Goal: Task Accomplishment & Management: Use online tool/utility

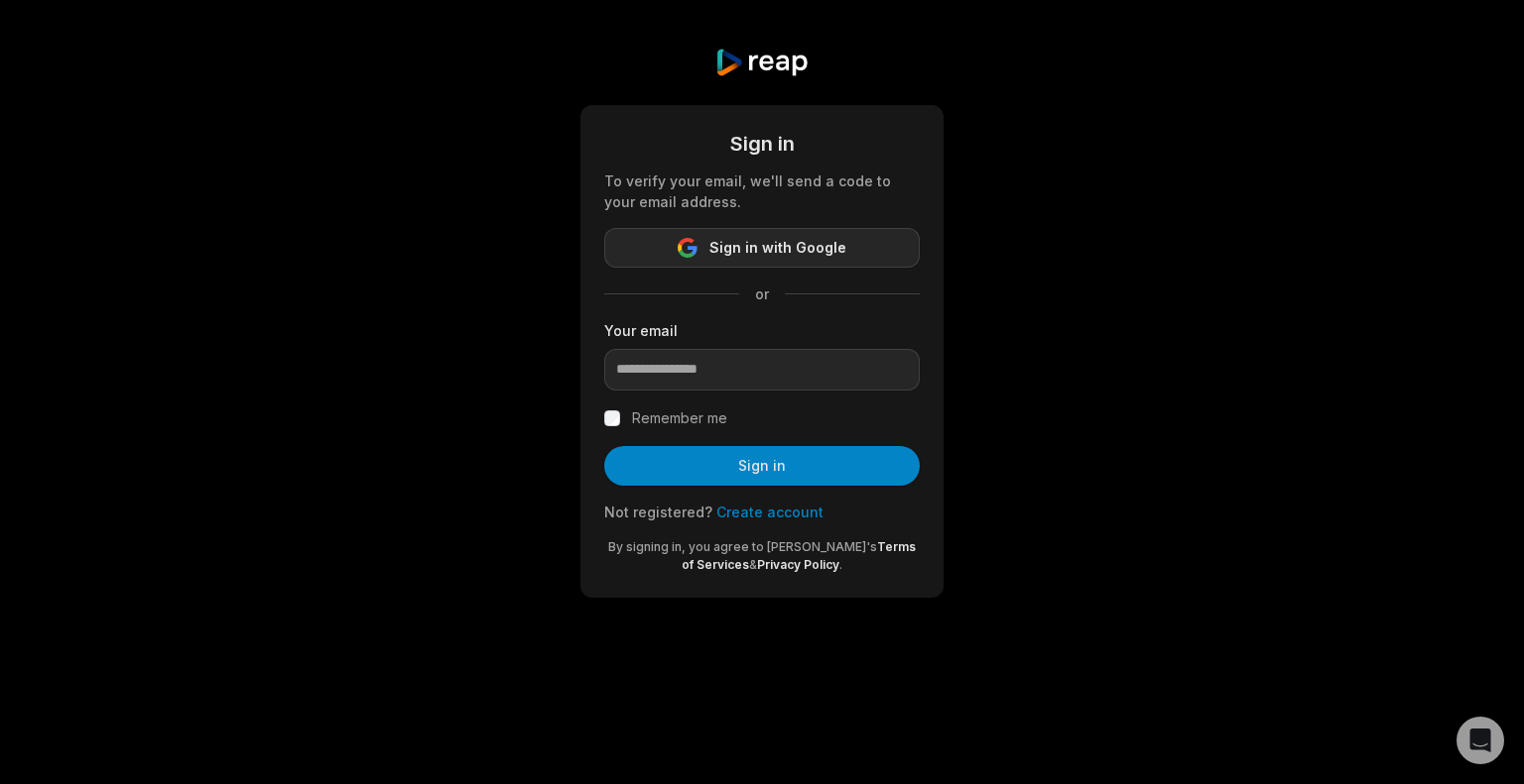
click at [843, 245] on button "Sign in with Google" at bounding box center [762, 248] width 316 height 40
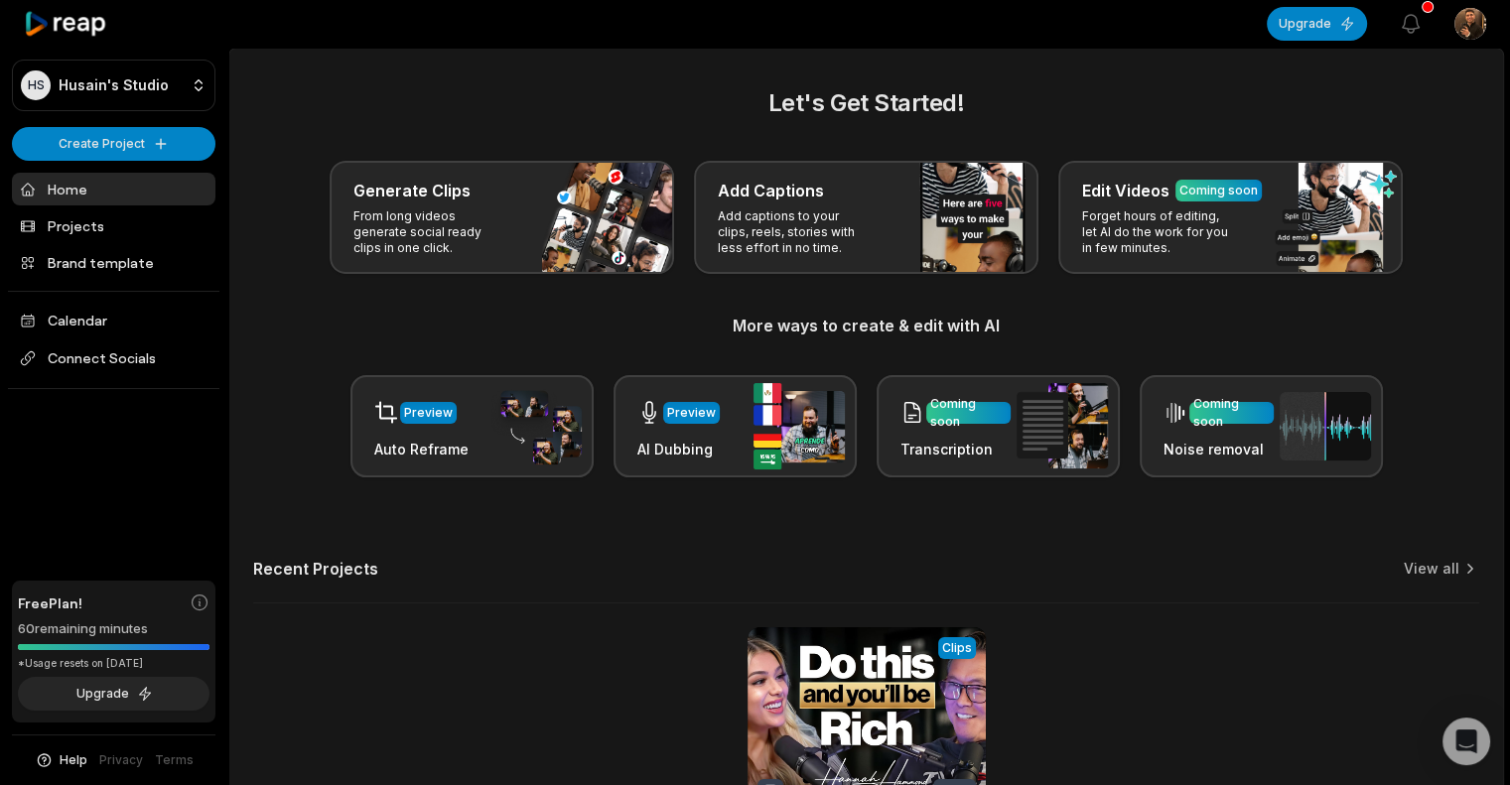
scroll to position [185, 0]
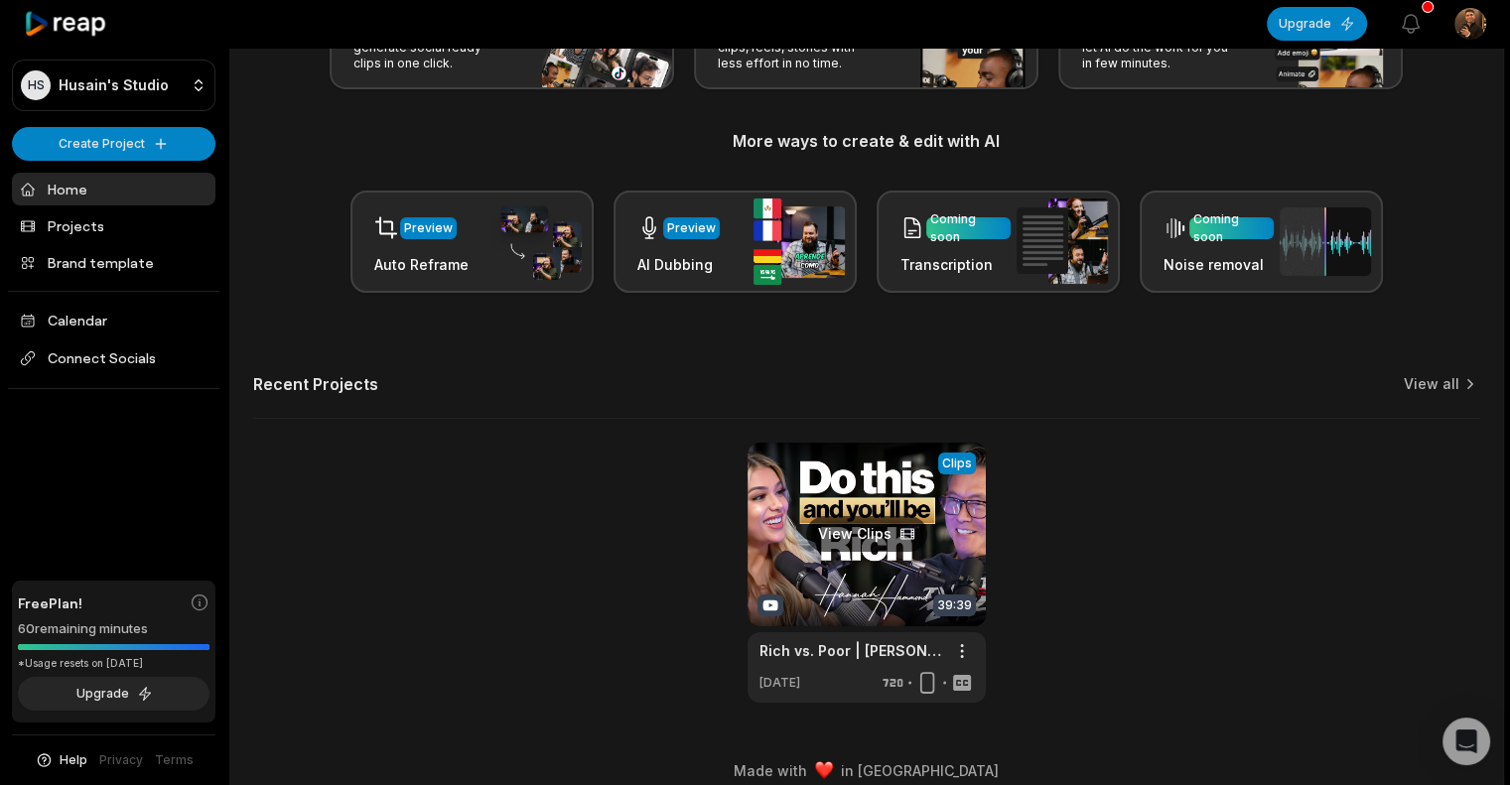
click at [821, 522] on link at bounding box center [867, 573] width 238 height 260
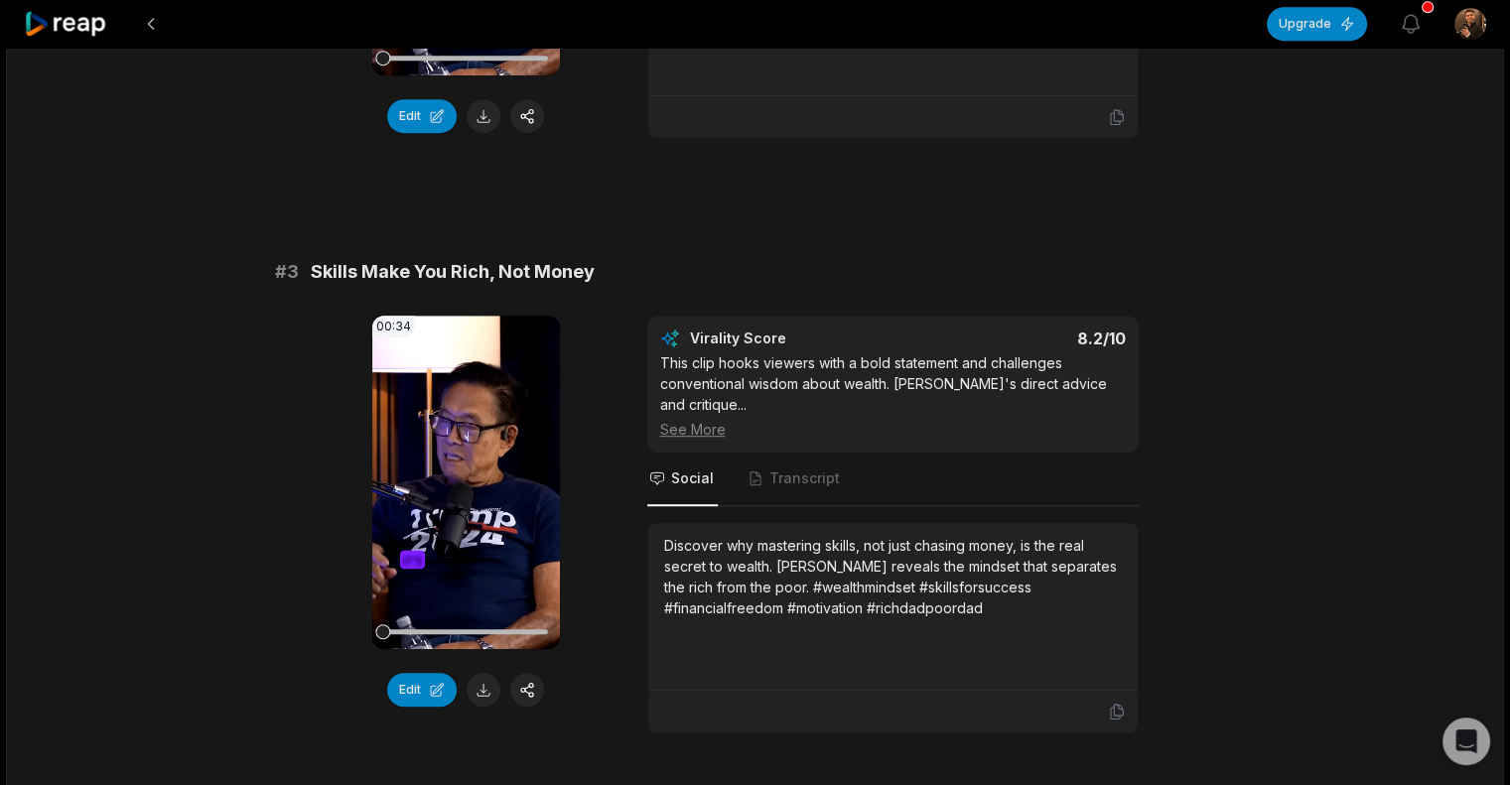
scroll to position [1136, 0]
click at [430, 672] on button "Edit" at bounding box center [422, 689] width 70 height 34
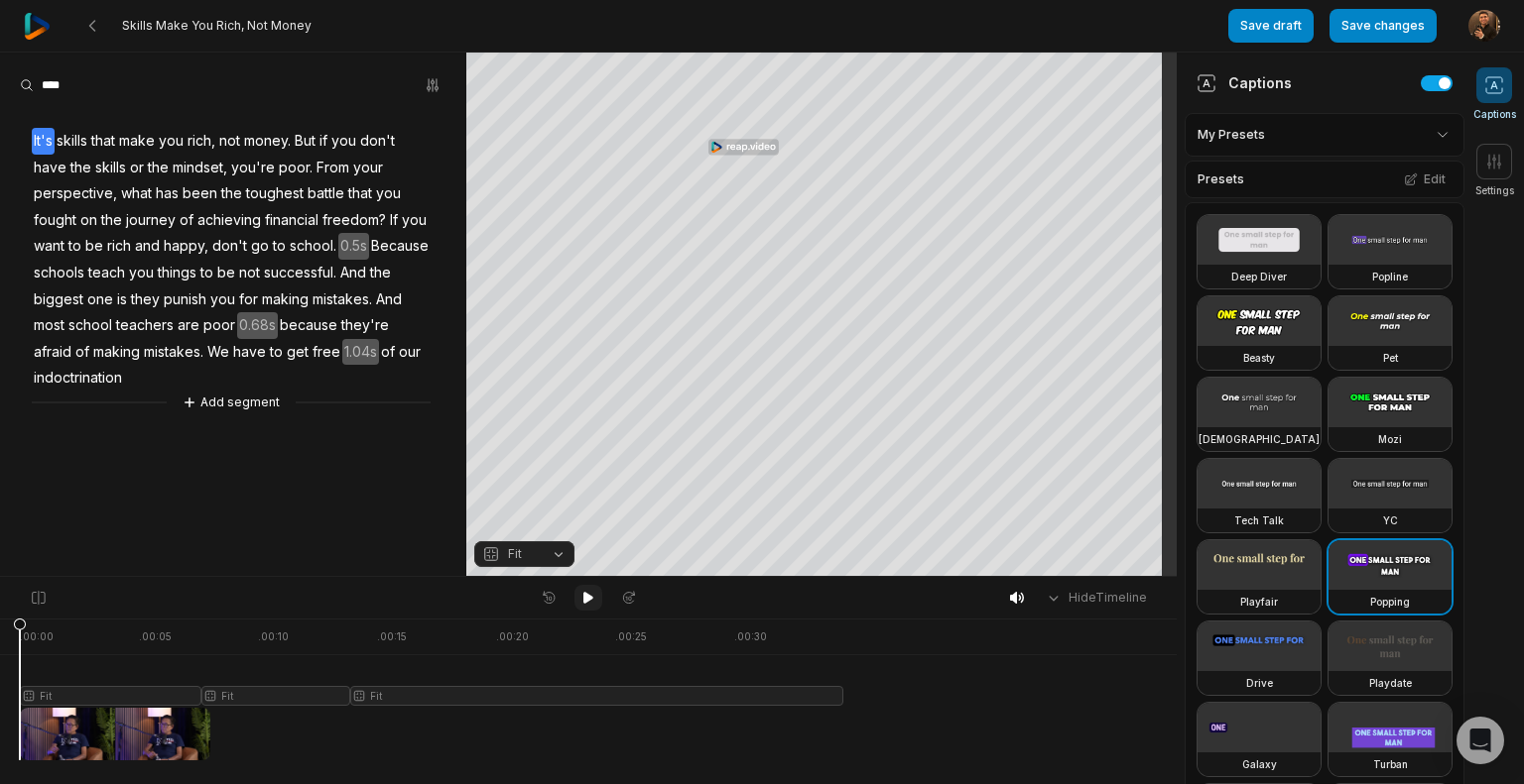
click at [585, 594] on icon at bounding box center [589, 598] width 10 height 12
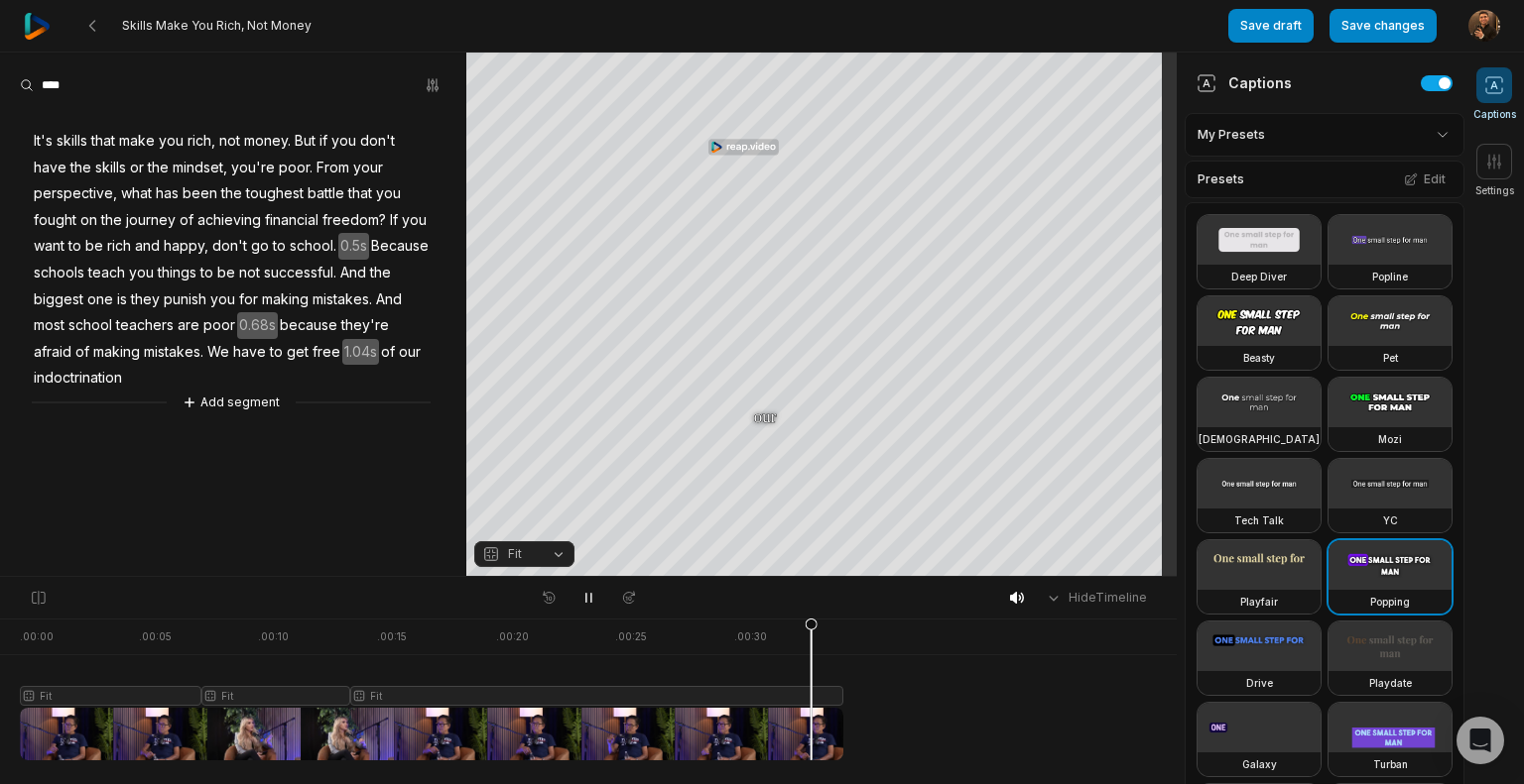
scroll to position [1069, 0]
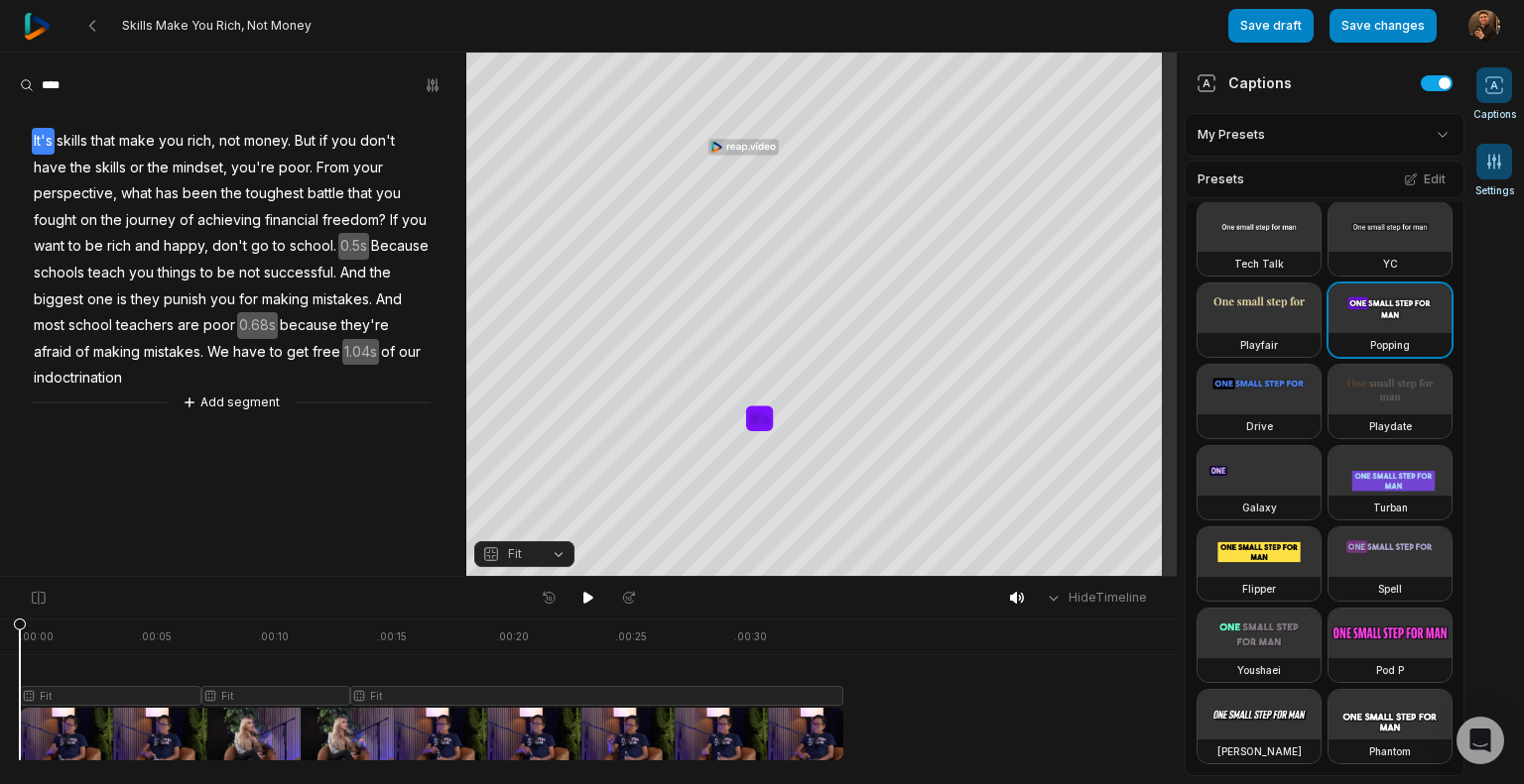
click at [1489, 154] on icon at bounding box center [1495, 162] width 20 height 20
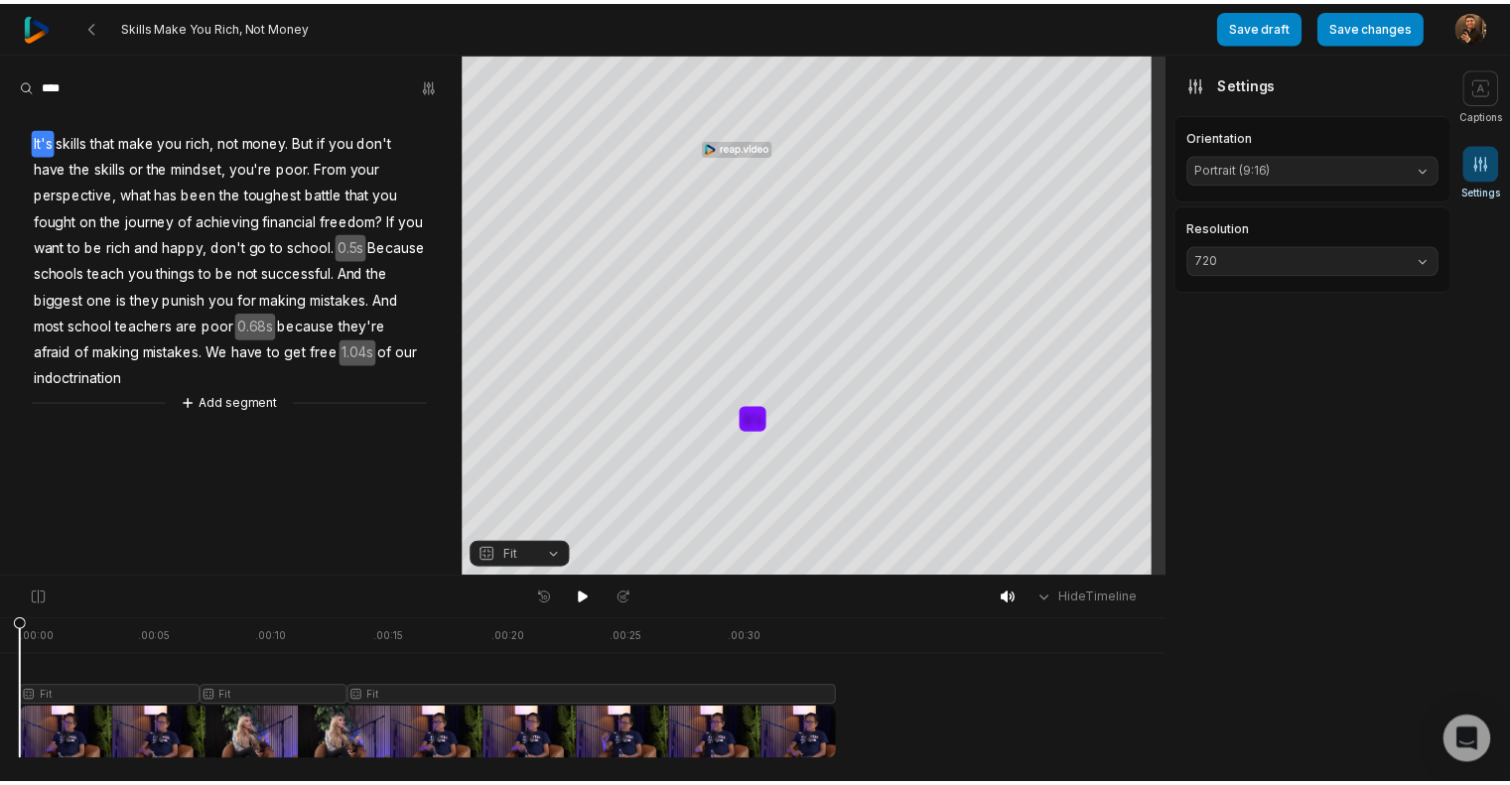
scroll to position [0, 0]
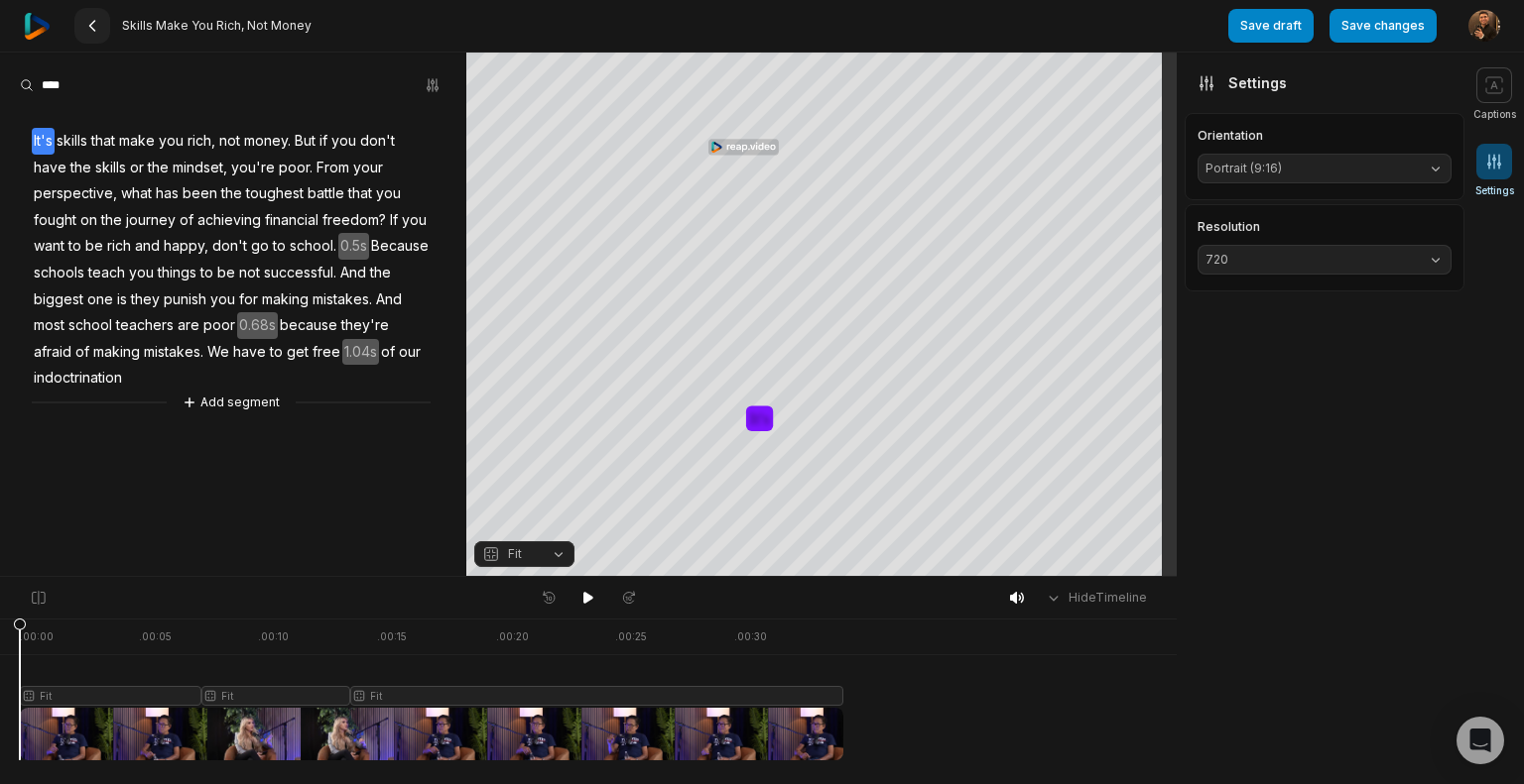
click at [101, 23] on button at bounding box center [92, 26] width 36 height 36
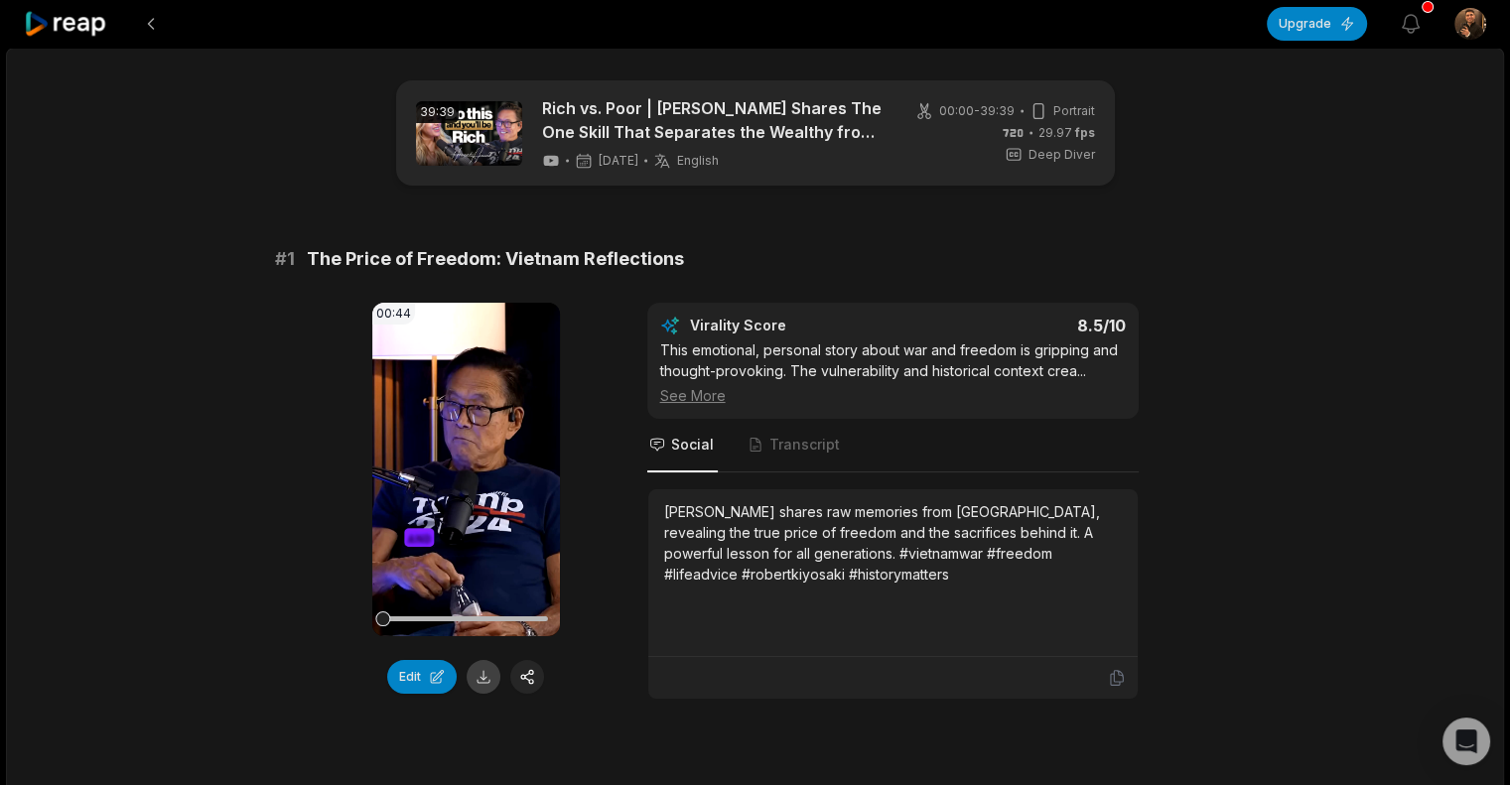
click at [485, 678] on button at bounding box center [484, 677] width 34 height 34
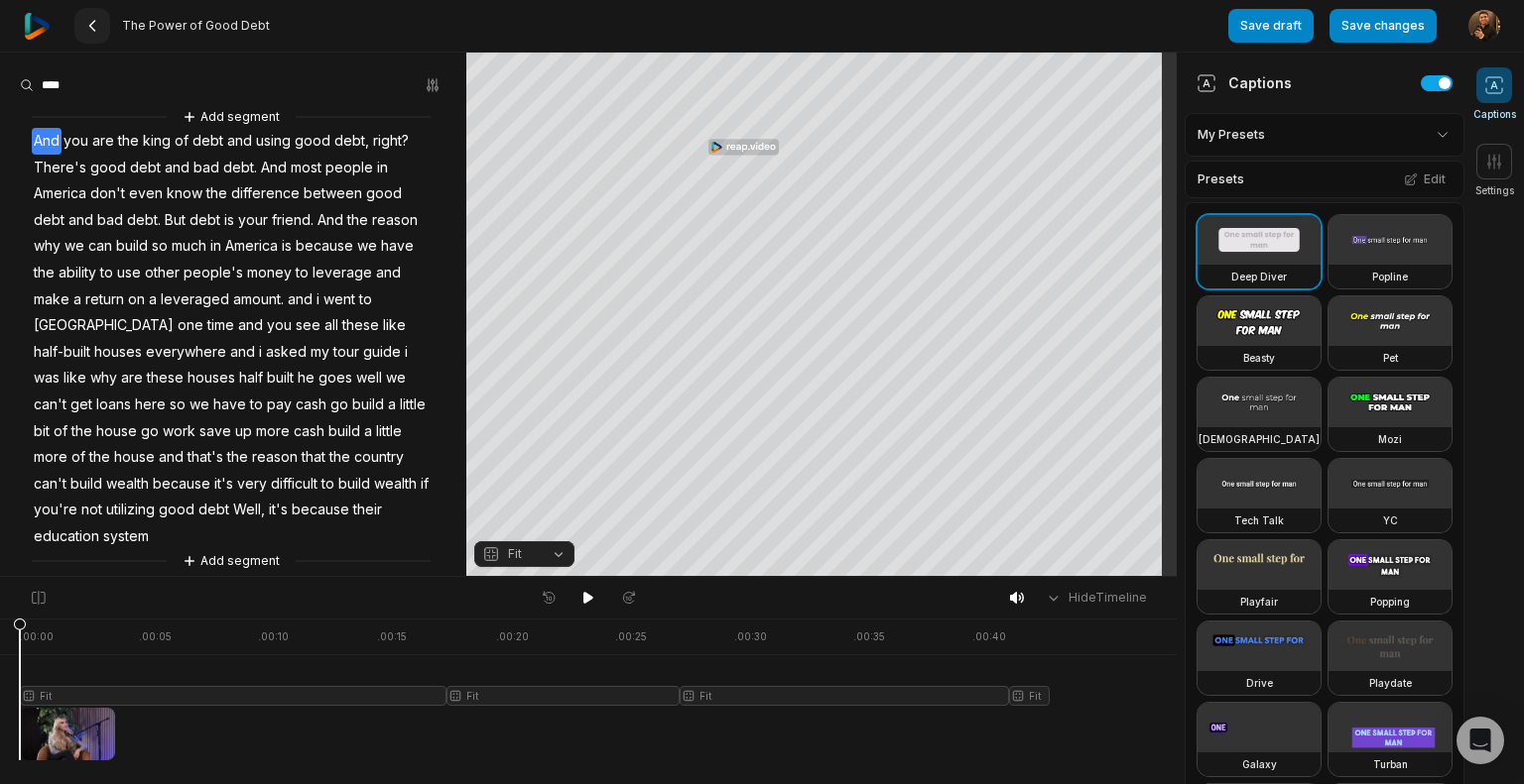
click at [84, 22] on icon at bounding box center [92, 26] width 16 height 16
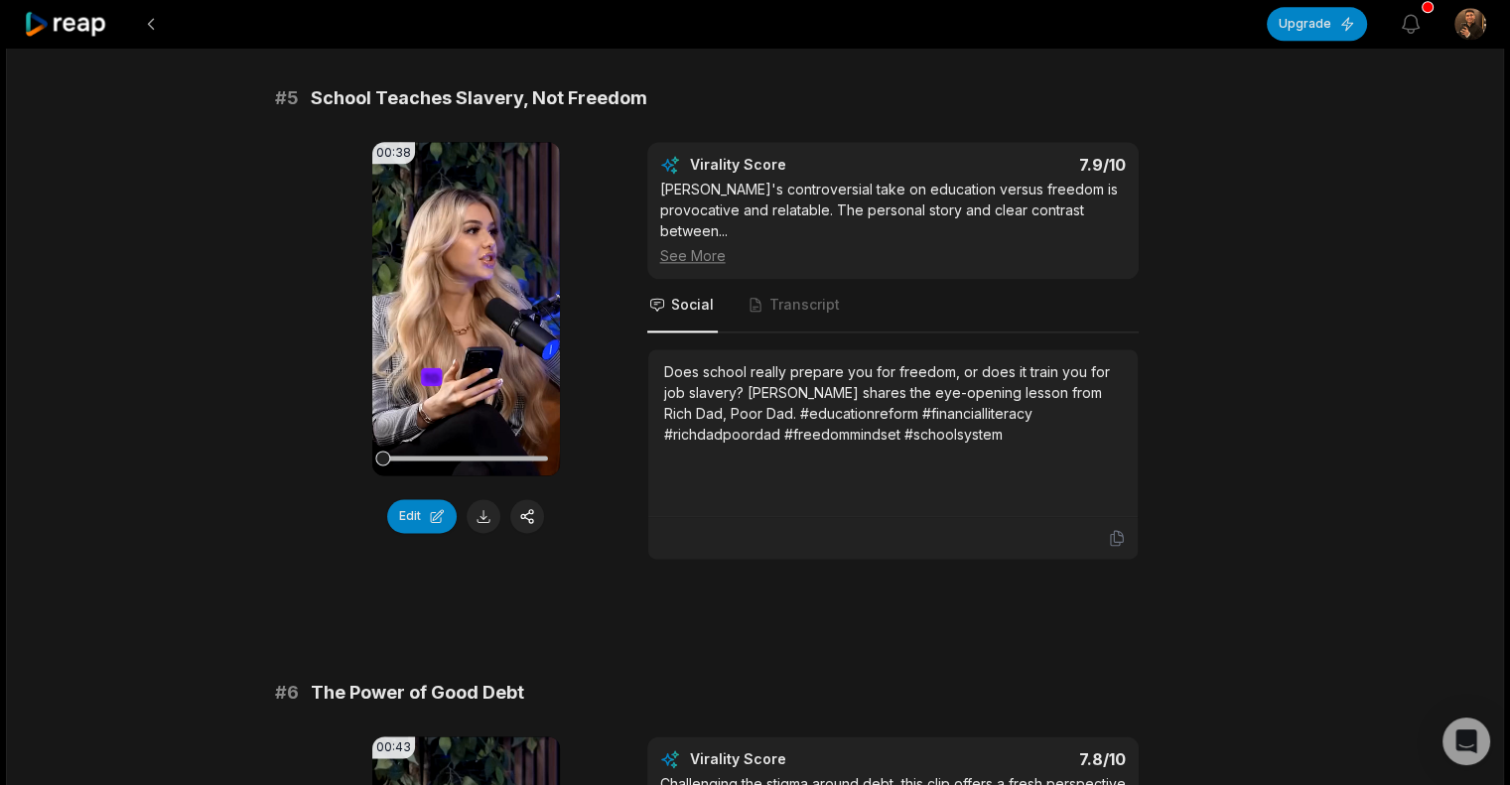
scroll to position [2966, 0]
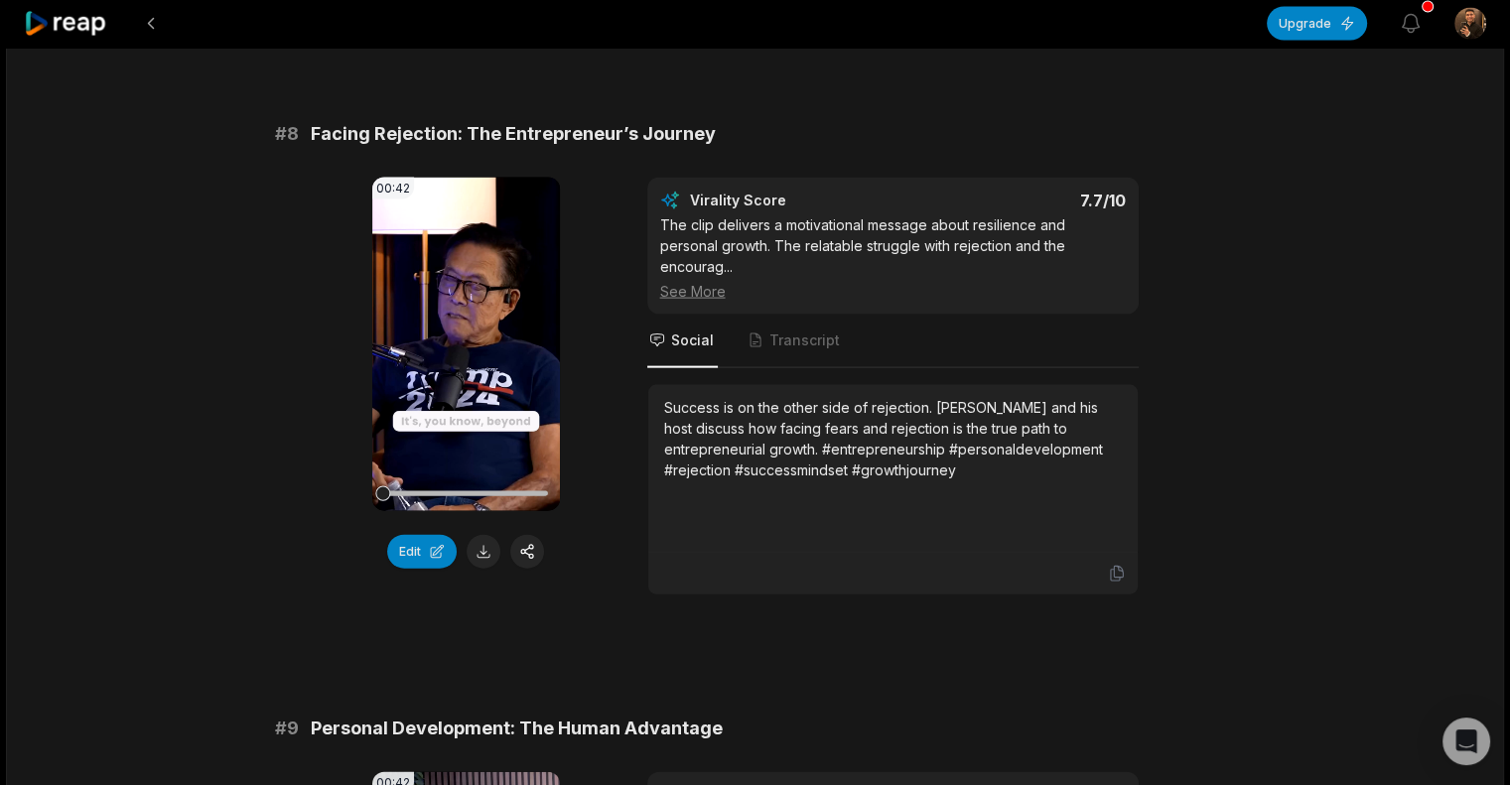
scroll to position [4228, 0]
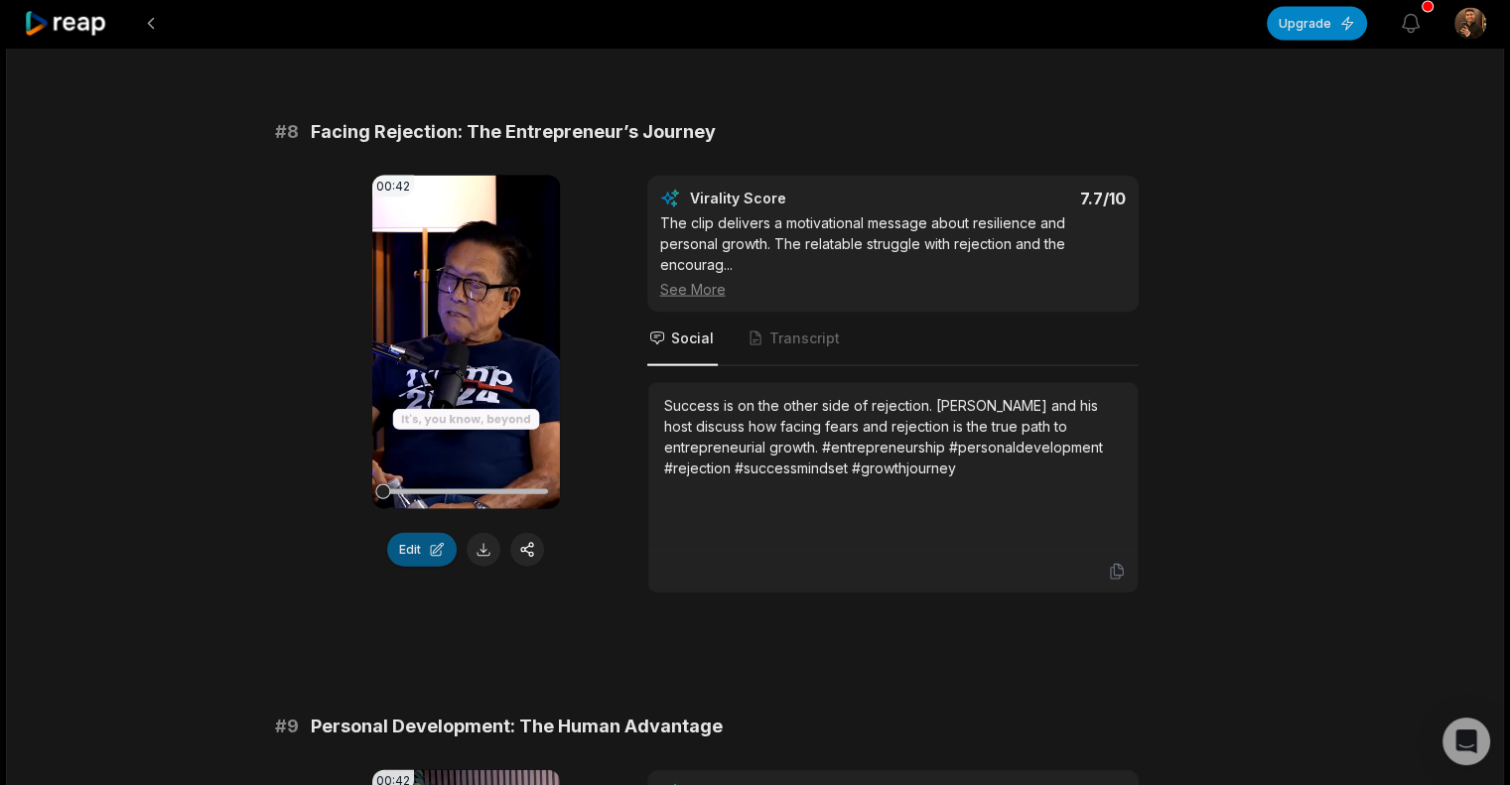
click at [428, 533] on button "Edit" at bounding box center [422, 550] width 70 height 34
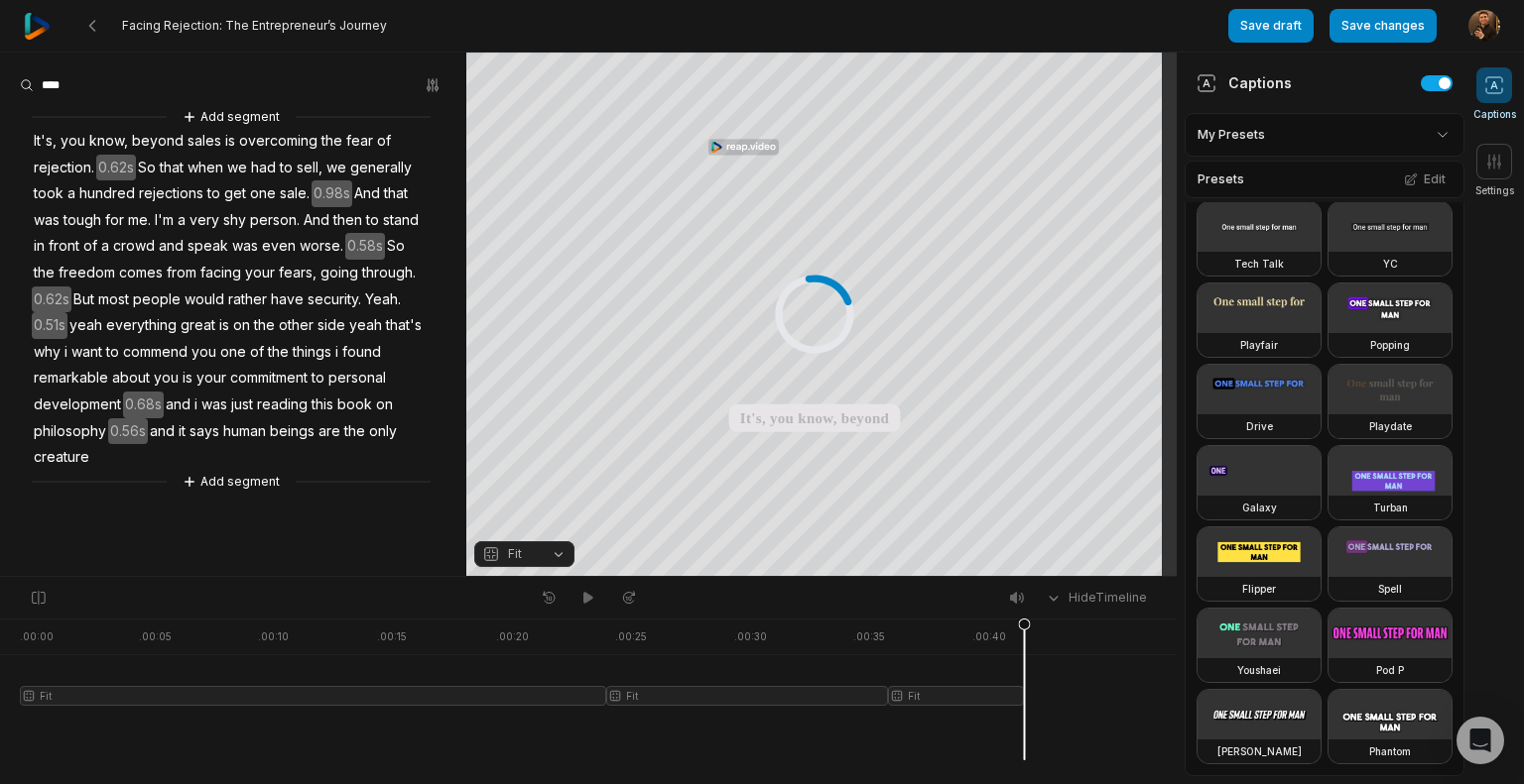
scroll to position [428, 0]
click at [1329, 334] on video at bounding box center [1390, 309] width 123 height 50
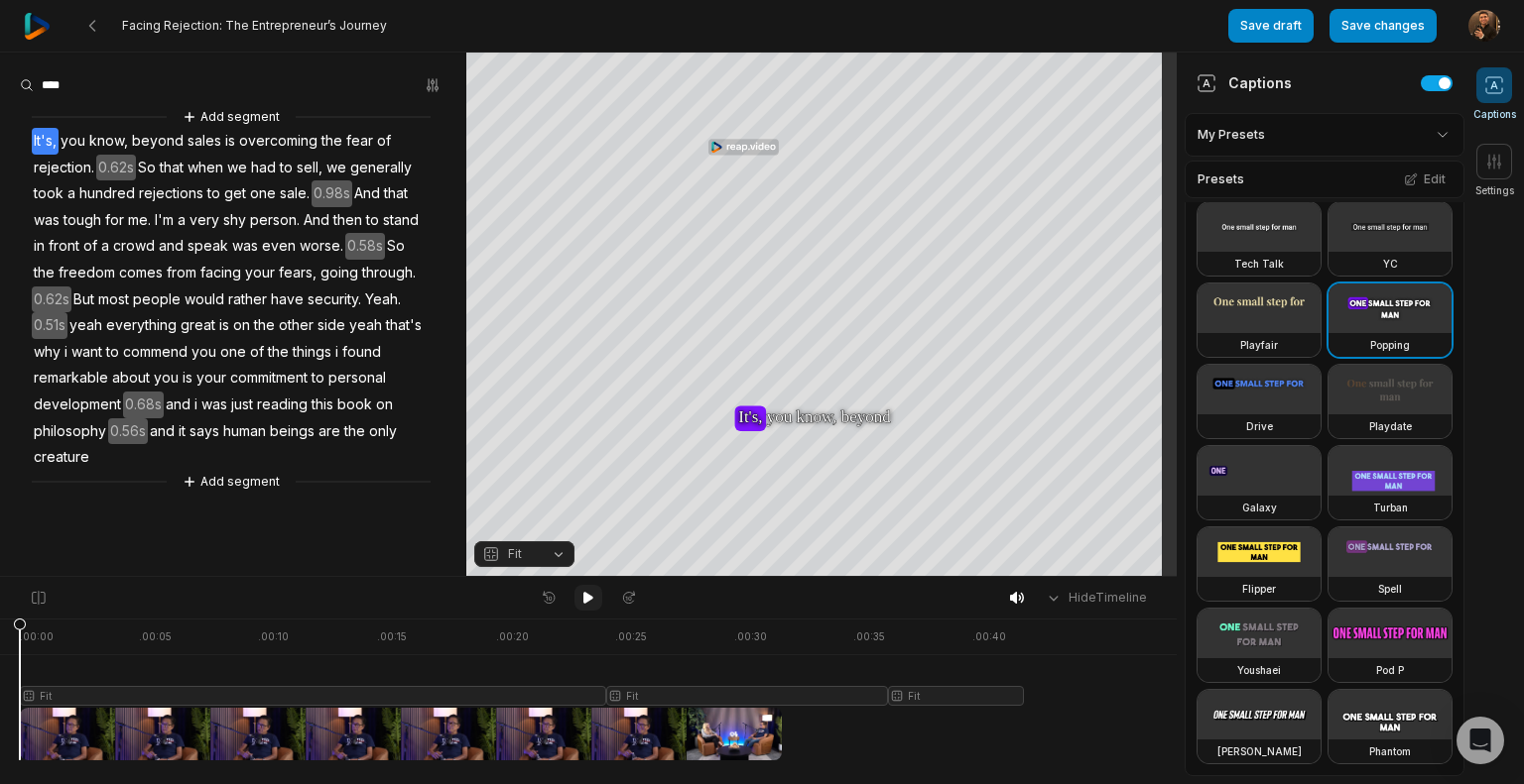
click at [588, 602] on icon at bounding box center [589, 598] width 16 height 16
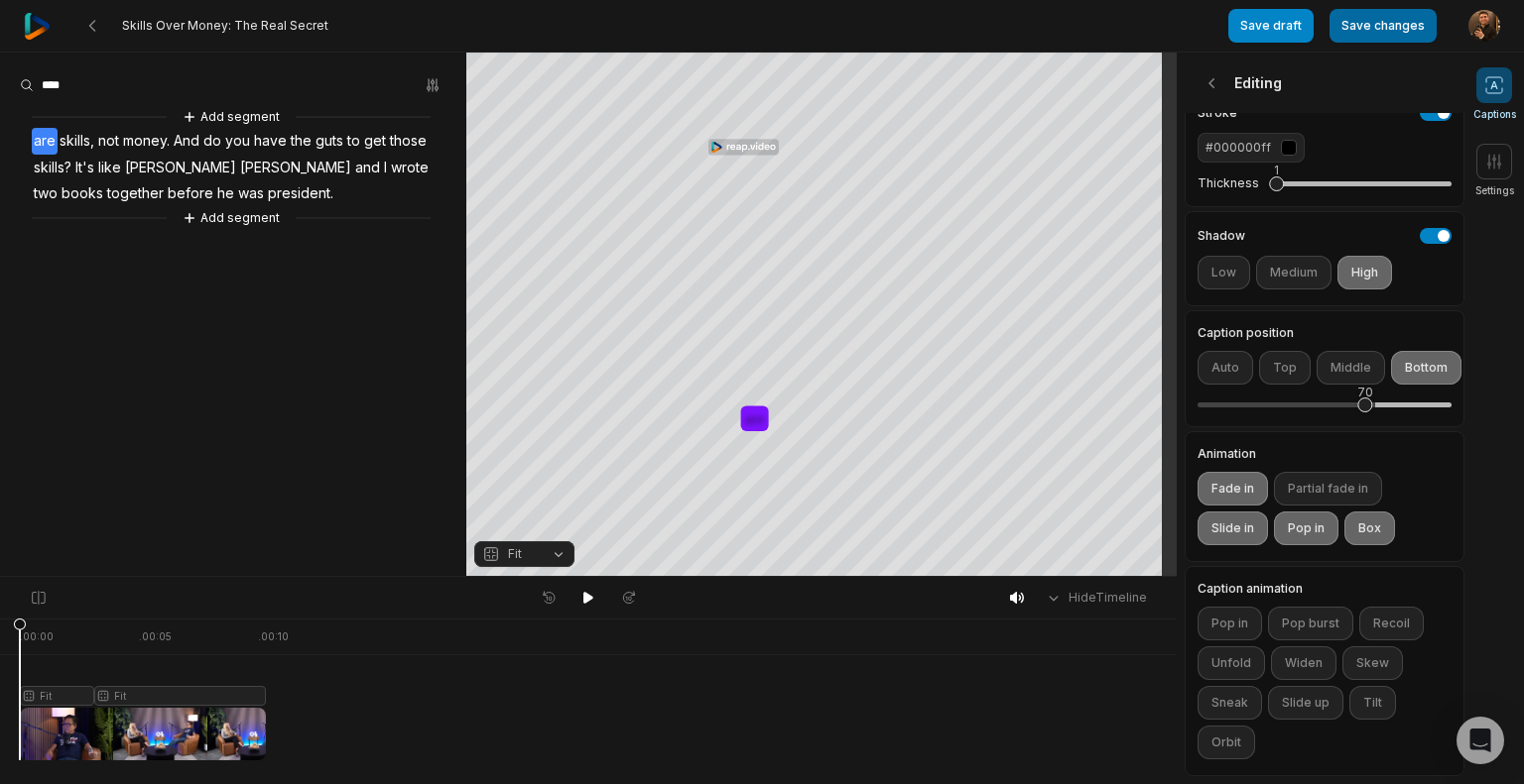
click at [1386, 35] on button "Save changes" at bounding box center [1383, 26] width 107 height 34
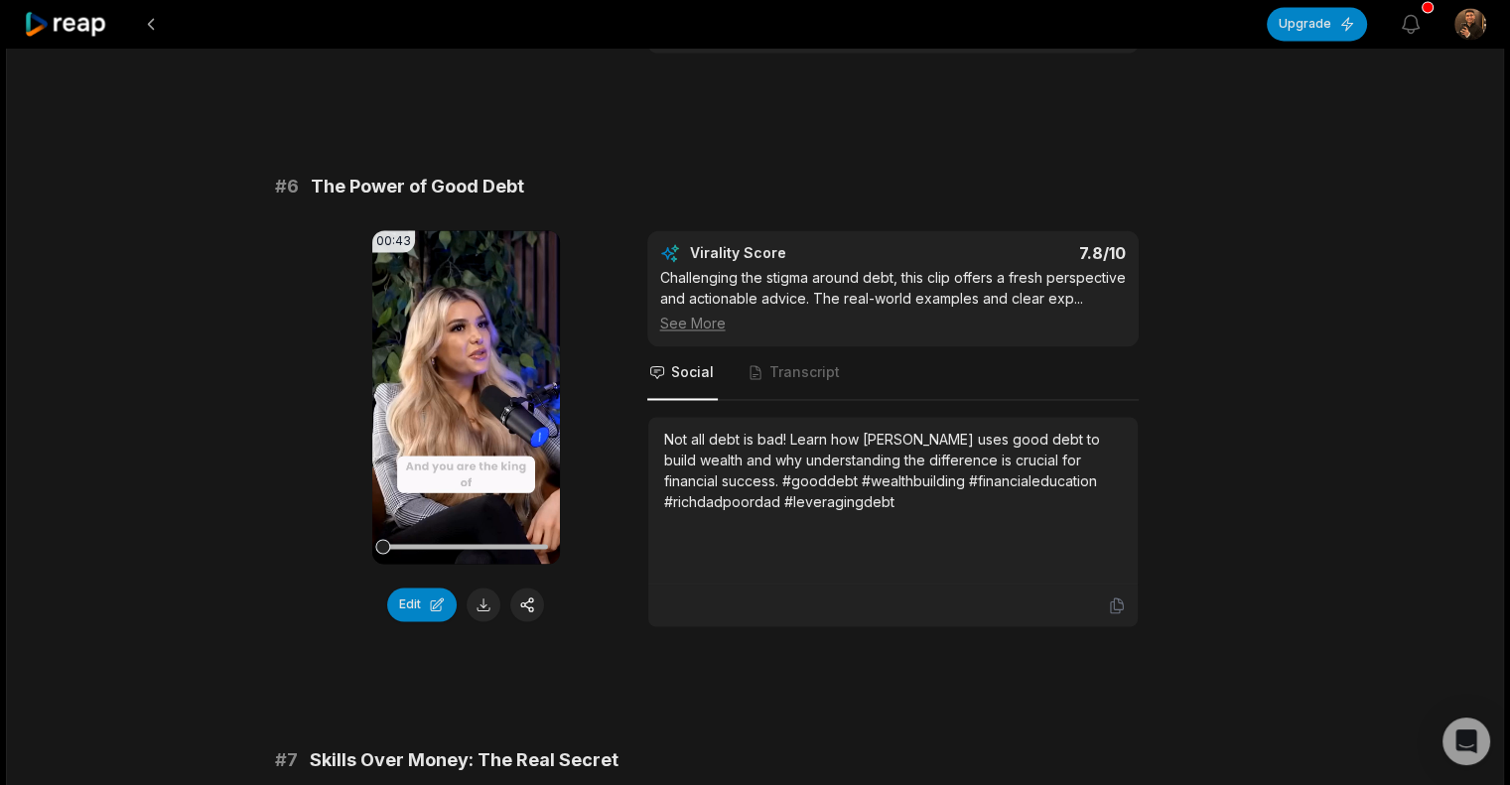
scroll to position [2999, 0]
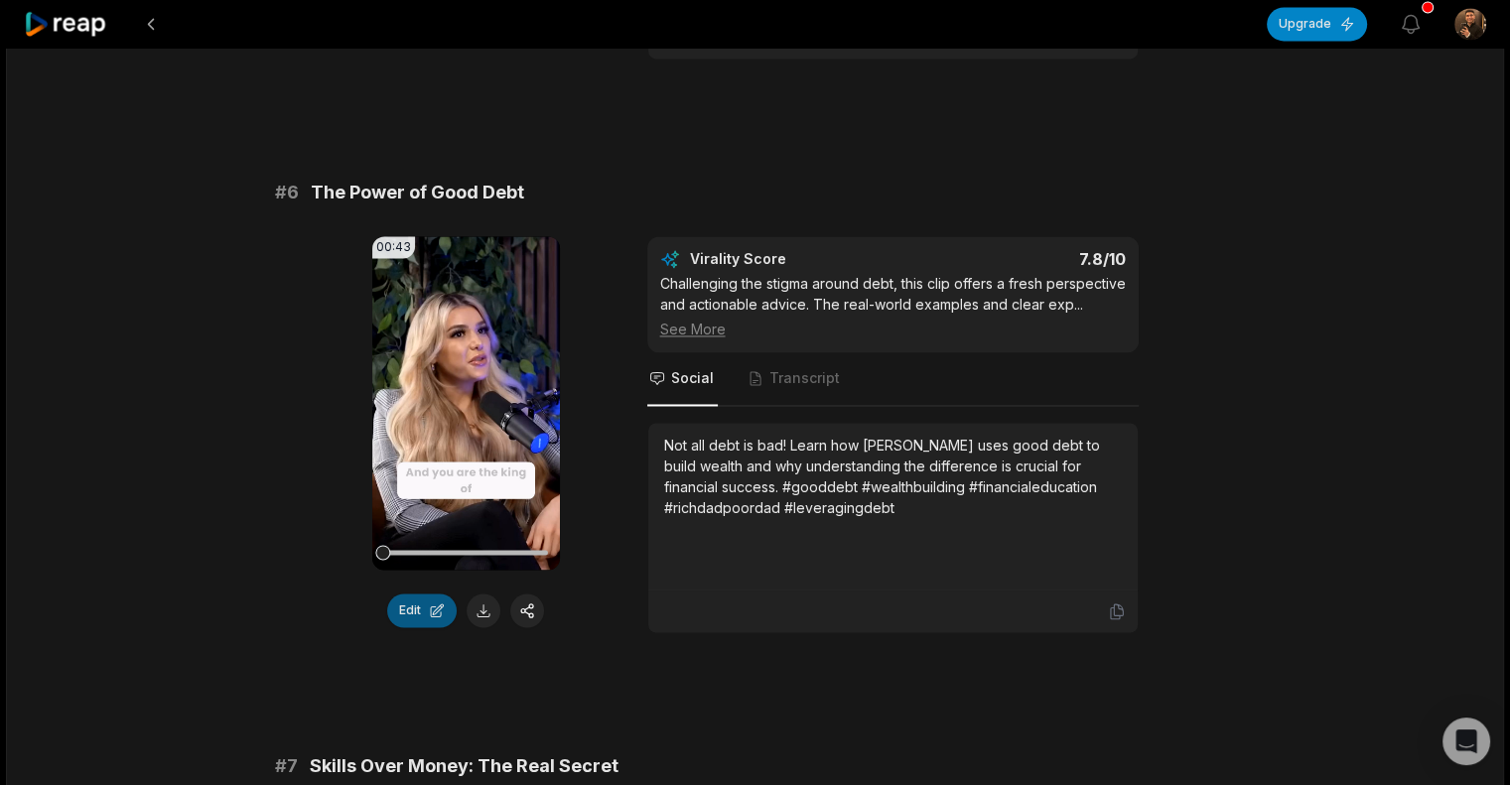
click at [437, 594] on button "Edit" at bounding box center [422, 611] width 70 height 34
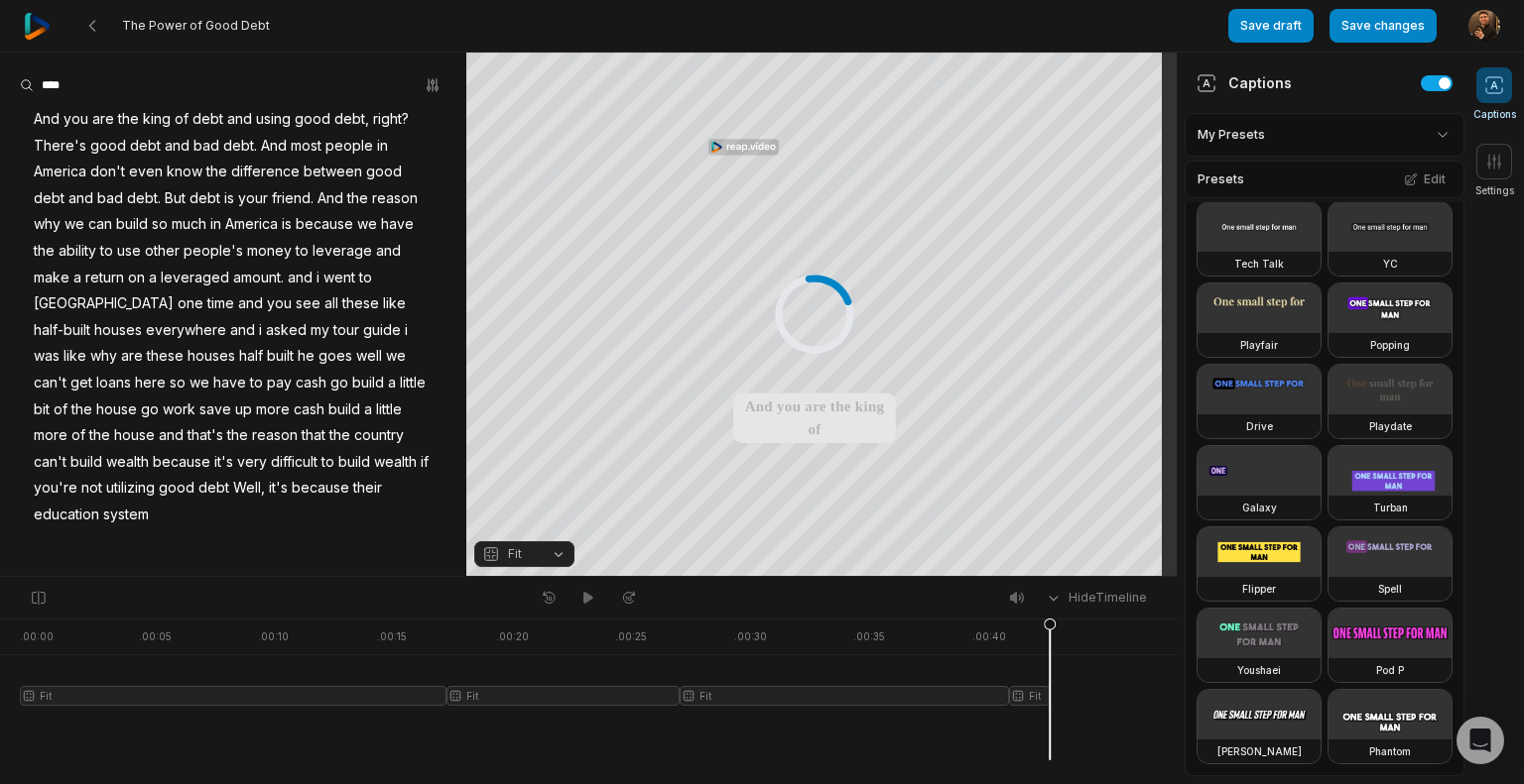
scroll to position [488, 0]
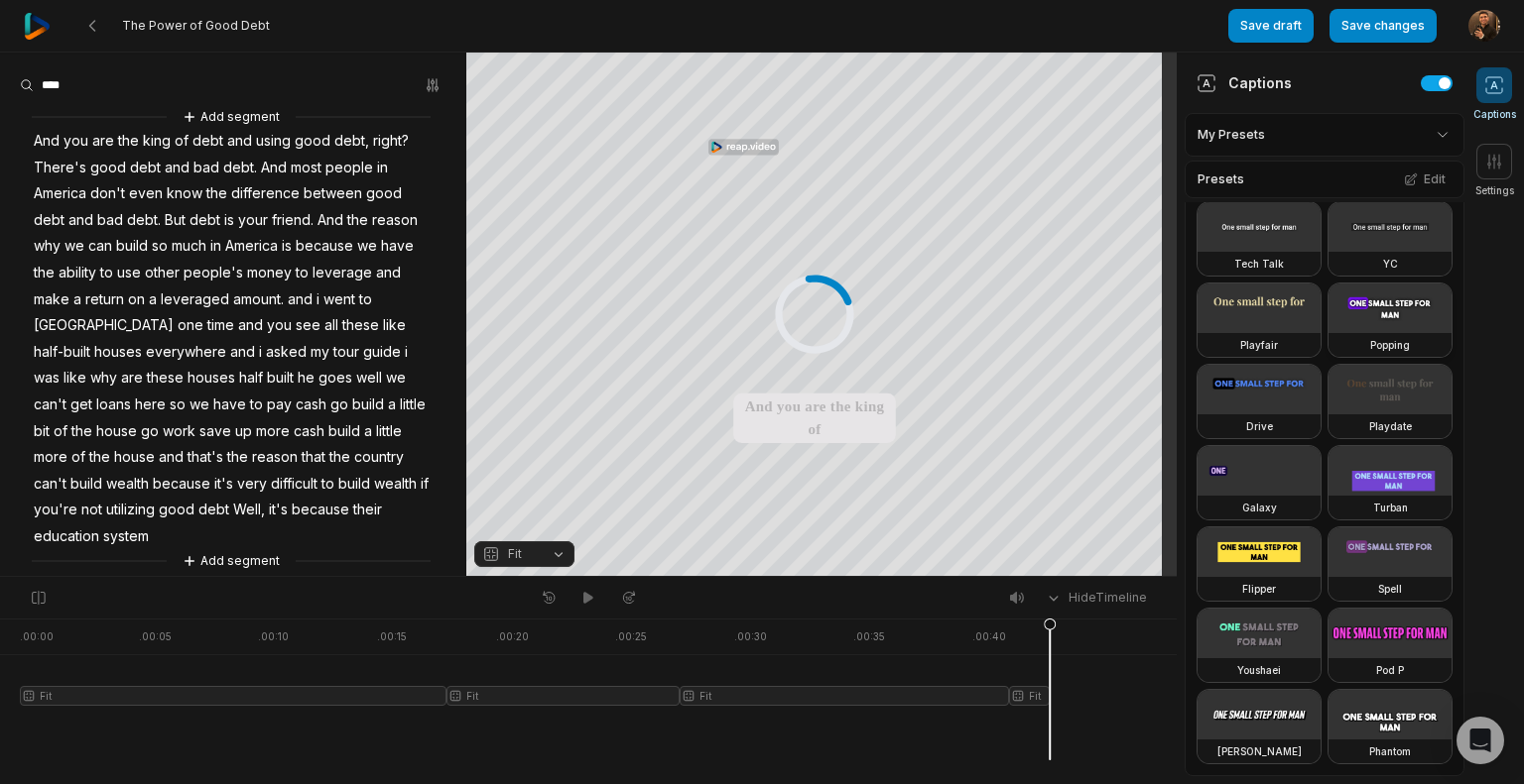
click at [1329, 334] on video at bounding box center [1390, 309] width 123 height 50
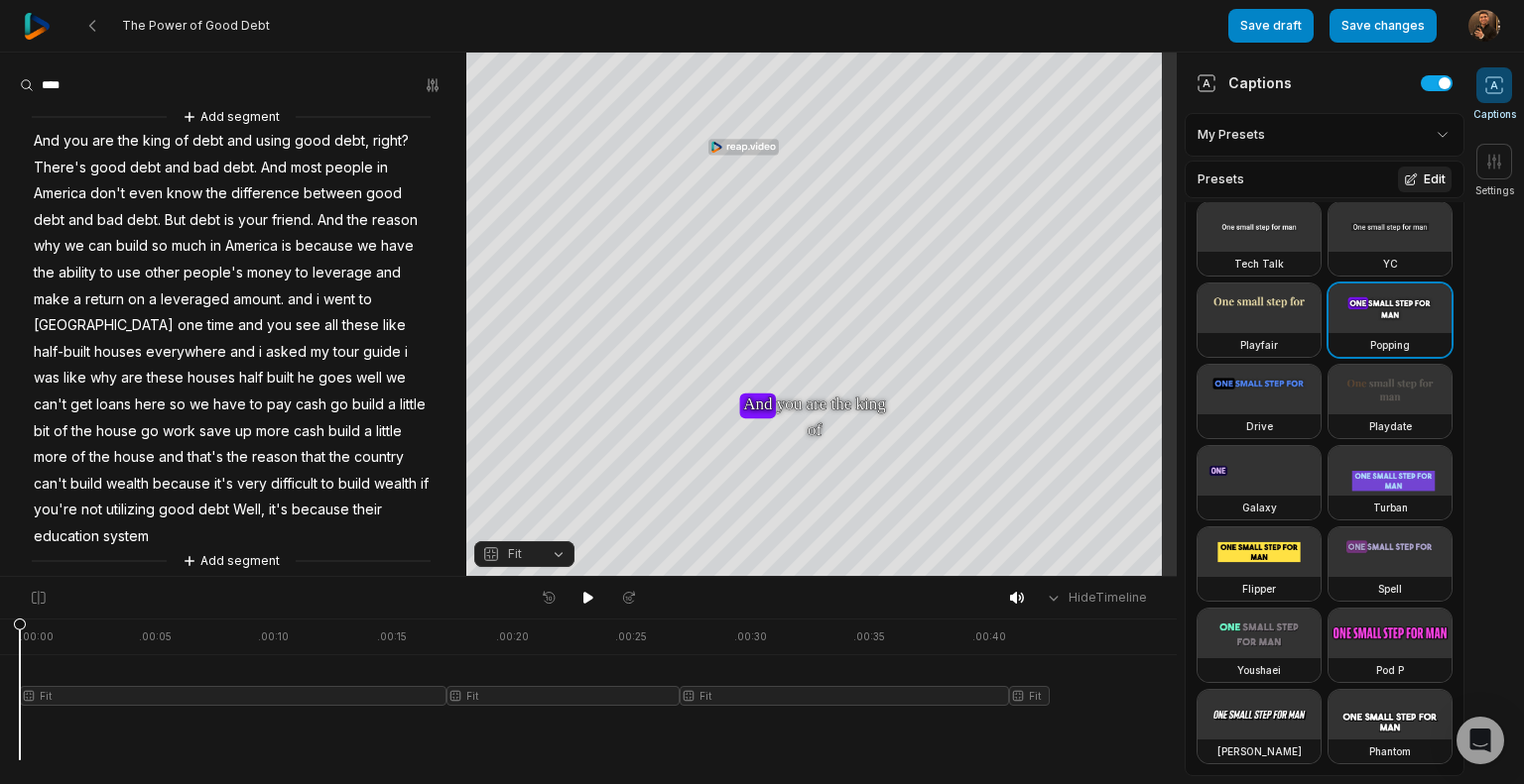
click at [1404, 180] on icon at bounding box center [1411, 180] width 14 height 14
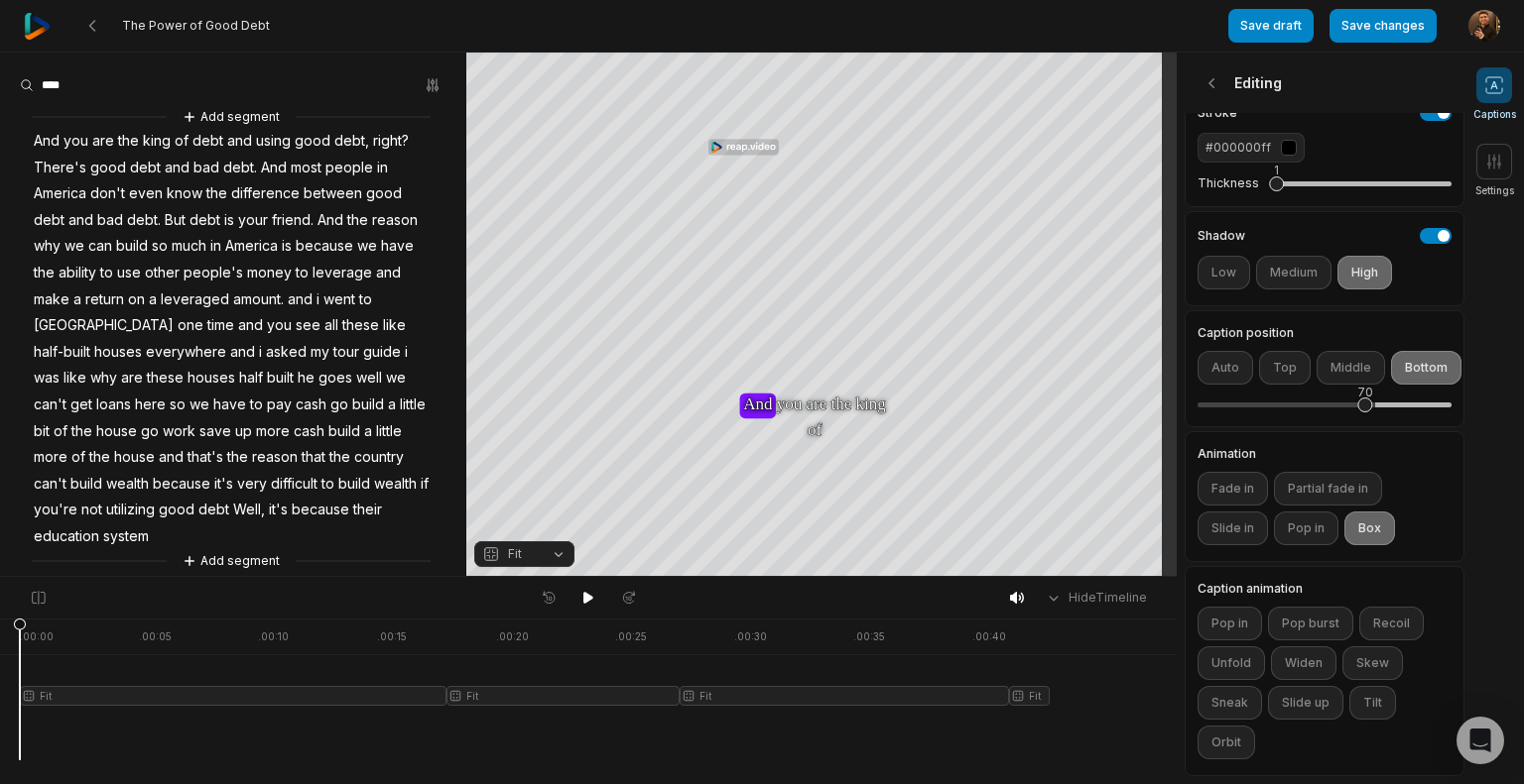
scroll to position [438, 0]
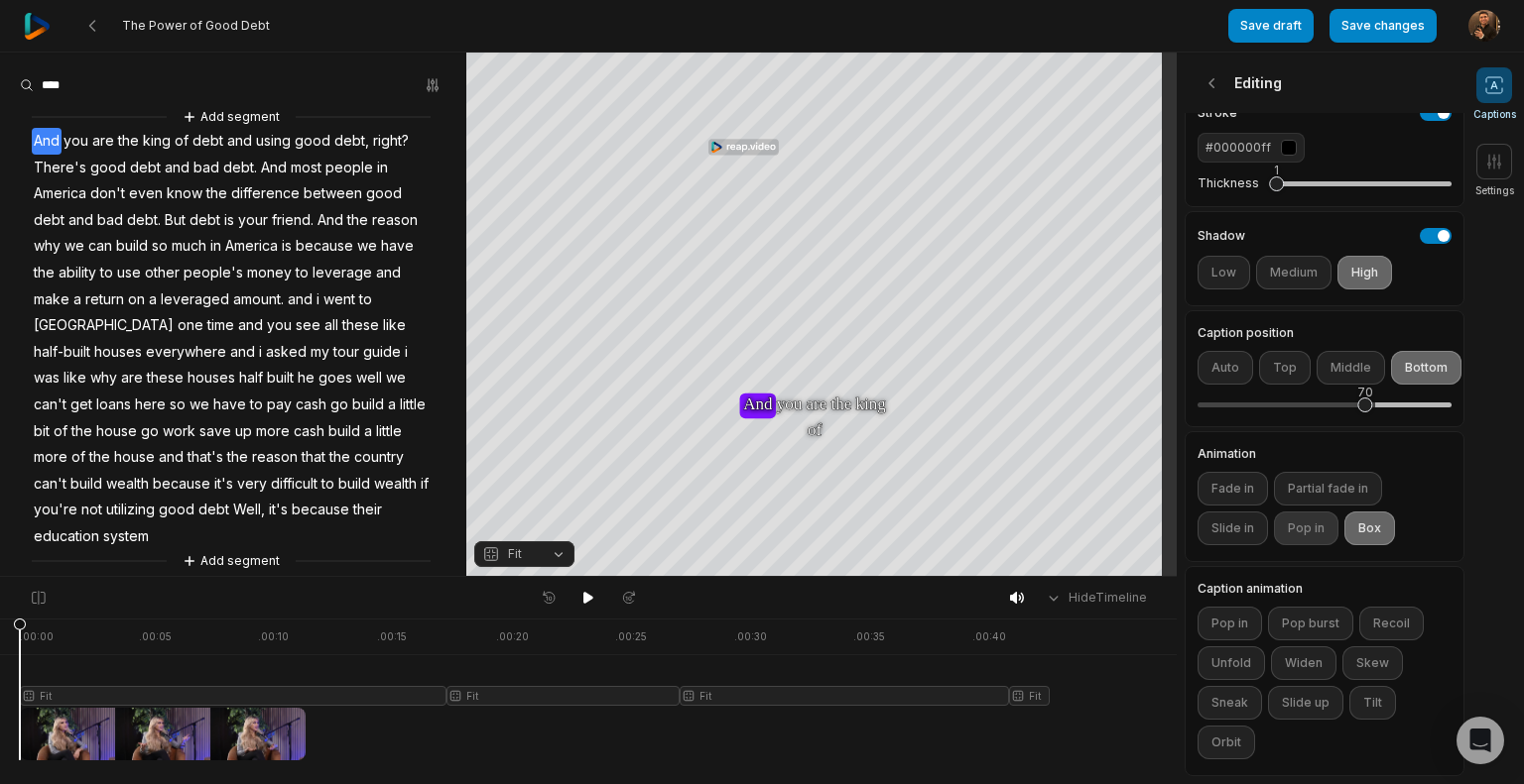
click at [1309, 521] on button "Pop in" at bounding box center [1306, 528] width 65 height 34
click at [1243, 511] on button "Slide in" at bounding box center [1233, 528] width 71 height 34
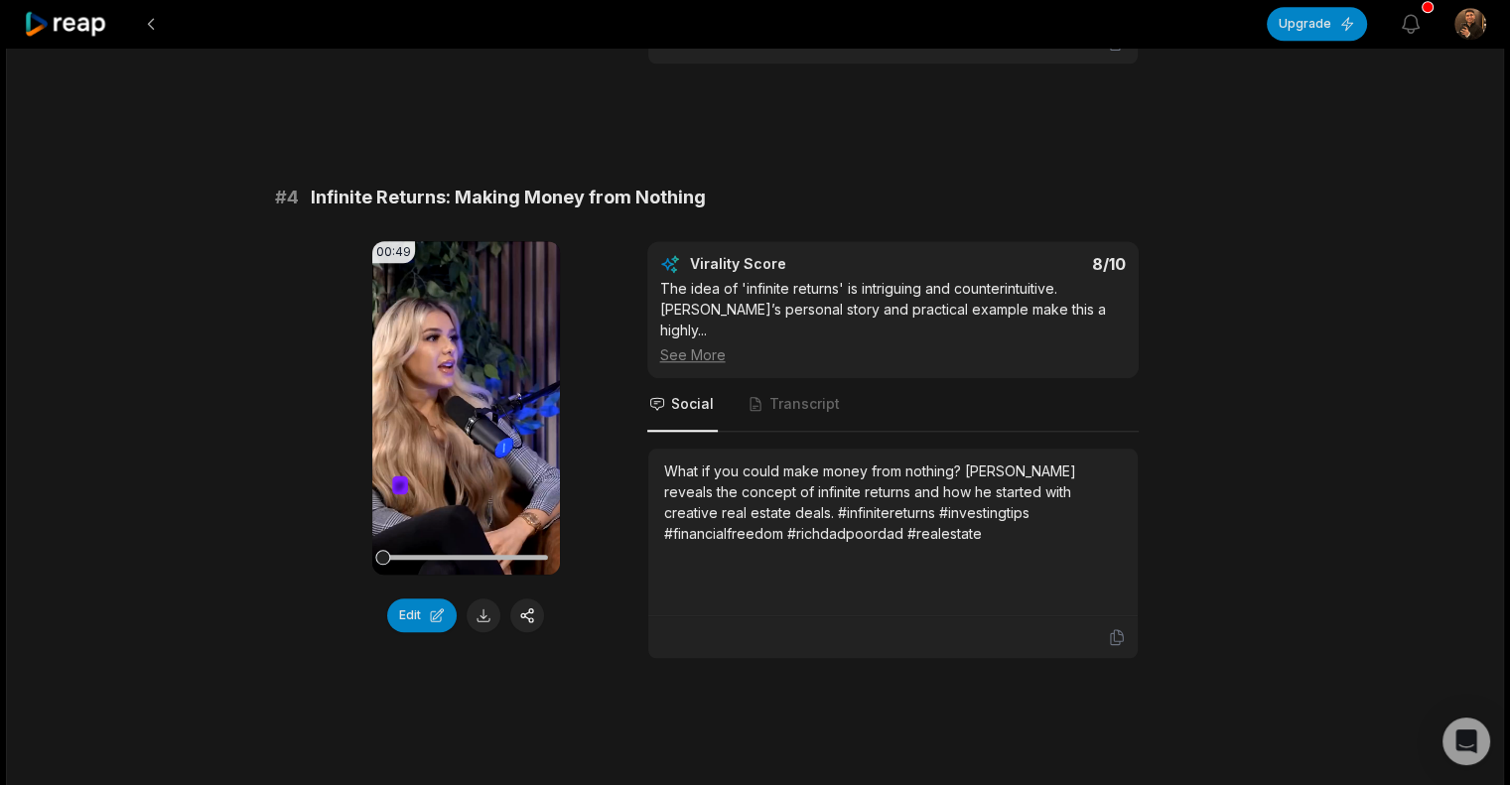
scroll to position [1794, 0]
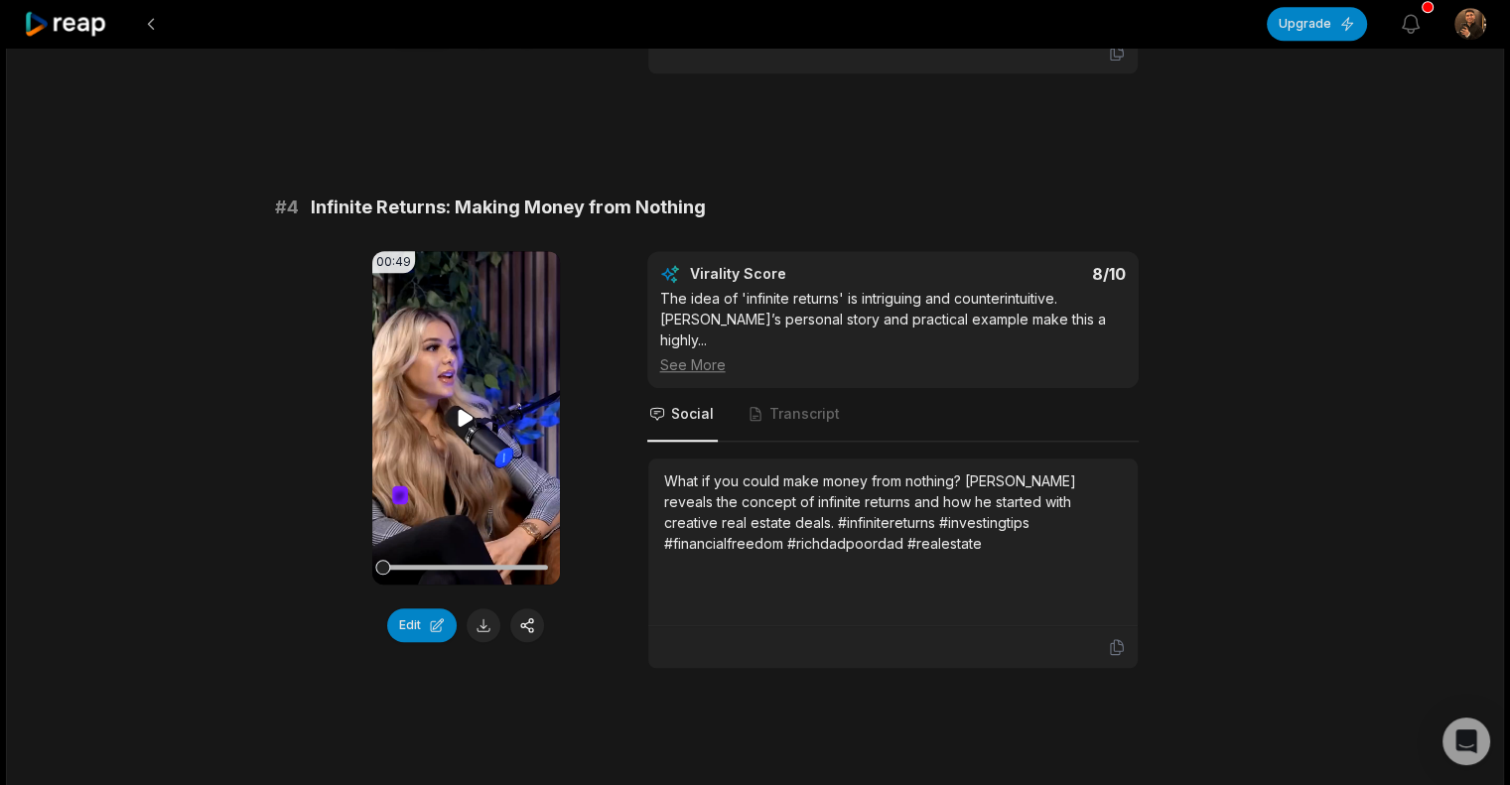
click at [468, 413] on icon at bounding box center [466, 417] width 15 height 17
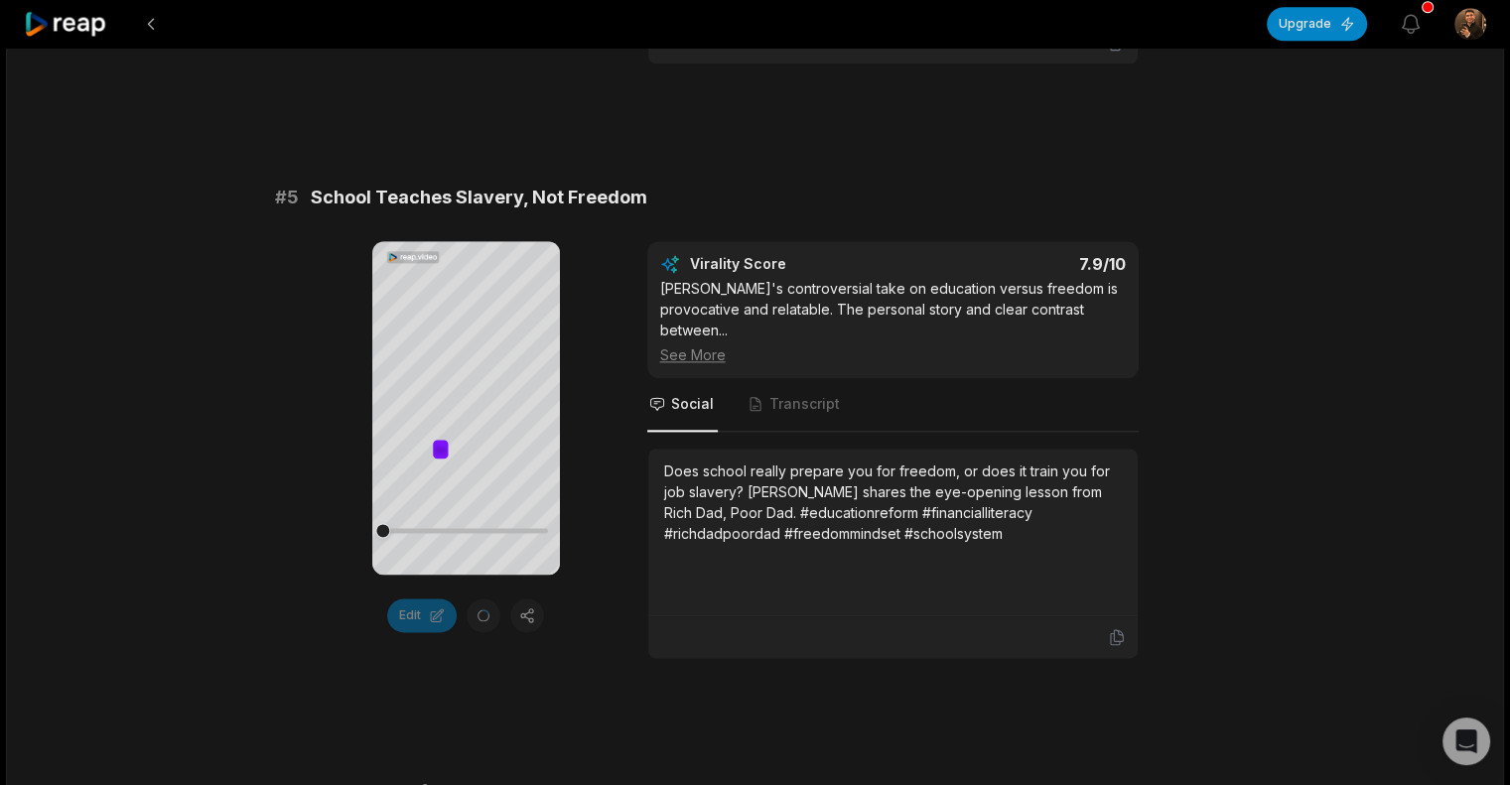
scroll to position [2398, 0]
click at [477, 389] on icon at bounding box center [466, 382] width 24 height 24
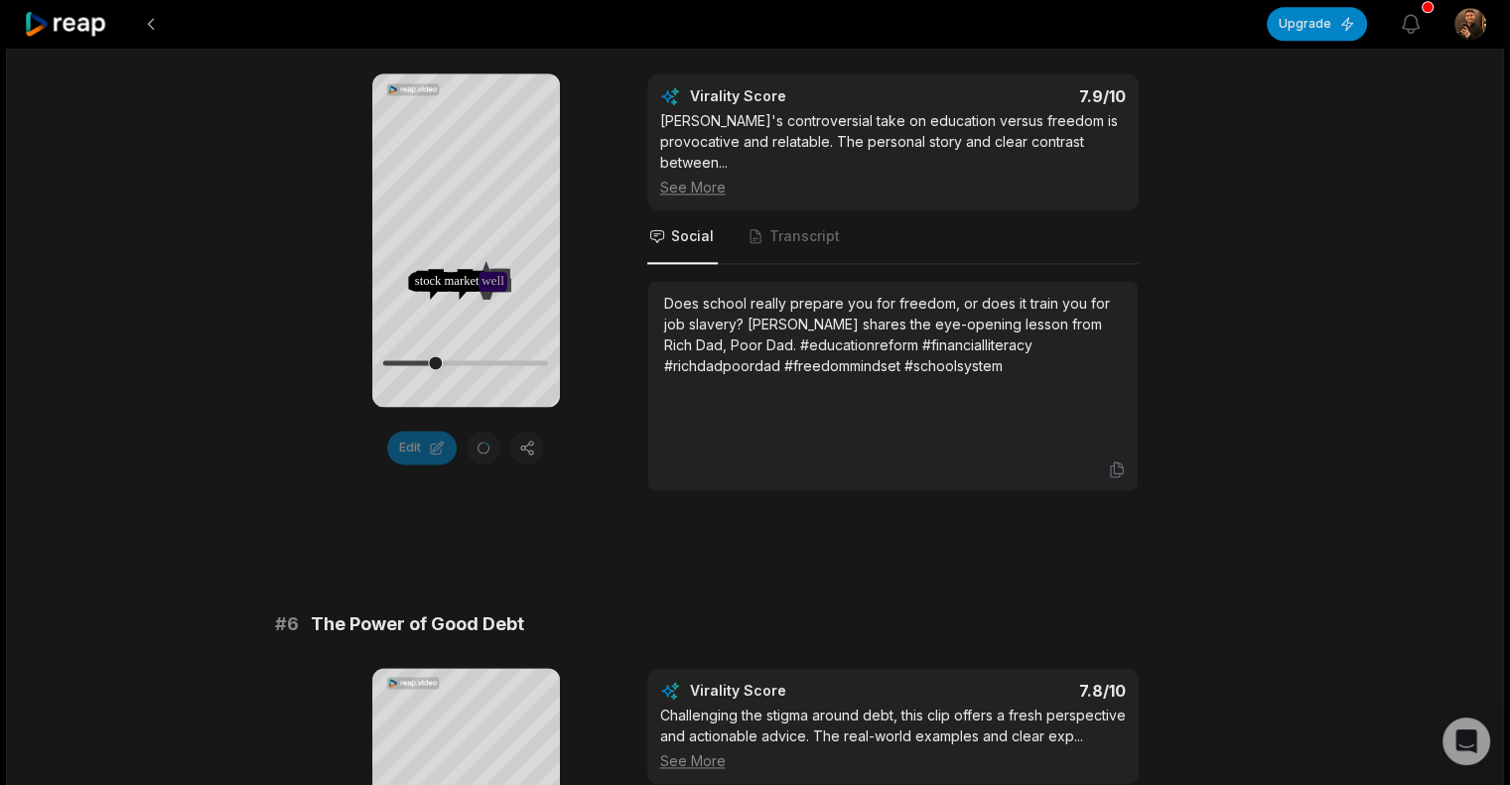
scroll to position [2566, 0]
click at [465, 220] on icon at bounding box center [465, 215] width 15 height 17
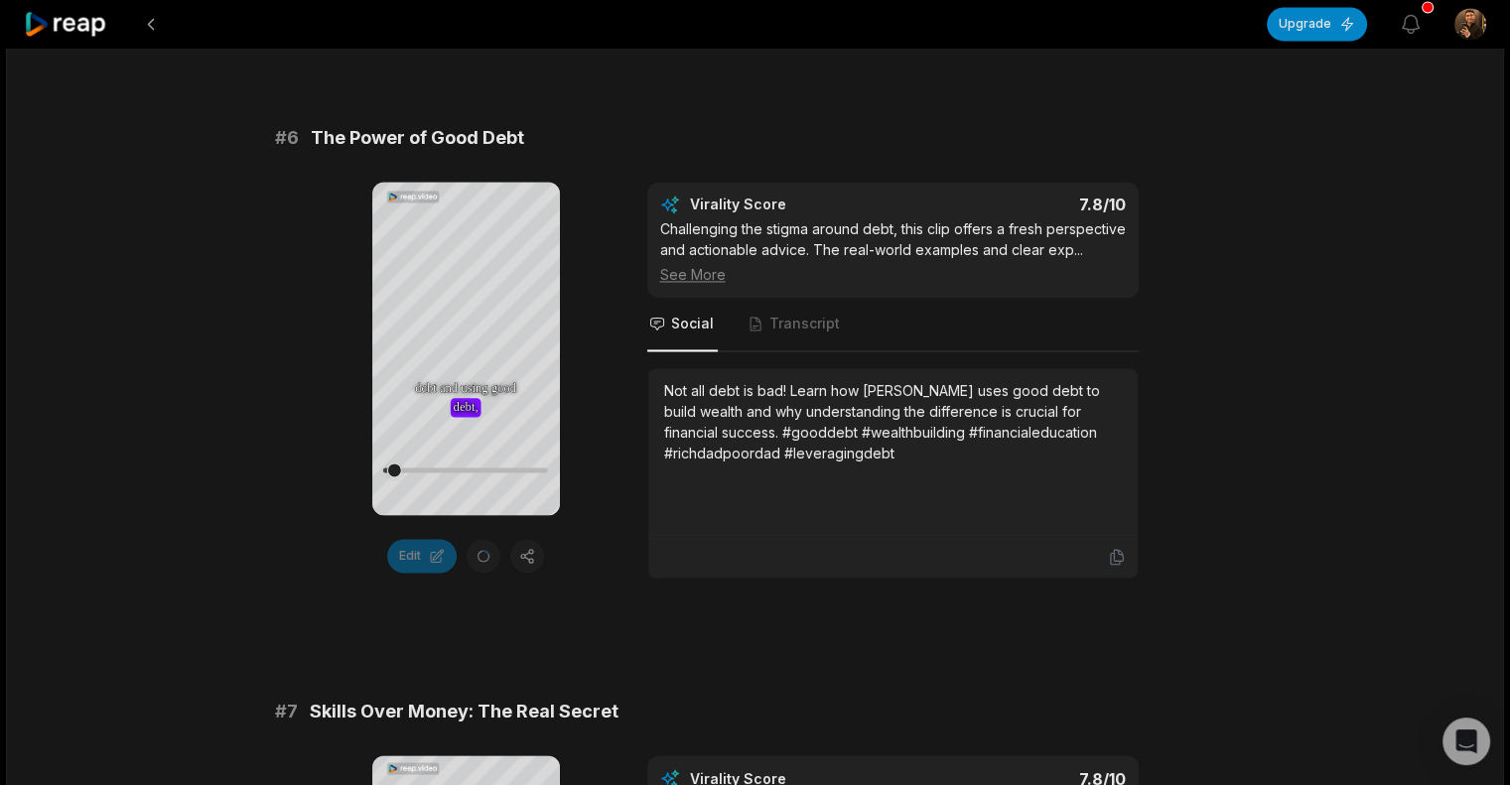
scroll to position [3052, 0]
click at [457, 321] on icon at bounding box center [466, 323] width 24 height 24
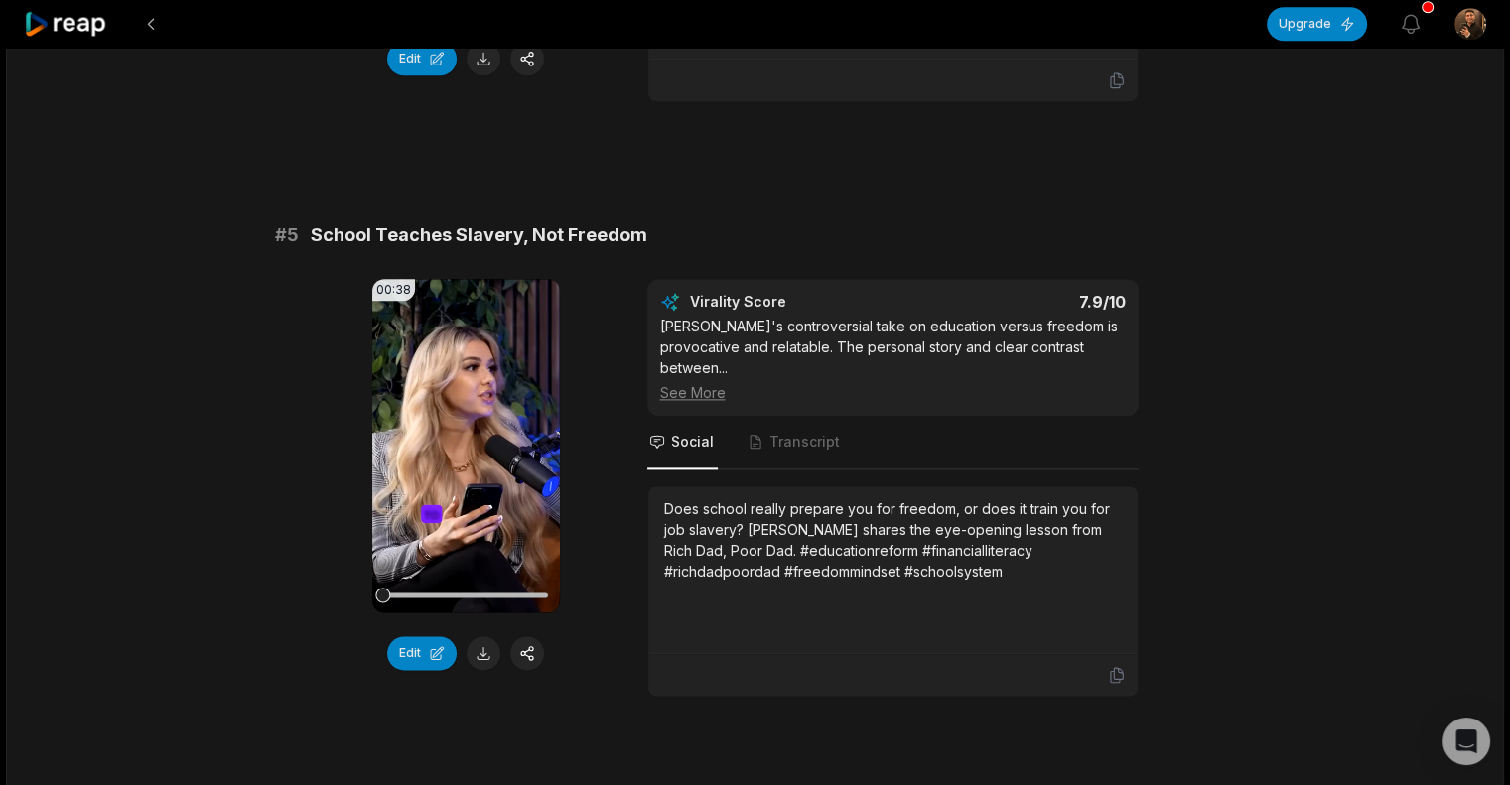
scroll to position [2360, 0]
click at [467, 394] on video "Your browser does not support mp4 format." at bounding box center [466, 447] width 188 height 334
click at [427, 638] on button "Edit" at bounding box center [422, 655] width 70 height 34
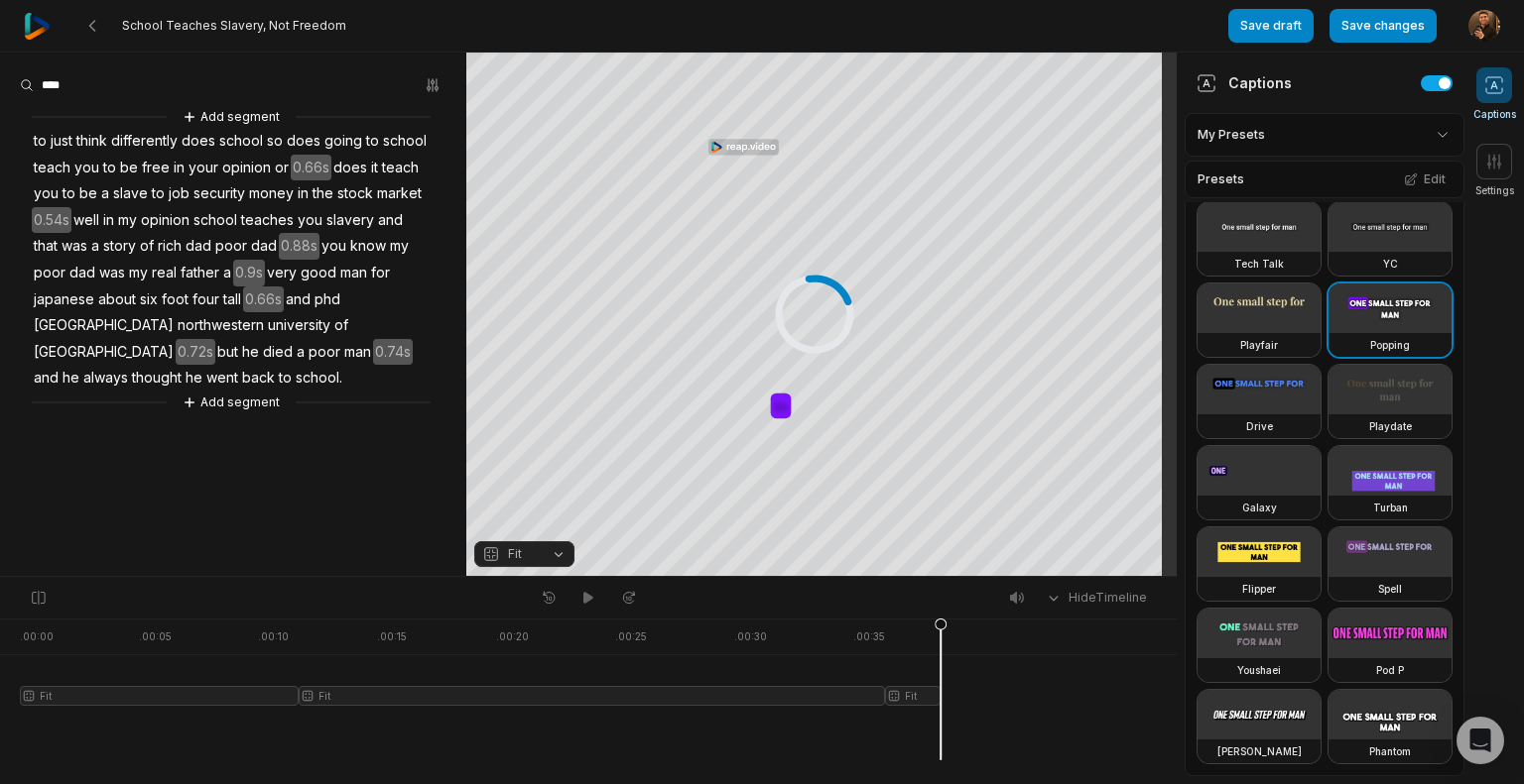
scroll to position [487, 0]
click at [1329, 334] on video at bounding box center [1390, 309] width 123 height 50
click at [594, 594] on icon at bounding box center [589, 598] width 16 height 16
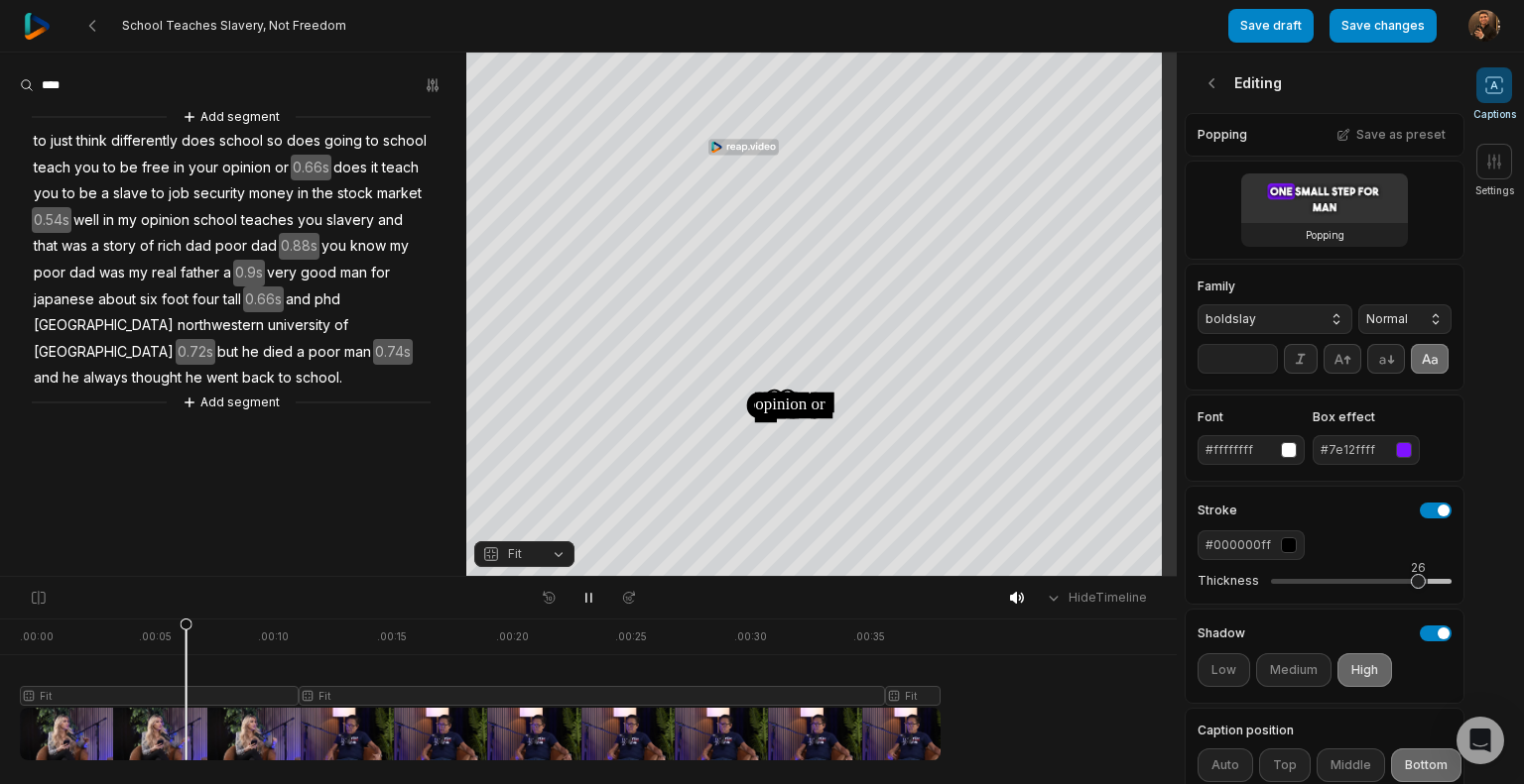
scroll to position [438, 0]
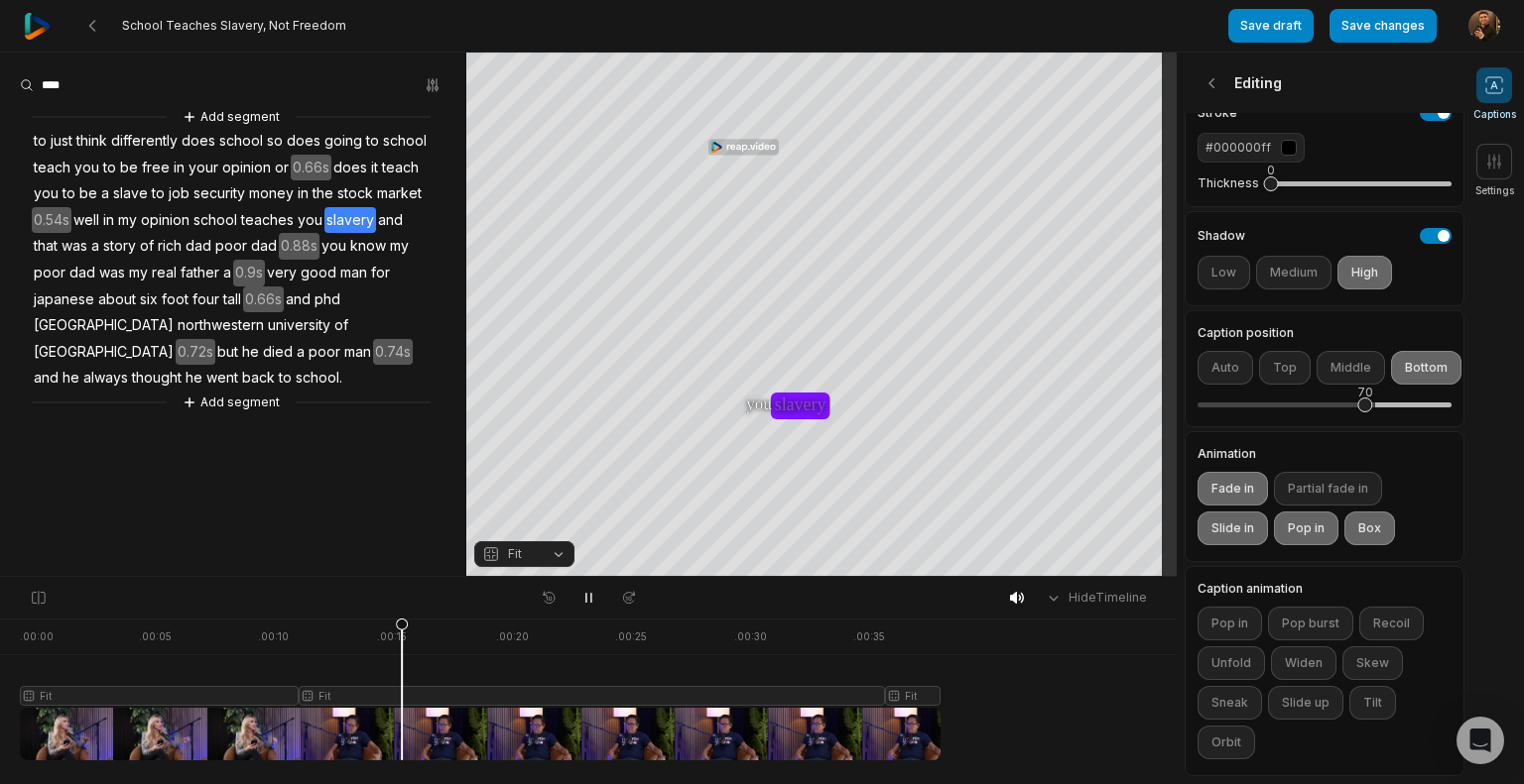
drag, startPoint x: 1405, startPoint y: 171, endPoint x: 1169, endPoint y: 218, distance: 240.6
click at [1169, 218] on div "School Teaches Slavery, Not Freedom Save draft Save changes Open user menu Capt…" at bounding box center [762, 289] width 1524 height 577
click at [1397, 32] on button "Save changes" at bounding box center [1383, 26] width 107 height 34
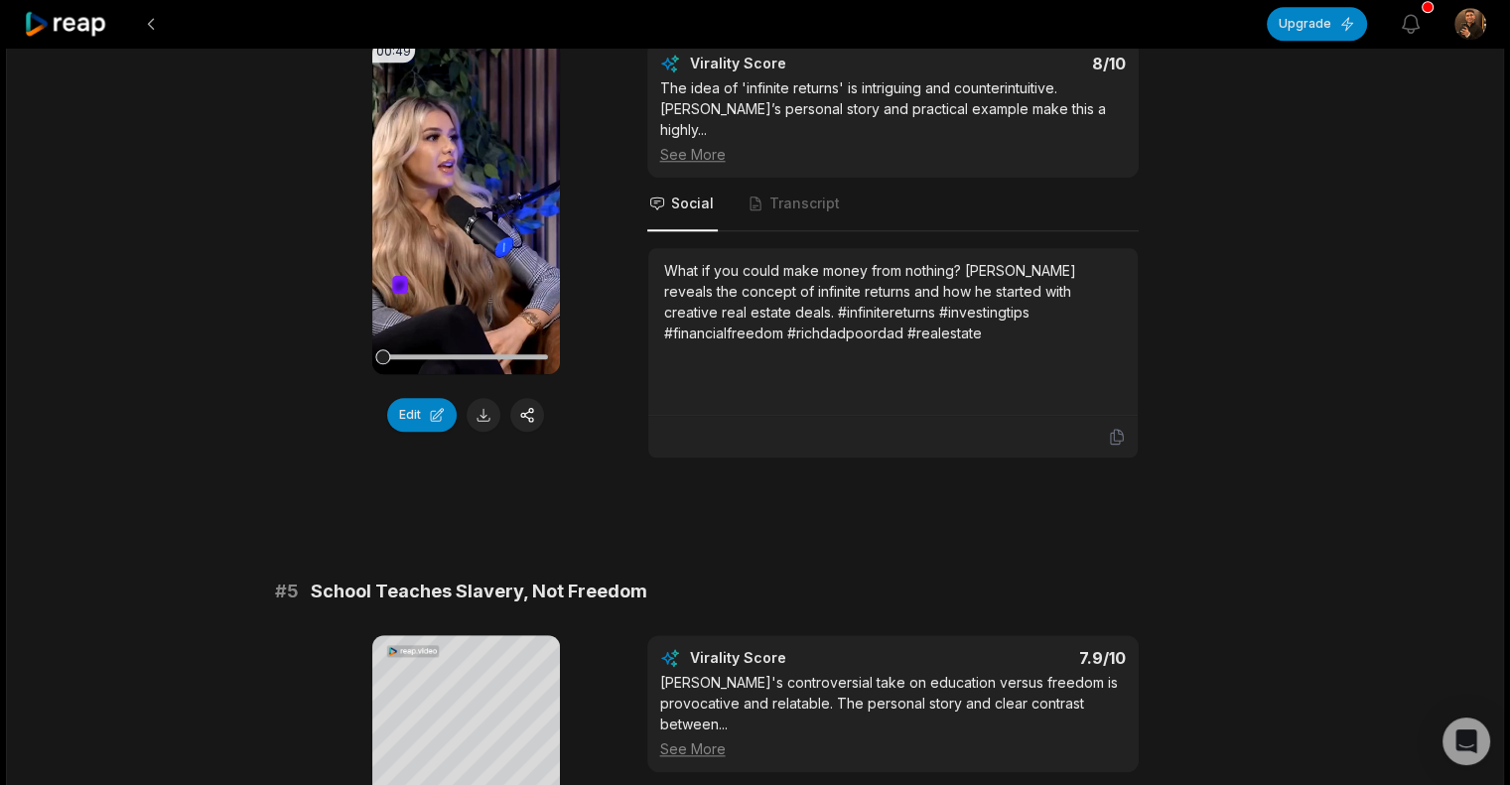
scroll to position [1958, 0]
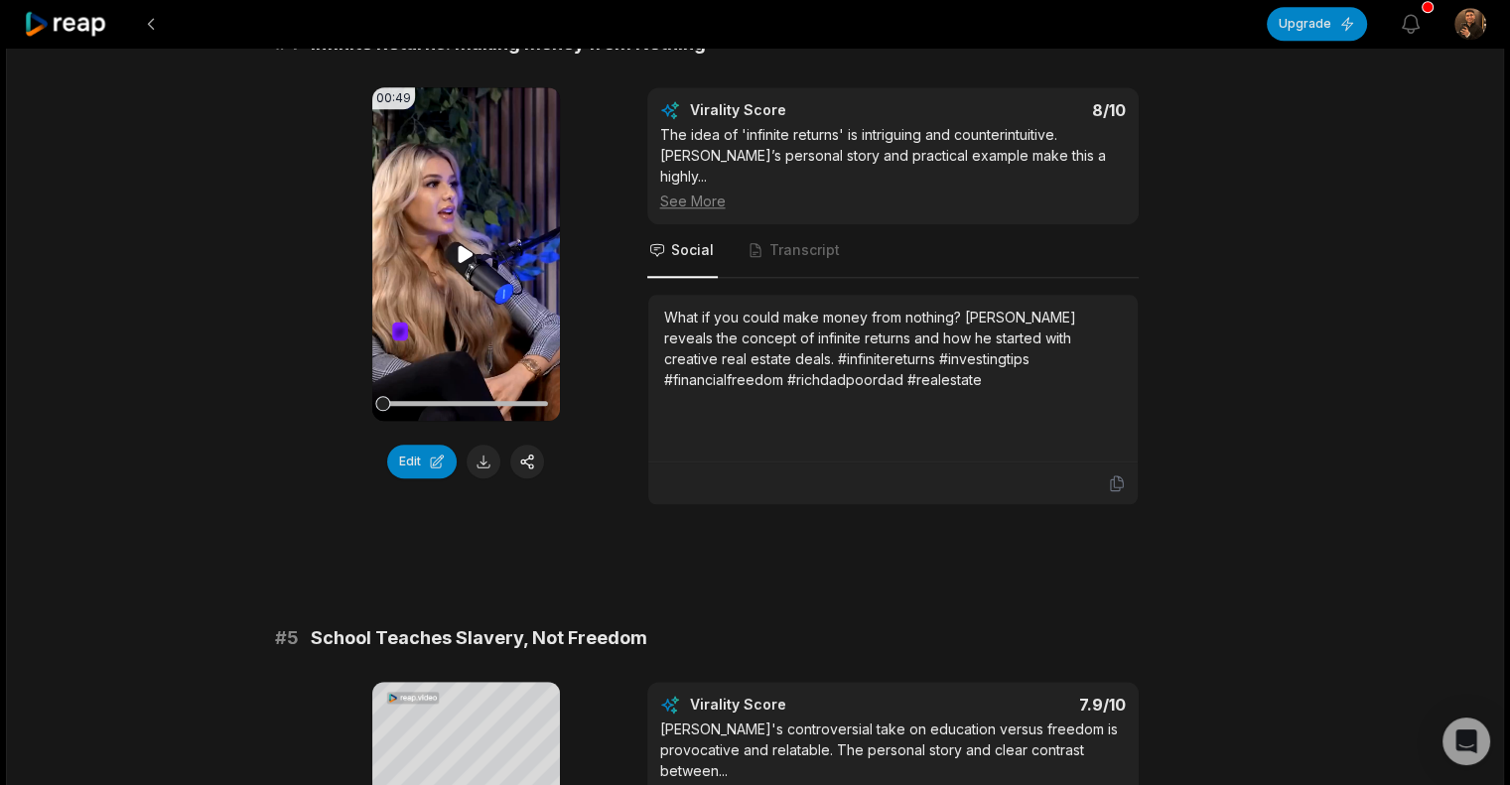
click at [466, 258] on icon at bounding box center [466, 254] width 24 height 24
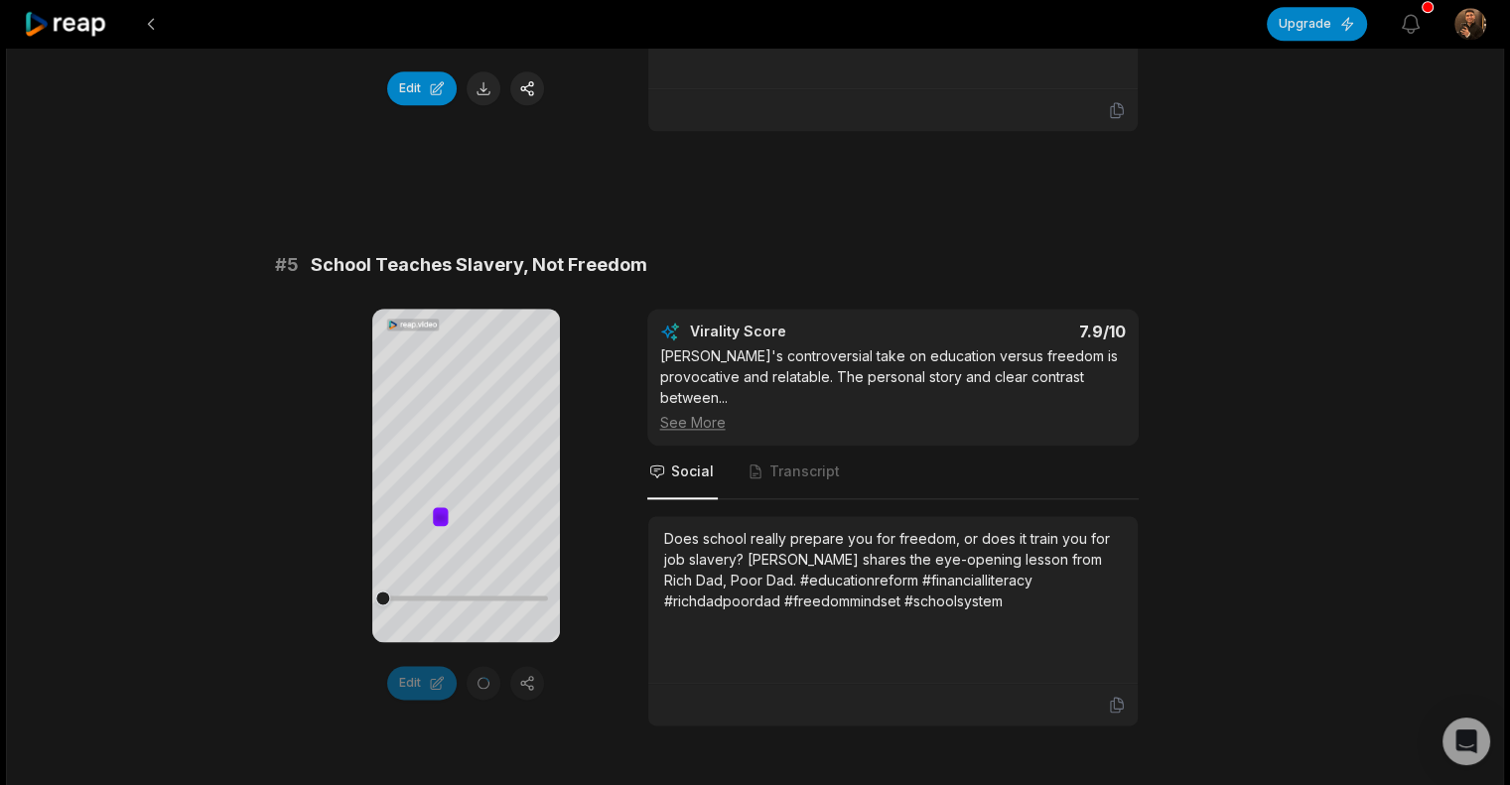
scroll to position [2344, 0]
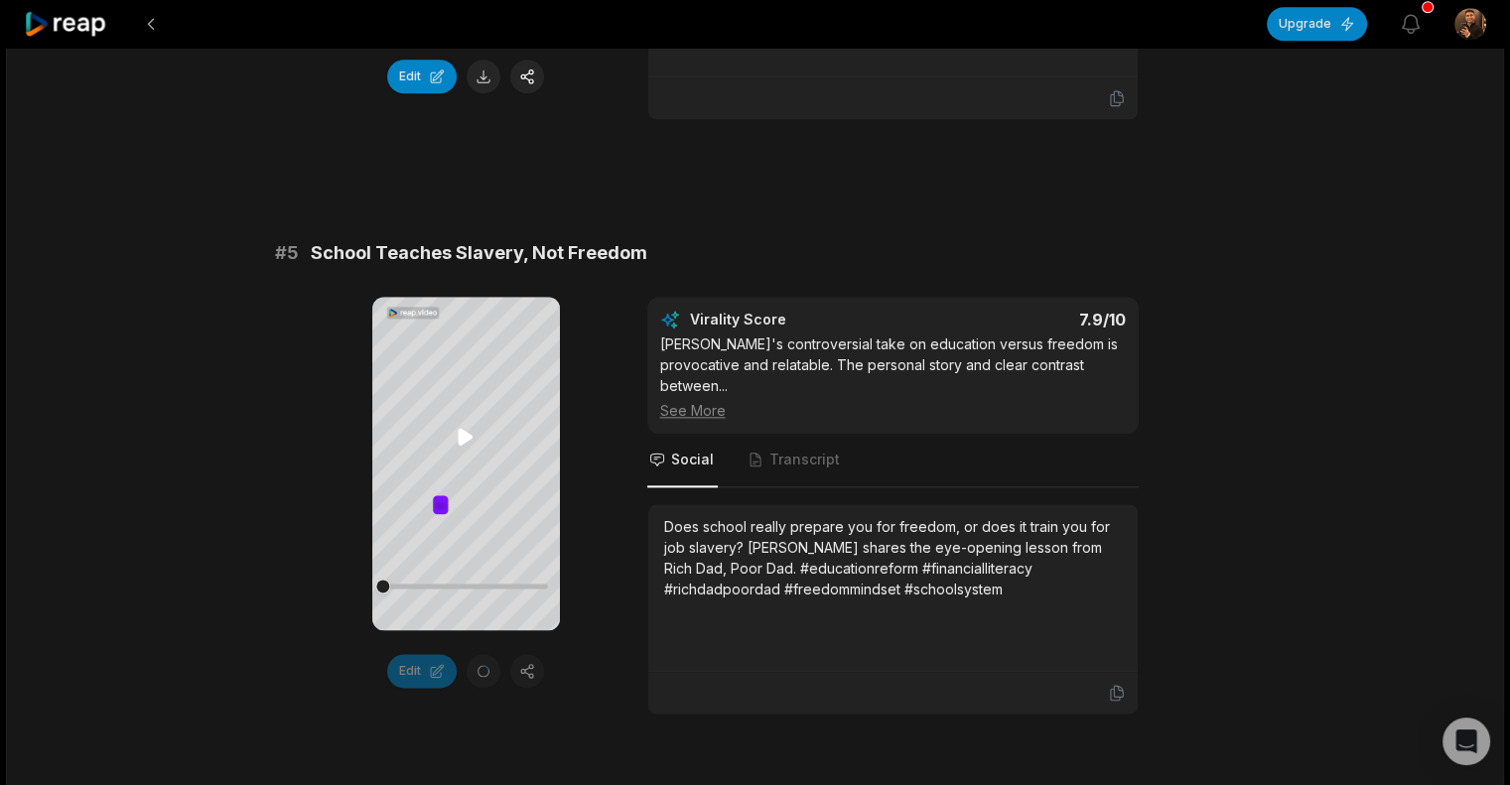
click at [468, 429] on icon at bounding box center [466, 437] width 24 height 24
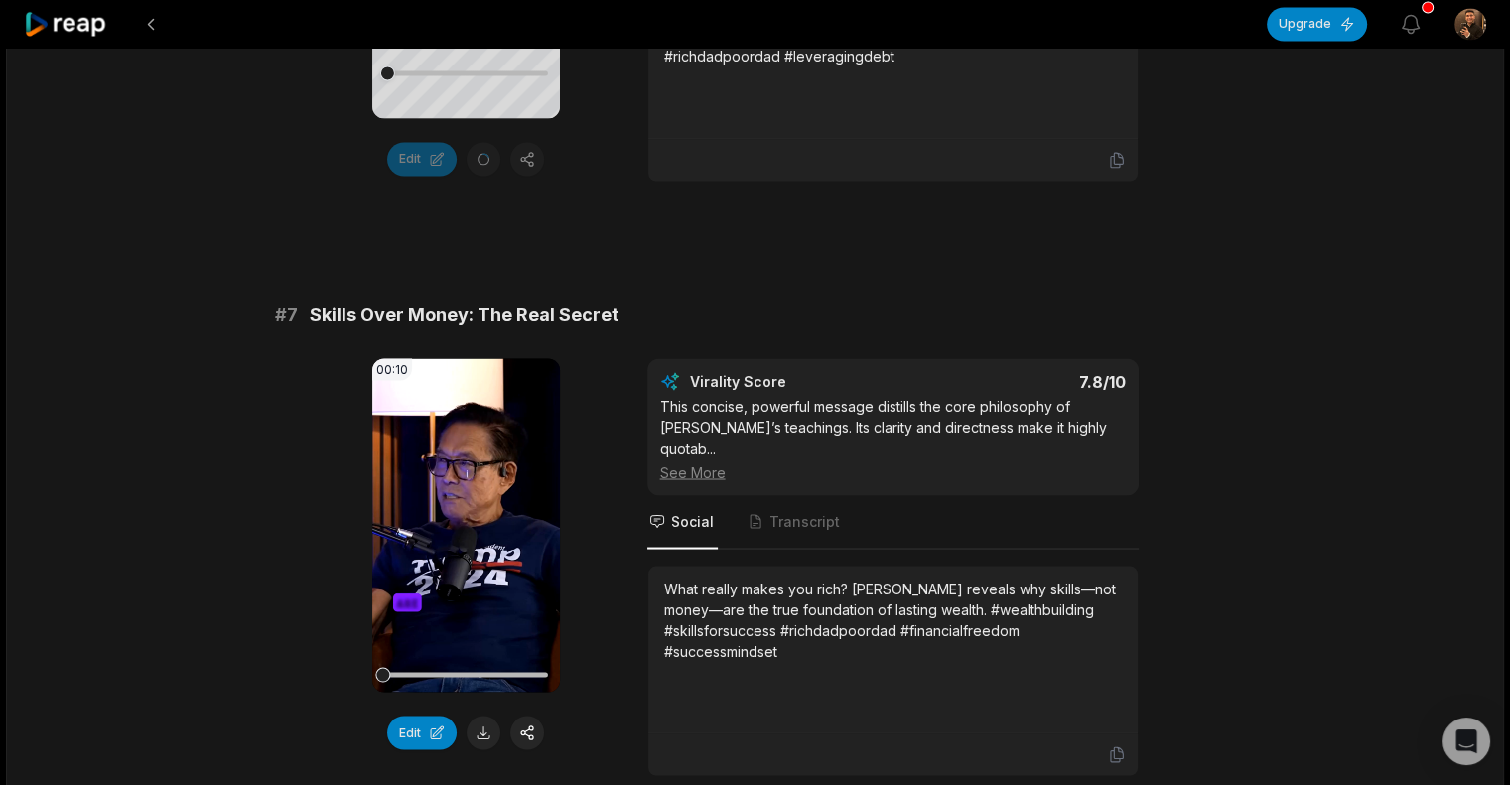
scroll to position [3452, 0]
click at [464, 472] on video "Your browser does not support mp4 format." at bounding box center [466, 524] width 188 height 334
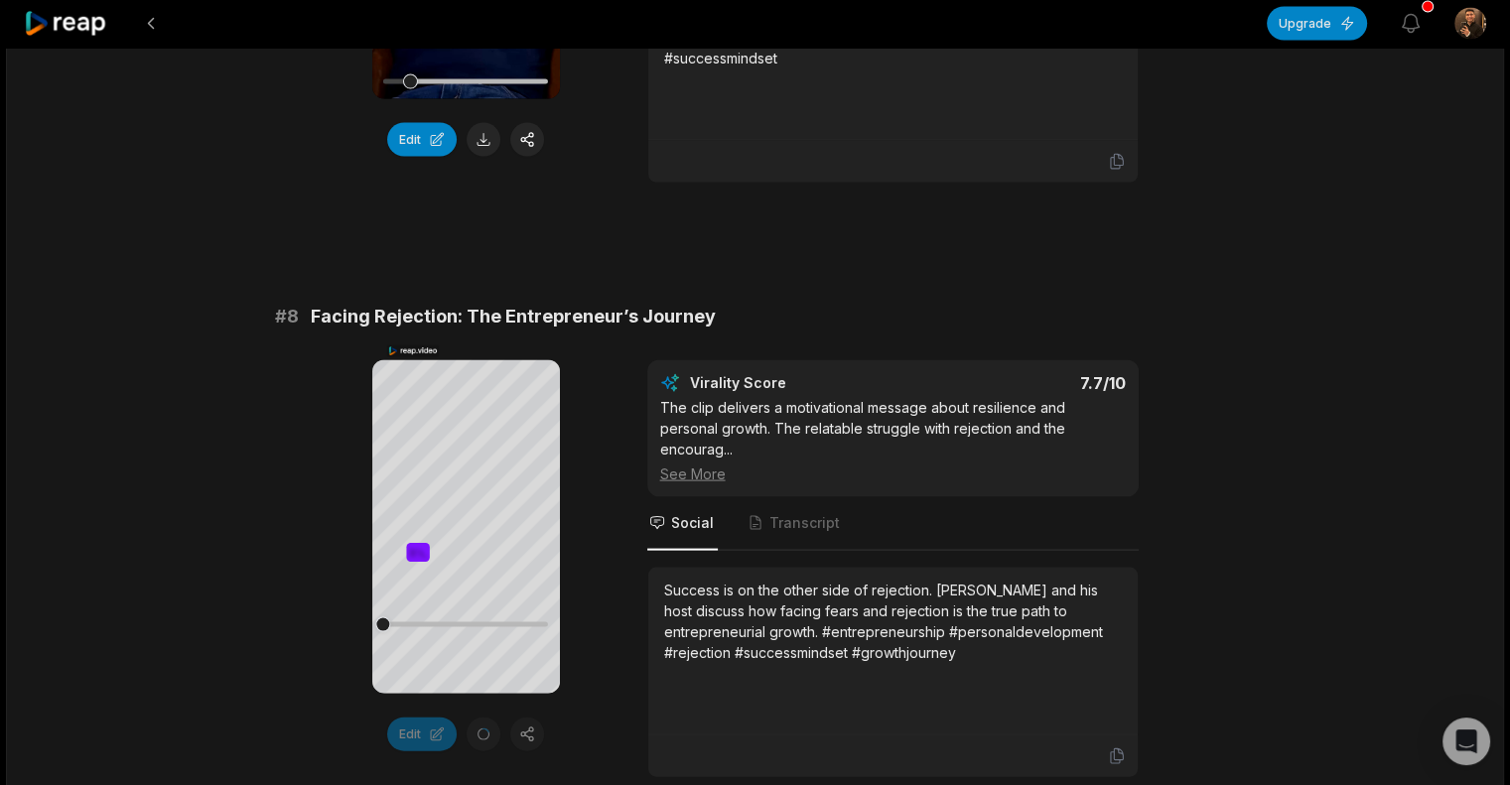
scroll to position [4046, 0]
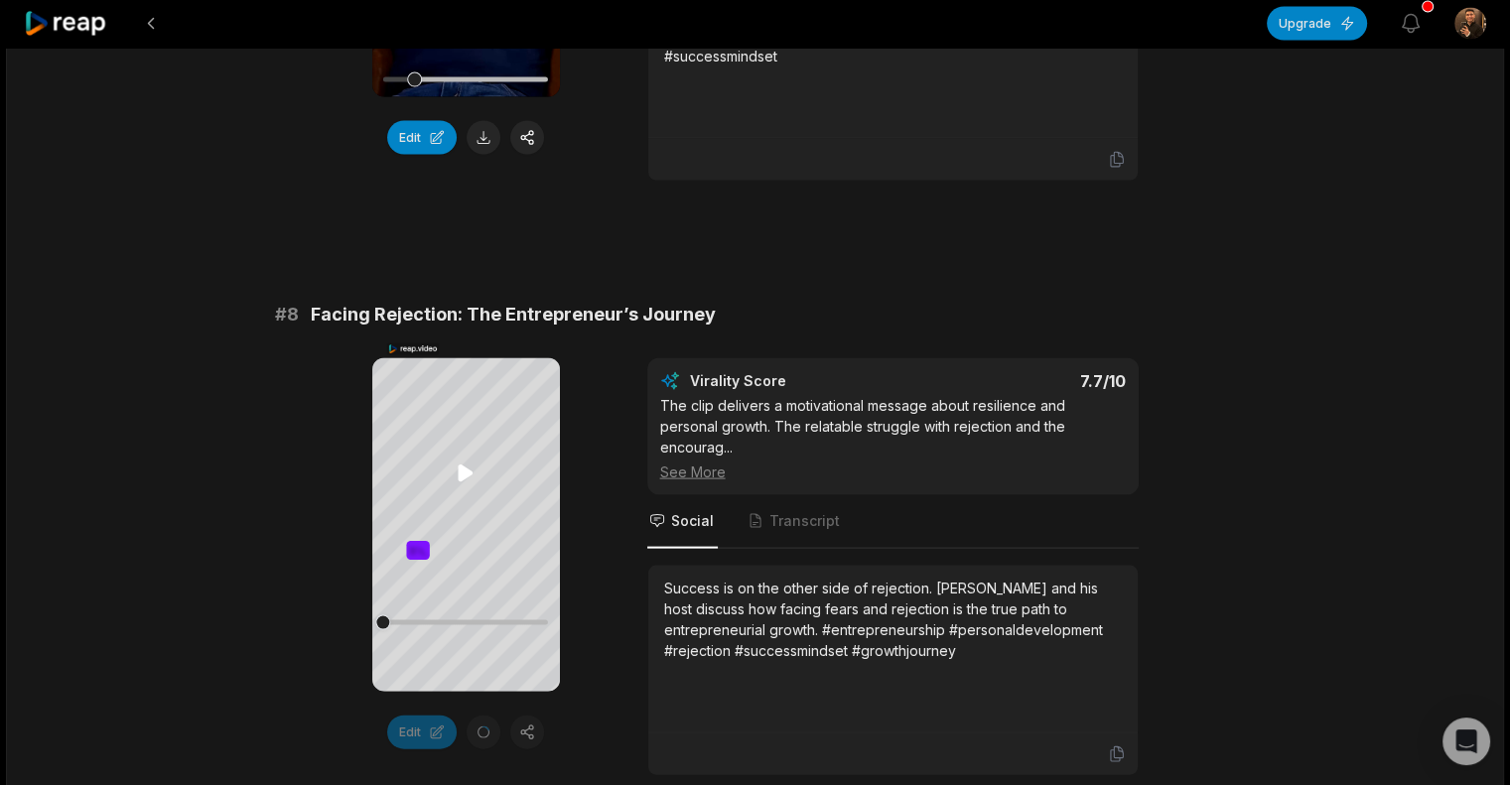
click at [457, 475] on icon at bounding box center [466, 474] width 24 height 24
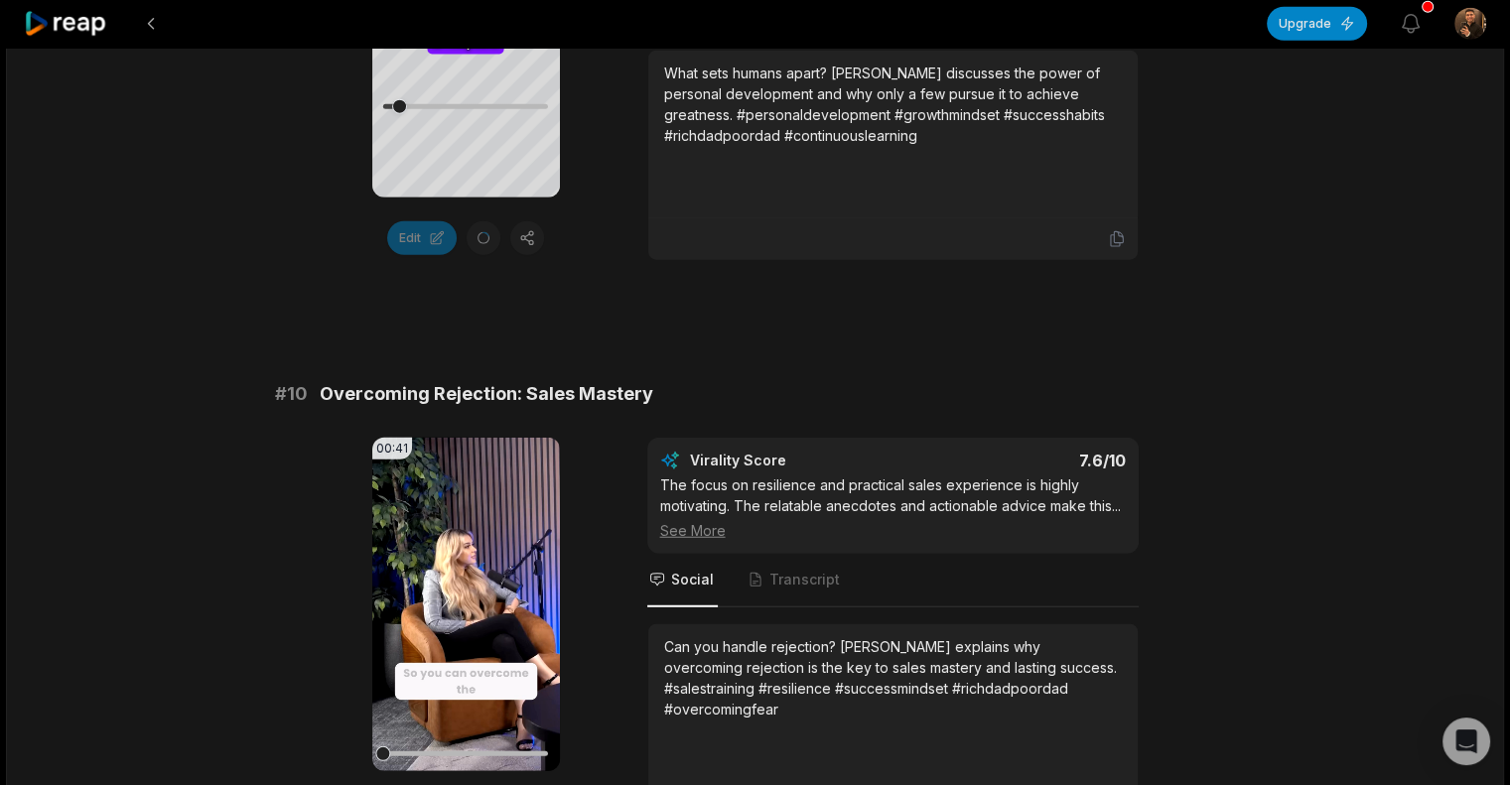
scroll to position [5136, 0]
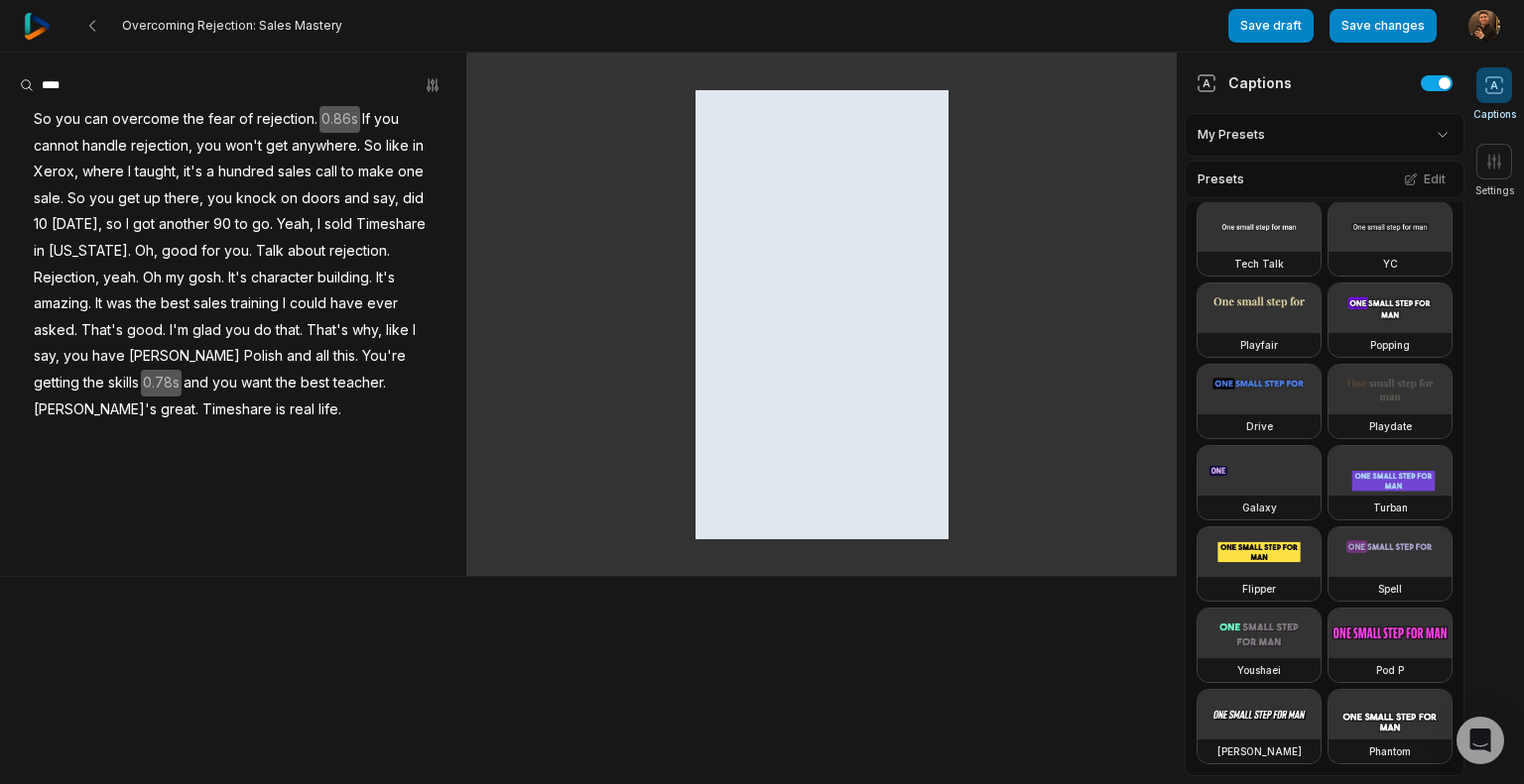
scroll to position [428, 0]
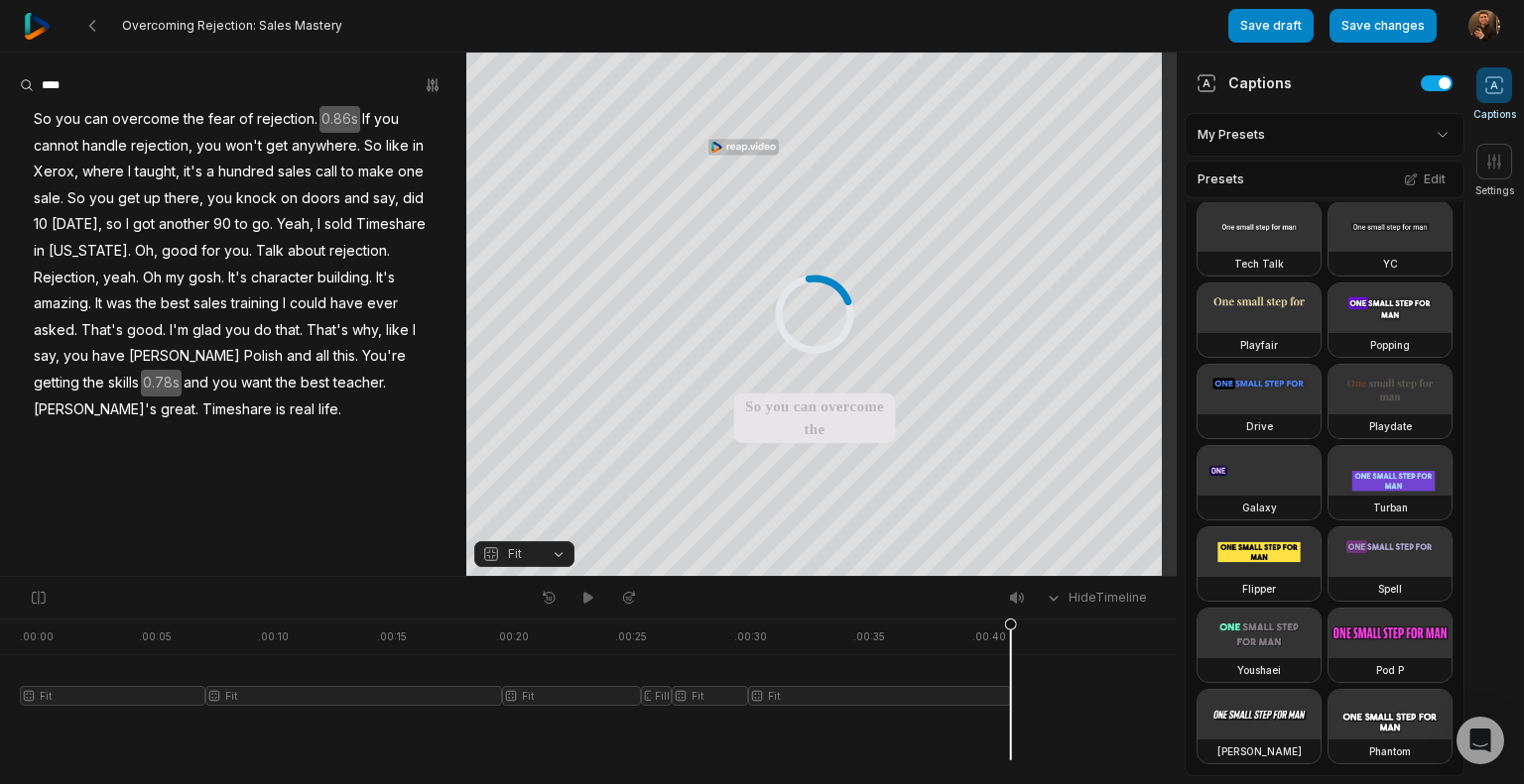
click at [1329, 334] on video at bounding box center [1390, 309] width 123 height 50
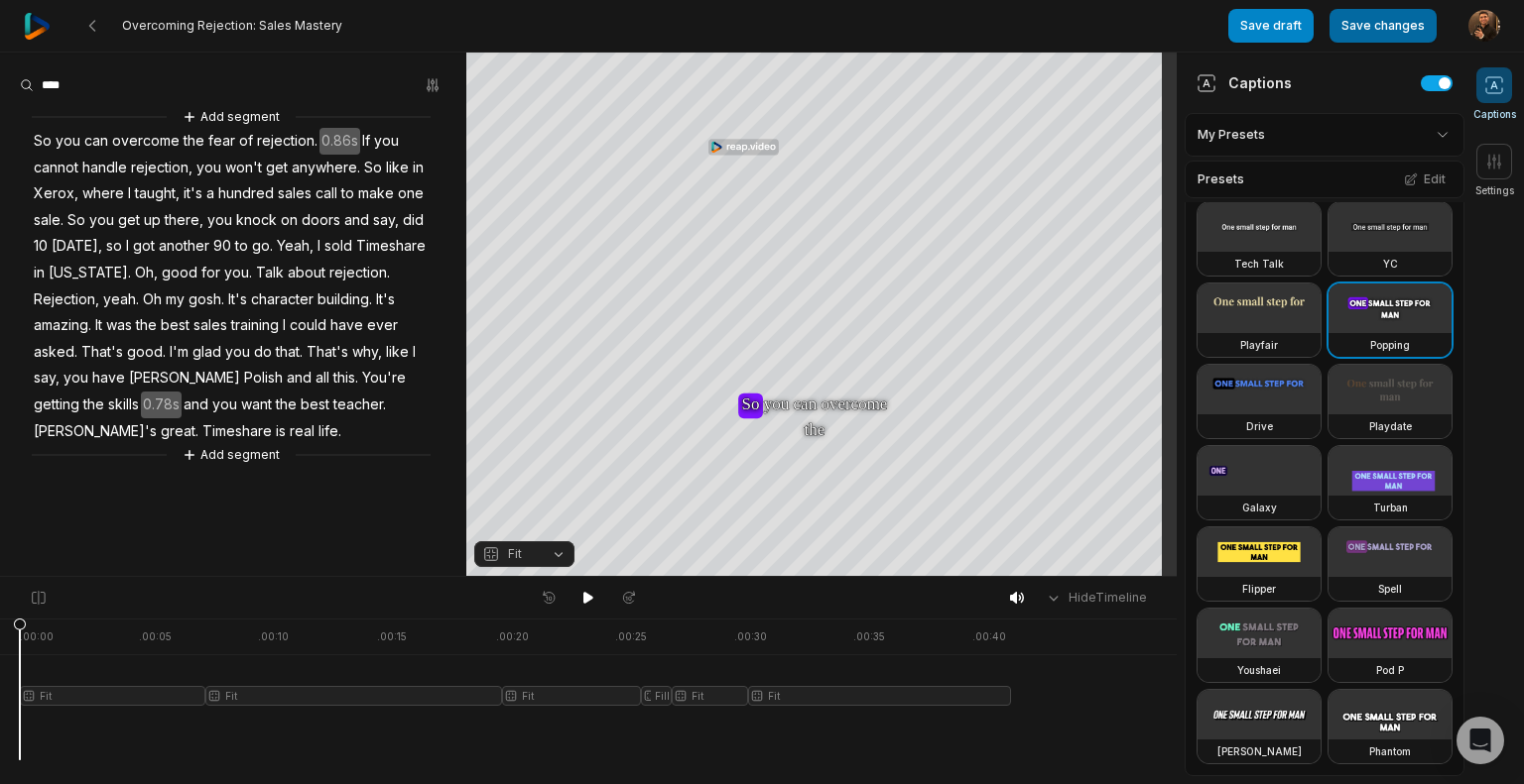
click at [1396, 31] on button "Save changes" at bounding box center [1383, 26] width 107 height 34
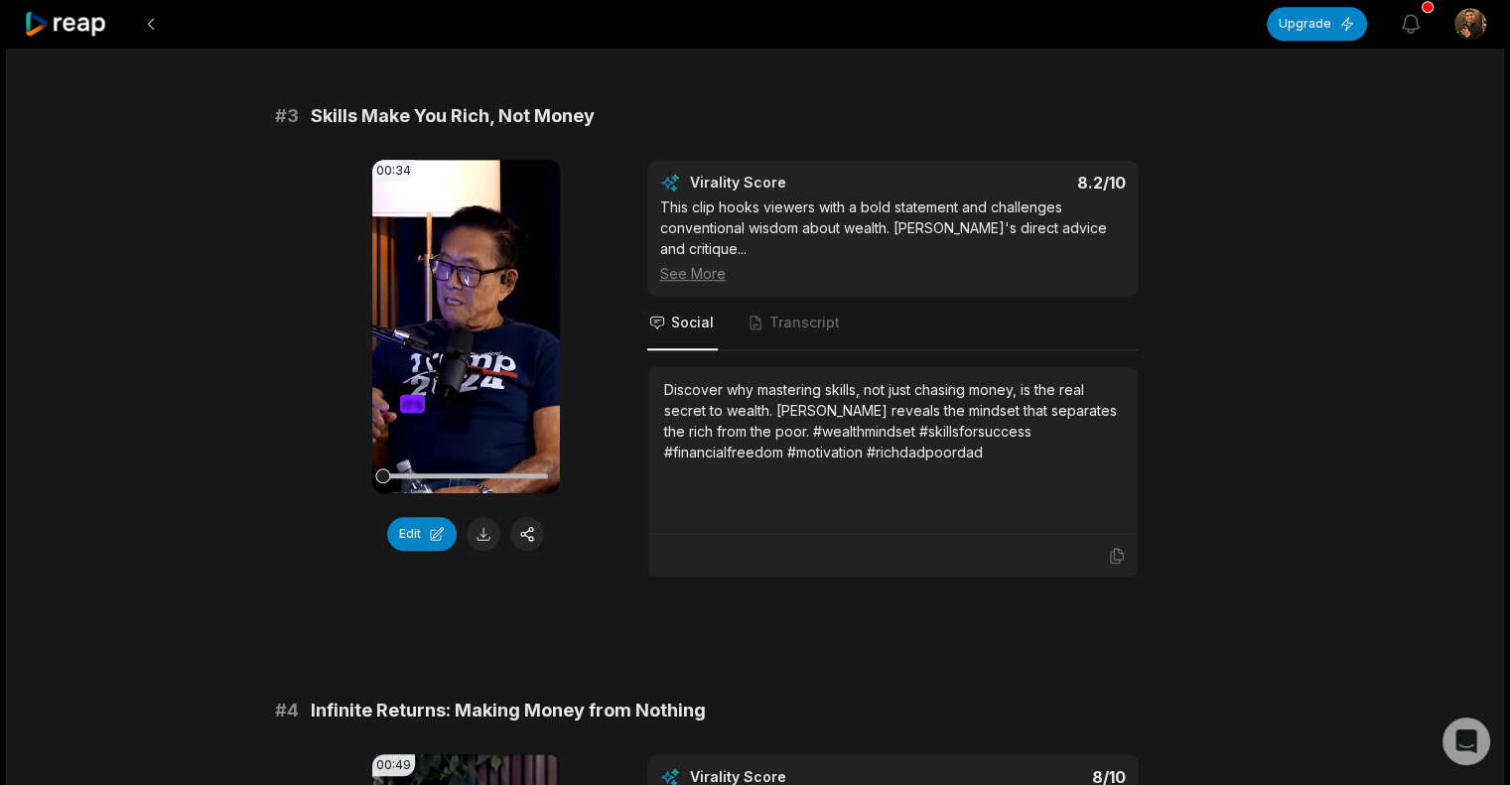
scroll to position [1288, 0]
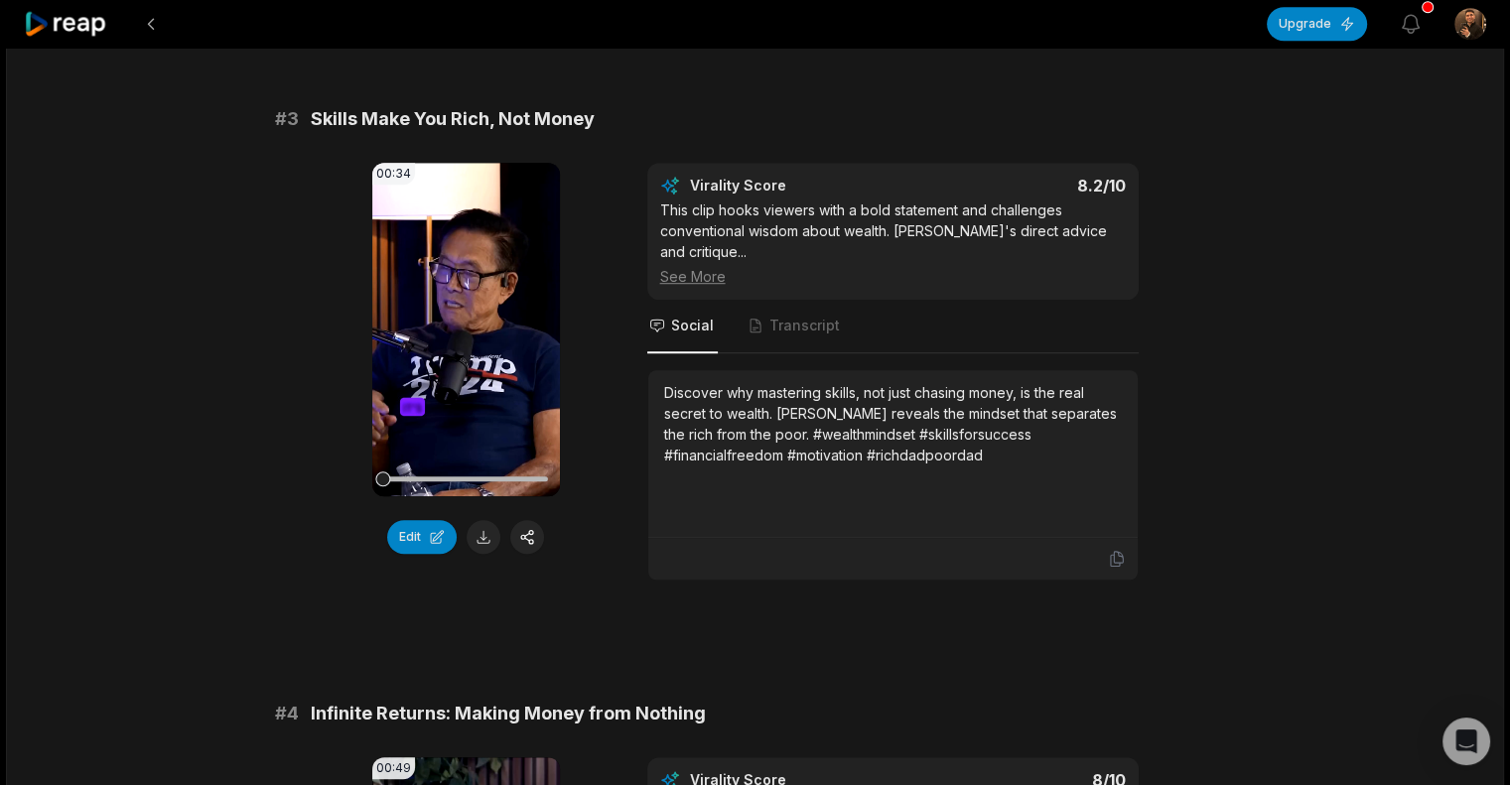
drag, startPoint x: 608, startPoint y: 316, endPoint x: 600, endPoint y: 309, distance: 10.6
click at [600, 309] on div "00:34 Your browser does not support mp4 format. Edit Virality Score 8.2 /10 Thi…" at bounding box center [755, 372] width 961 height 418
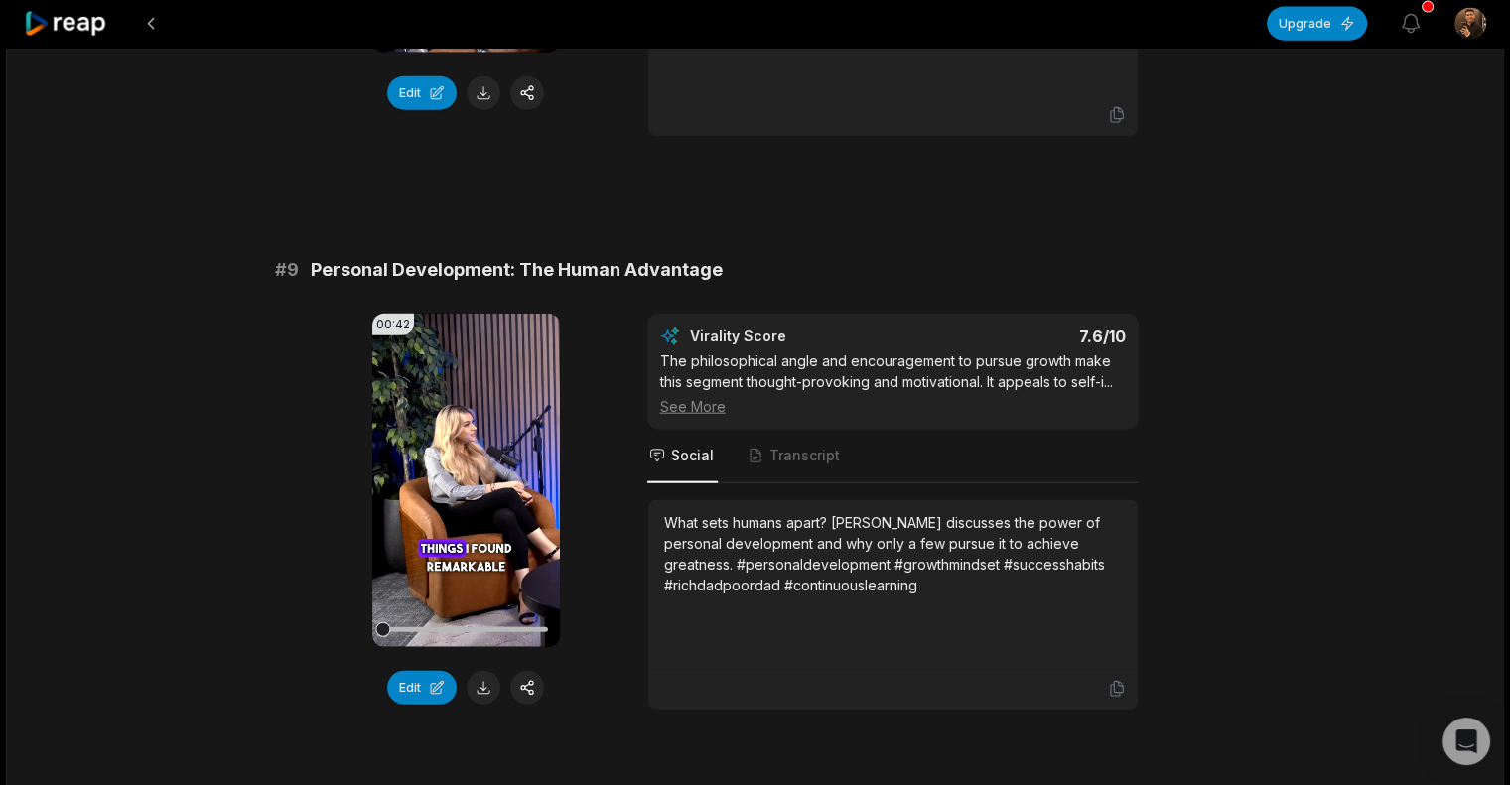
scroll to position [4674, 0]
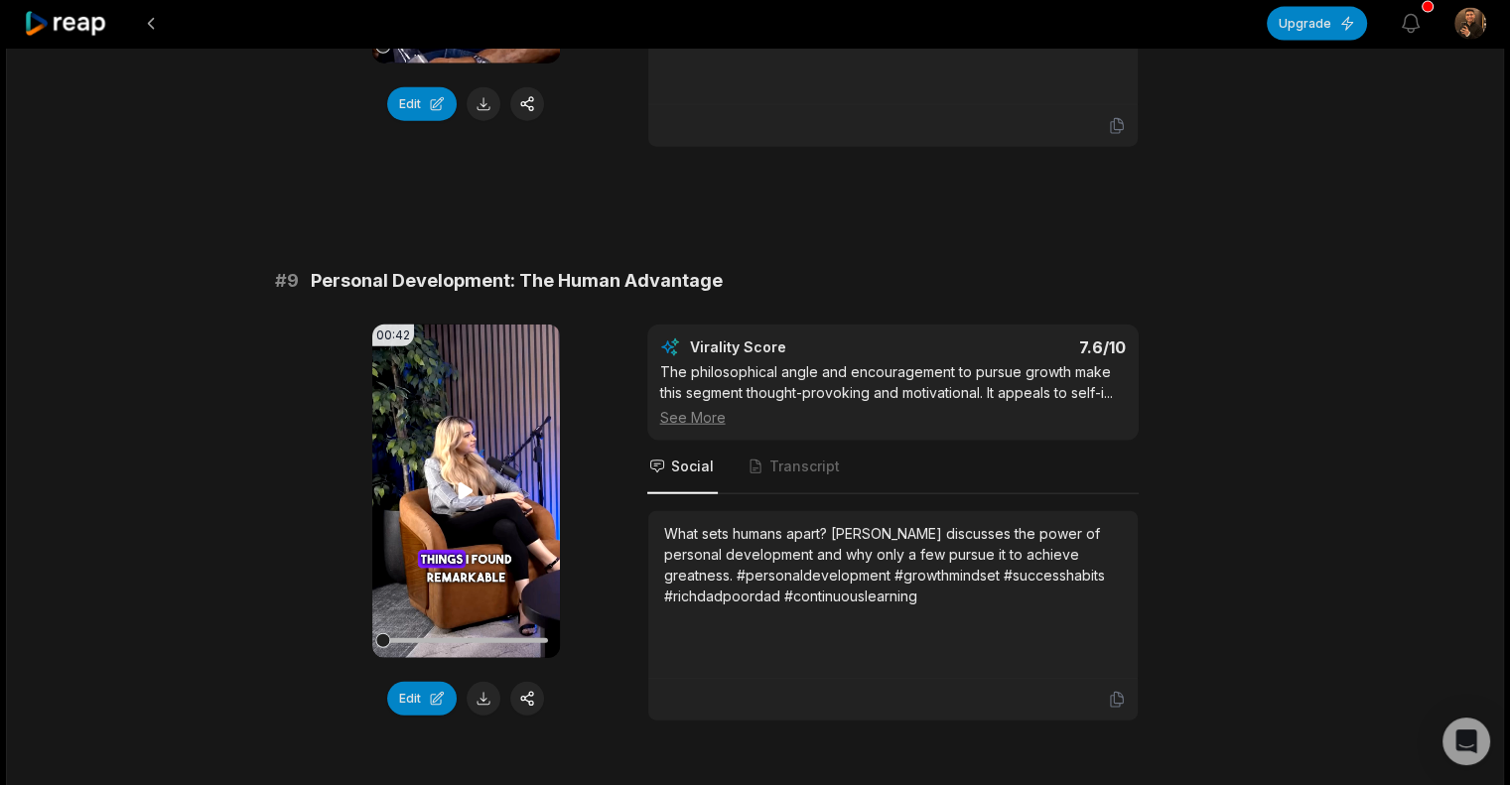
click at [456, 480] on icon at bounding box center [466, 492] width 24 height 24
click at [459, 404] on video "Your browser does not support mp4 format." at bounding box center [466, 492] width 188 height 334
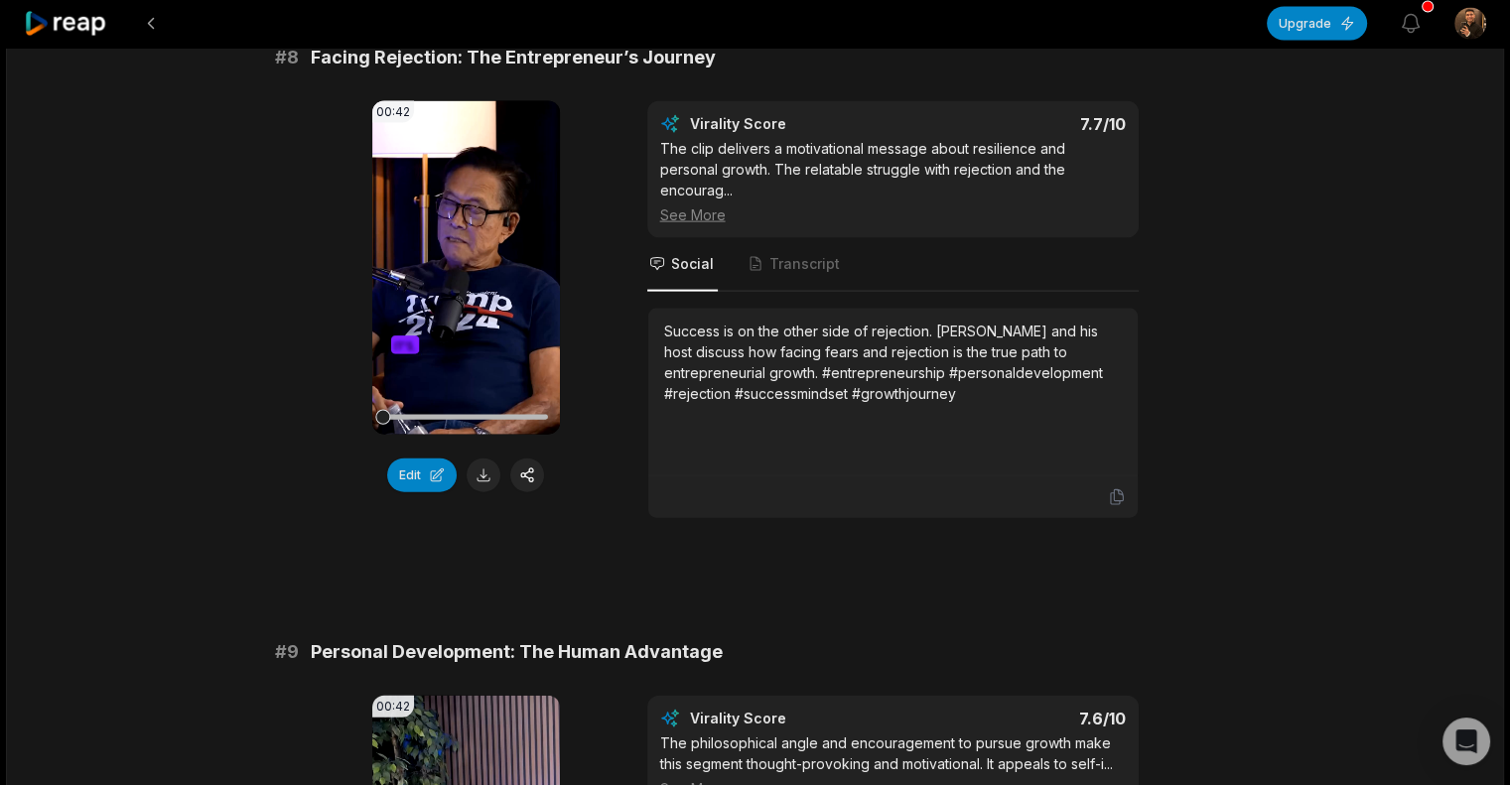
scroll to position [4301, 0]
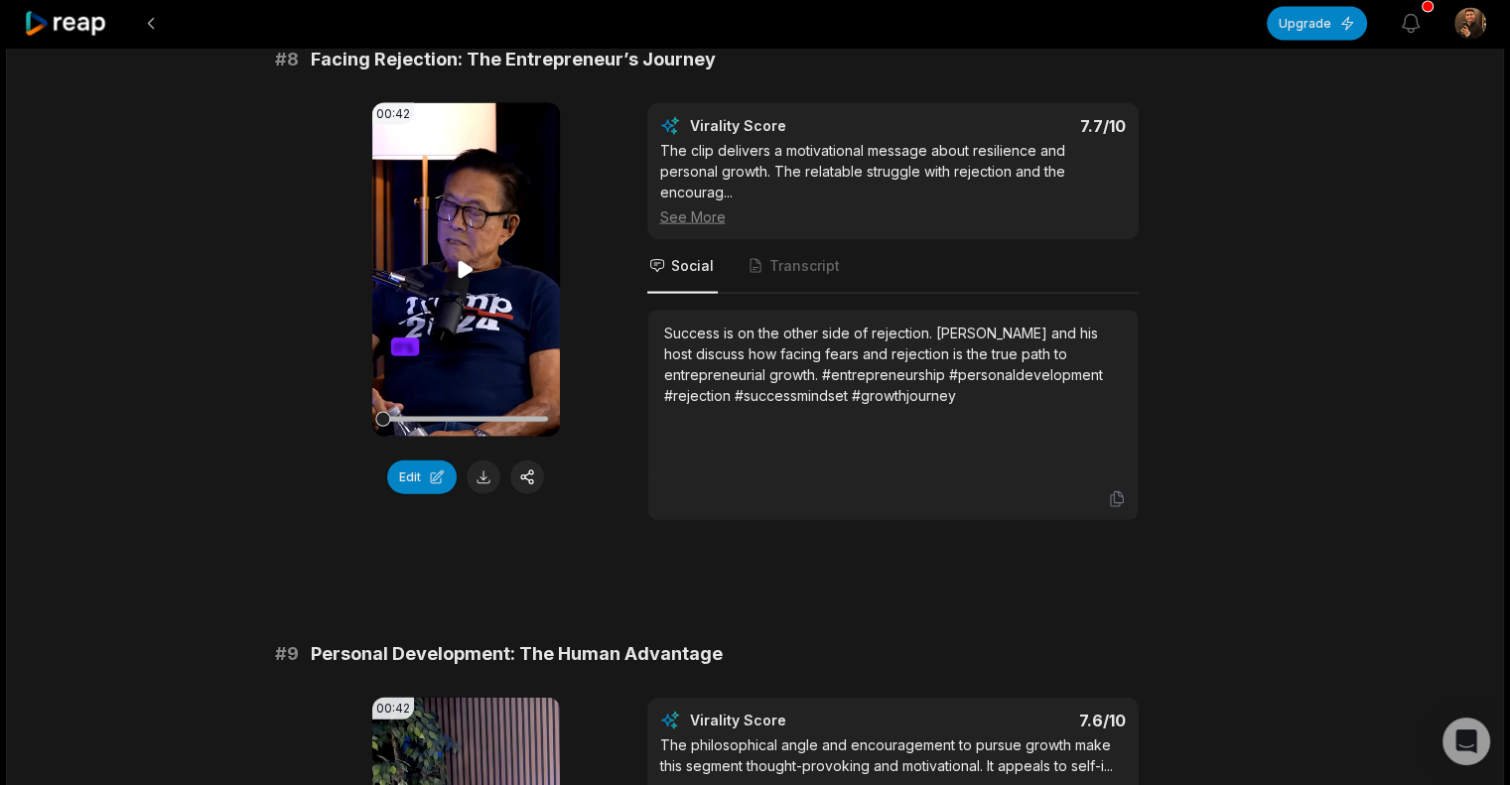
click at [484, 191] on video "Your browser does not support mp4 format." at bounding box center [466, 270] width 188 height 334
click at [472, 258] on icon at bounding box center [466, 270] width 24 height 24
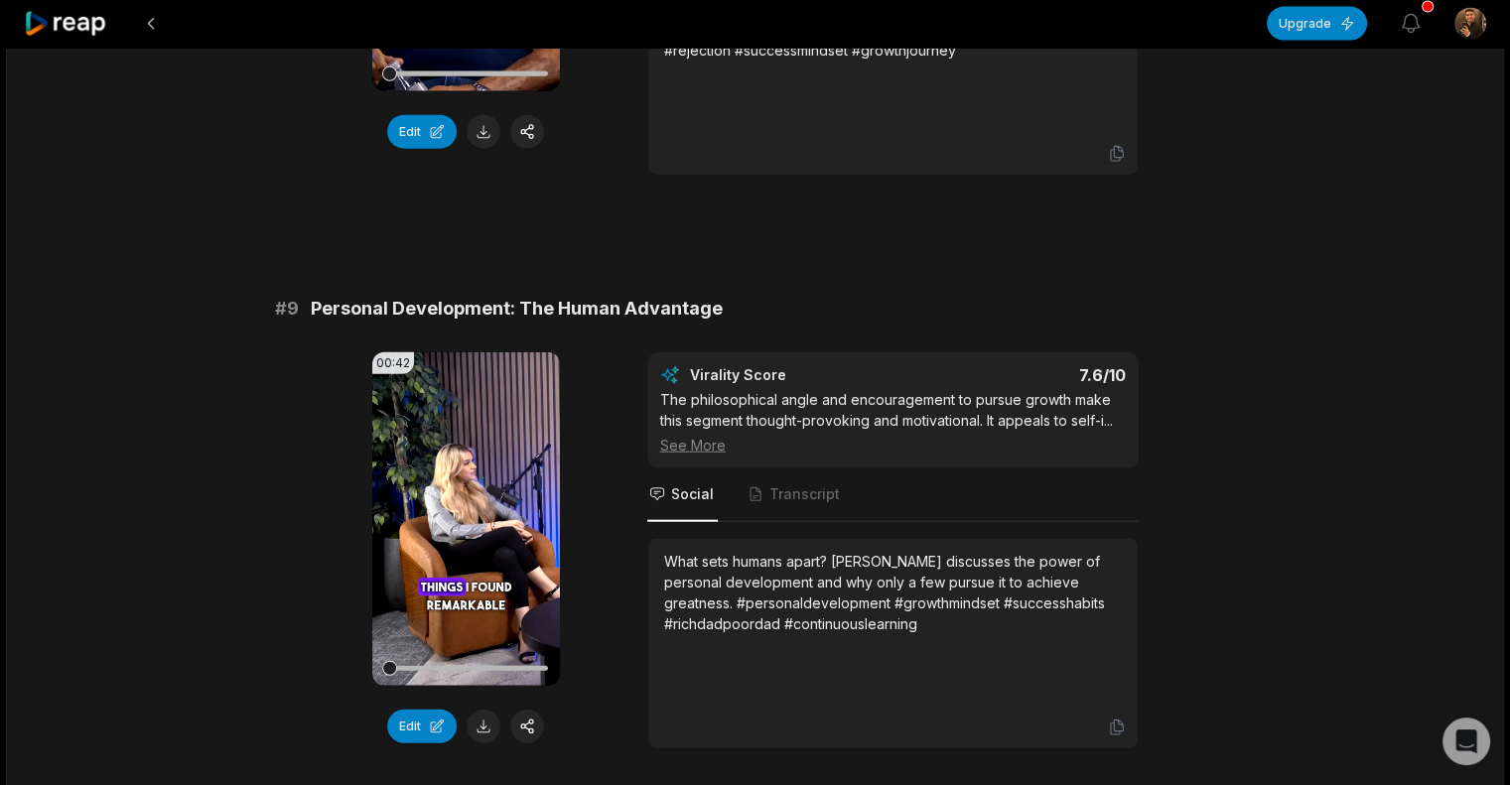
scroll to position [4650, 0]
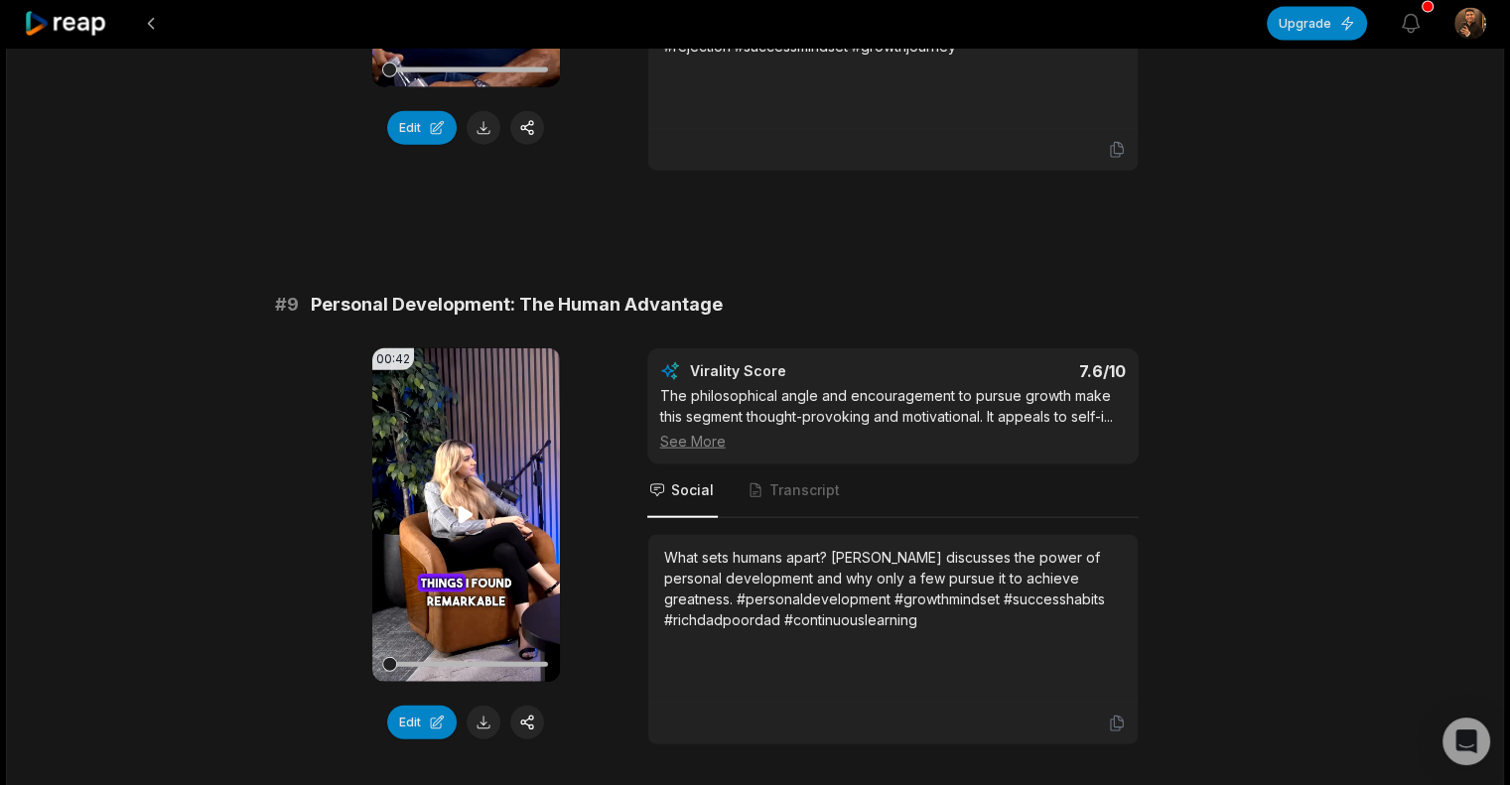
click at [446, 396] on video "Your browser does not support mp4 format." at bounding box center [466, 516] width 188 height 334
click at [438, 706] on button "Edit" at bounding box center [422, 723] width 70 height 34
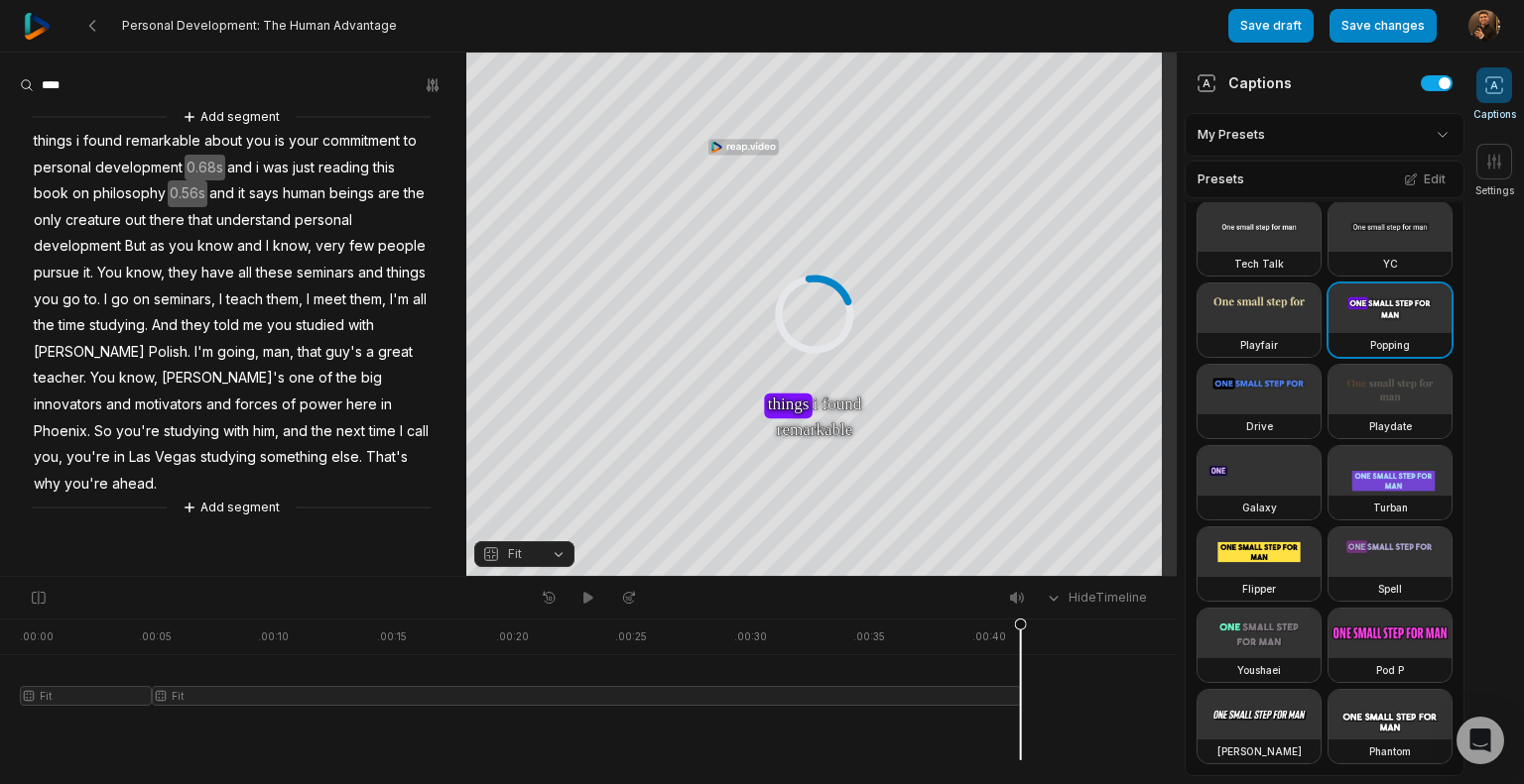
scroll to position [547, 0]
click at [1329, 334] on video at bounding box center [1390, 309] width 123 height 50
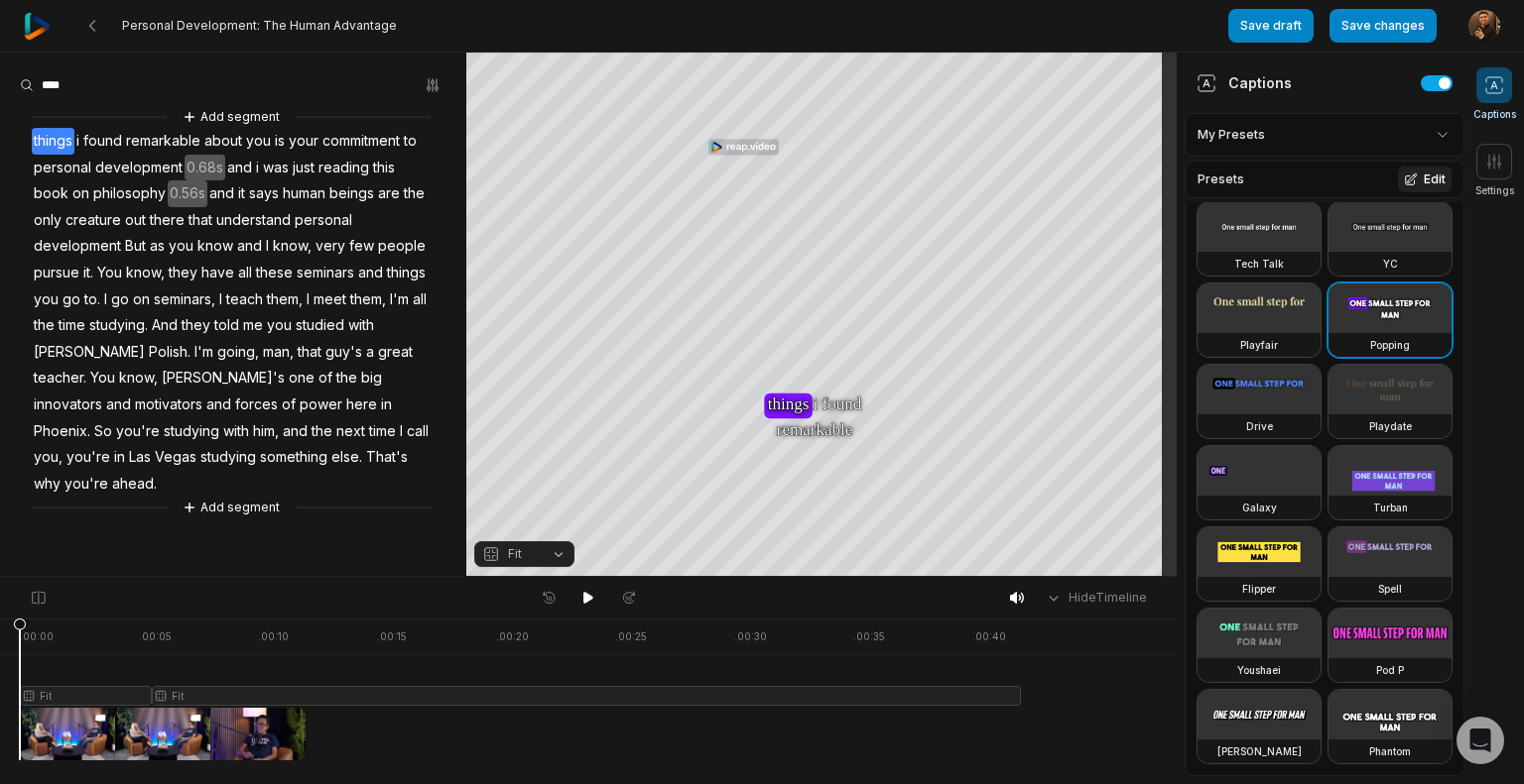
click at [1407, 181] on button "Edit" at bounding box center [1425, 180] width 54 height 26
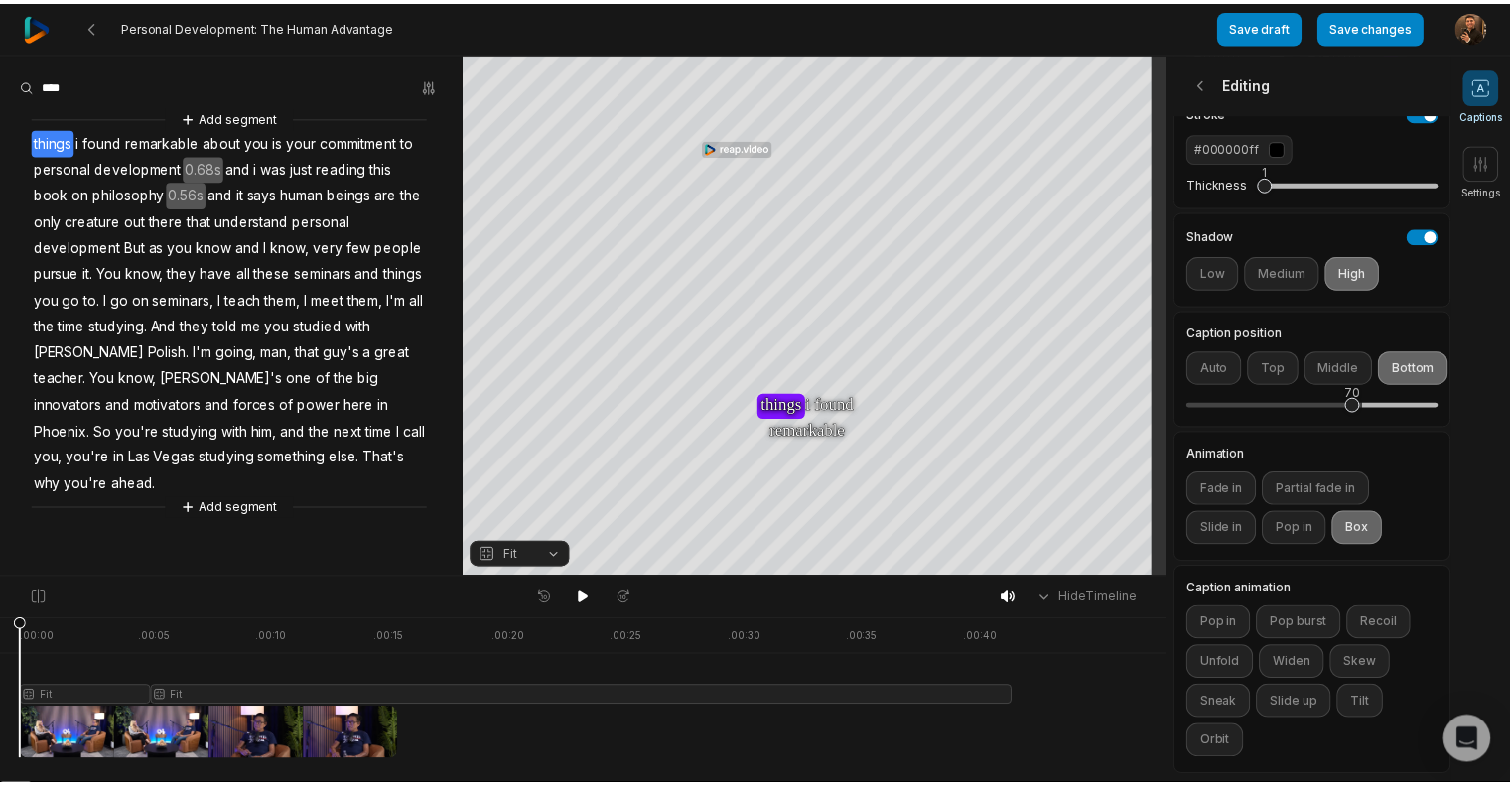
scroll to position [439, 0]
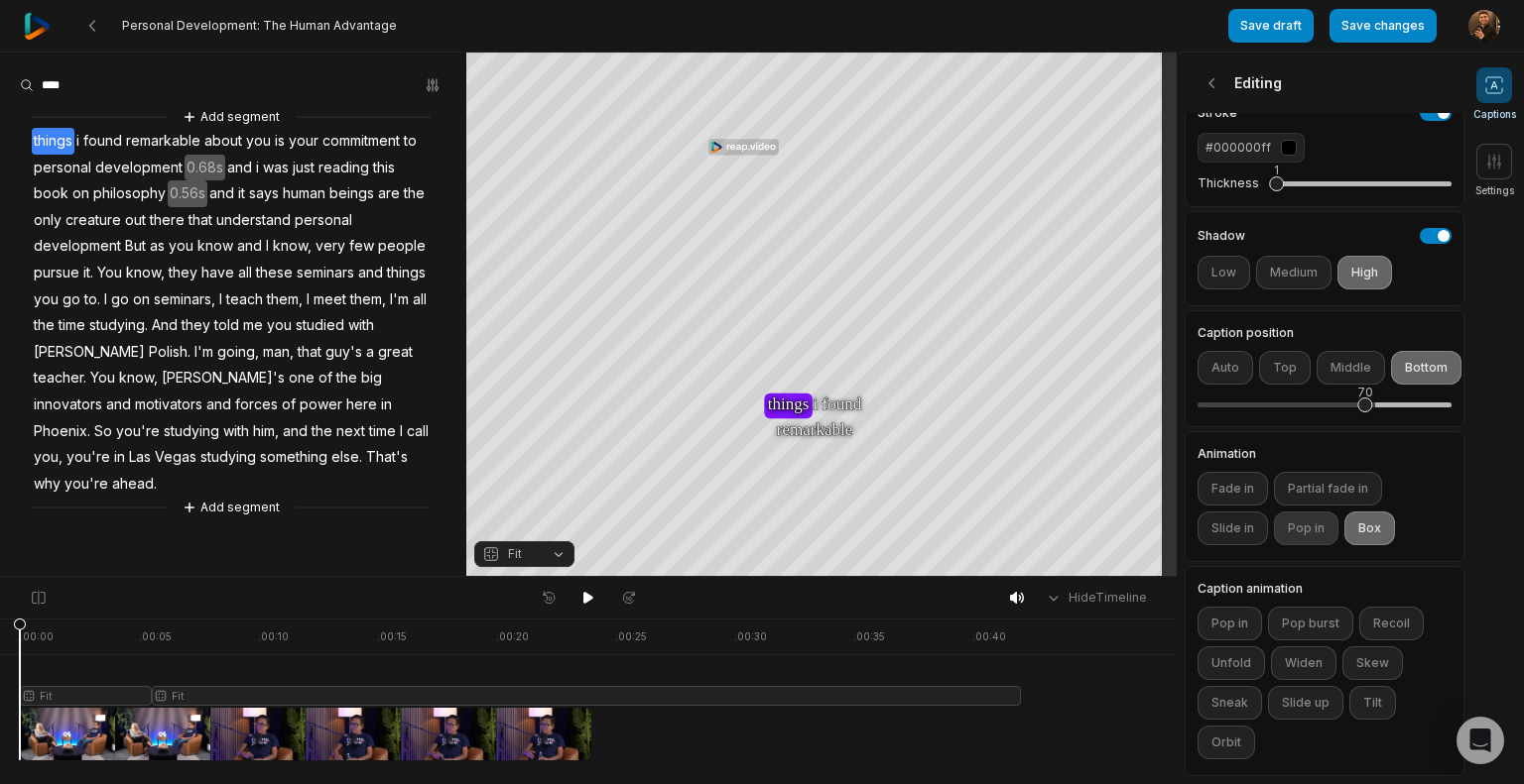
click at [1305, 511] on button "Pop in" at bounding box center [1306, 528] width 65 height 34
click at [1247, 511] on button "Slide in" at bounding box center [1233, 528] width 71 height 34
click at [1238, 472] on button "Fade in" at bounding box center [1233, 489] width 71 height 34
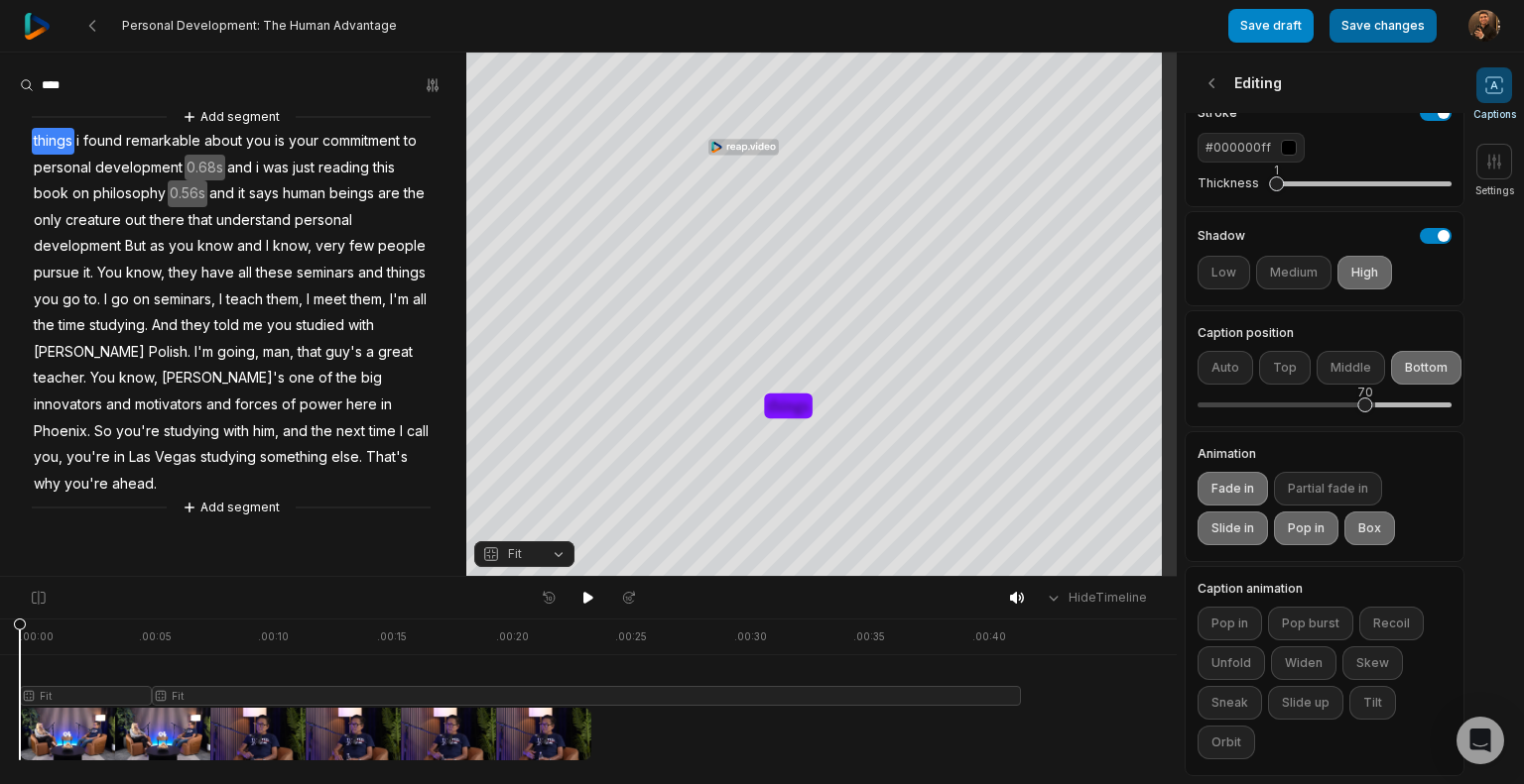
click at [1413, 23] on button "Save changes" at bounding box center [1383, 26] width 107 height 34
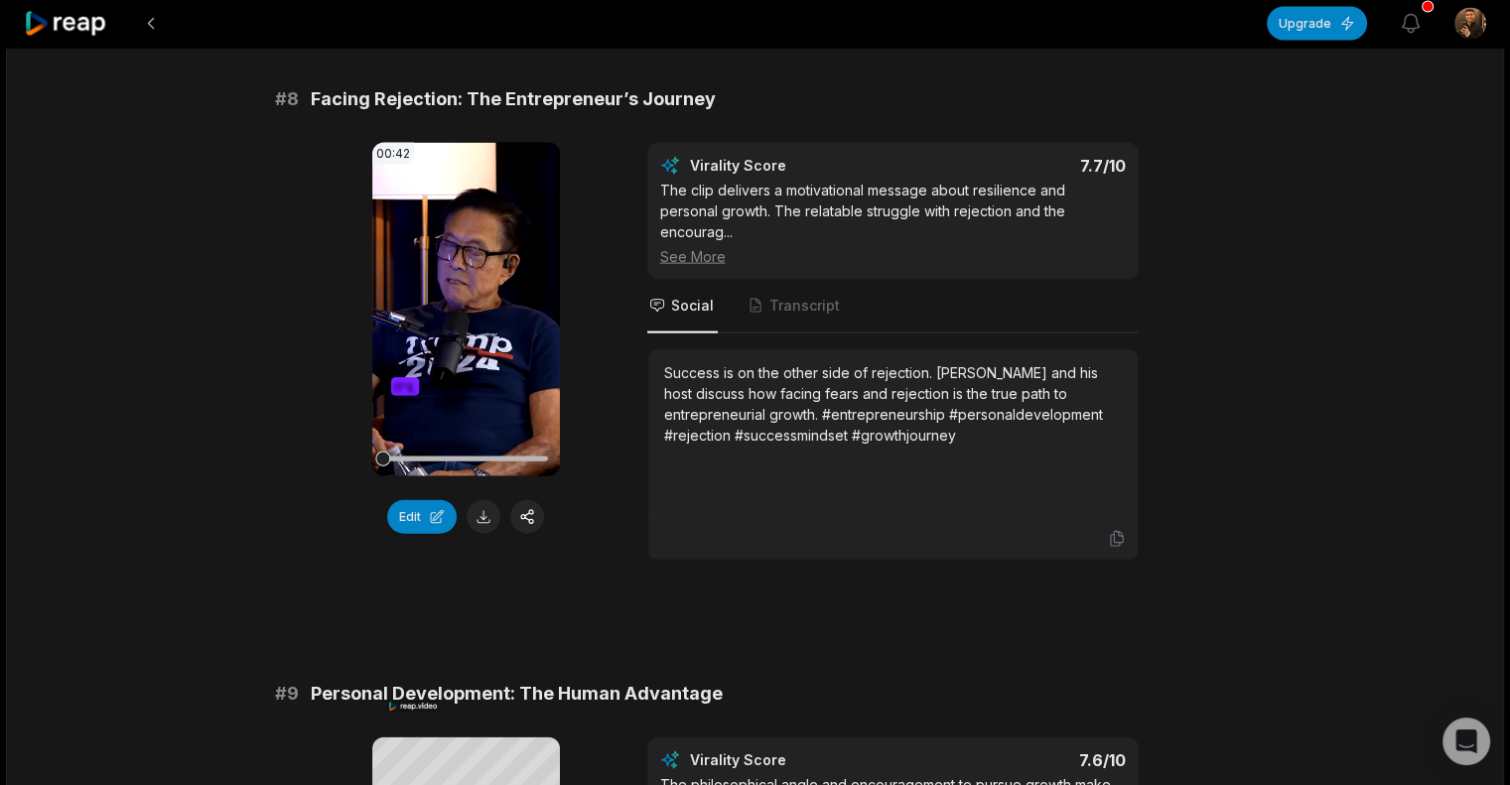
scroll to position [4290, 0]
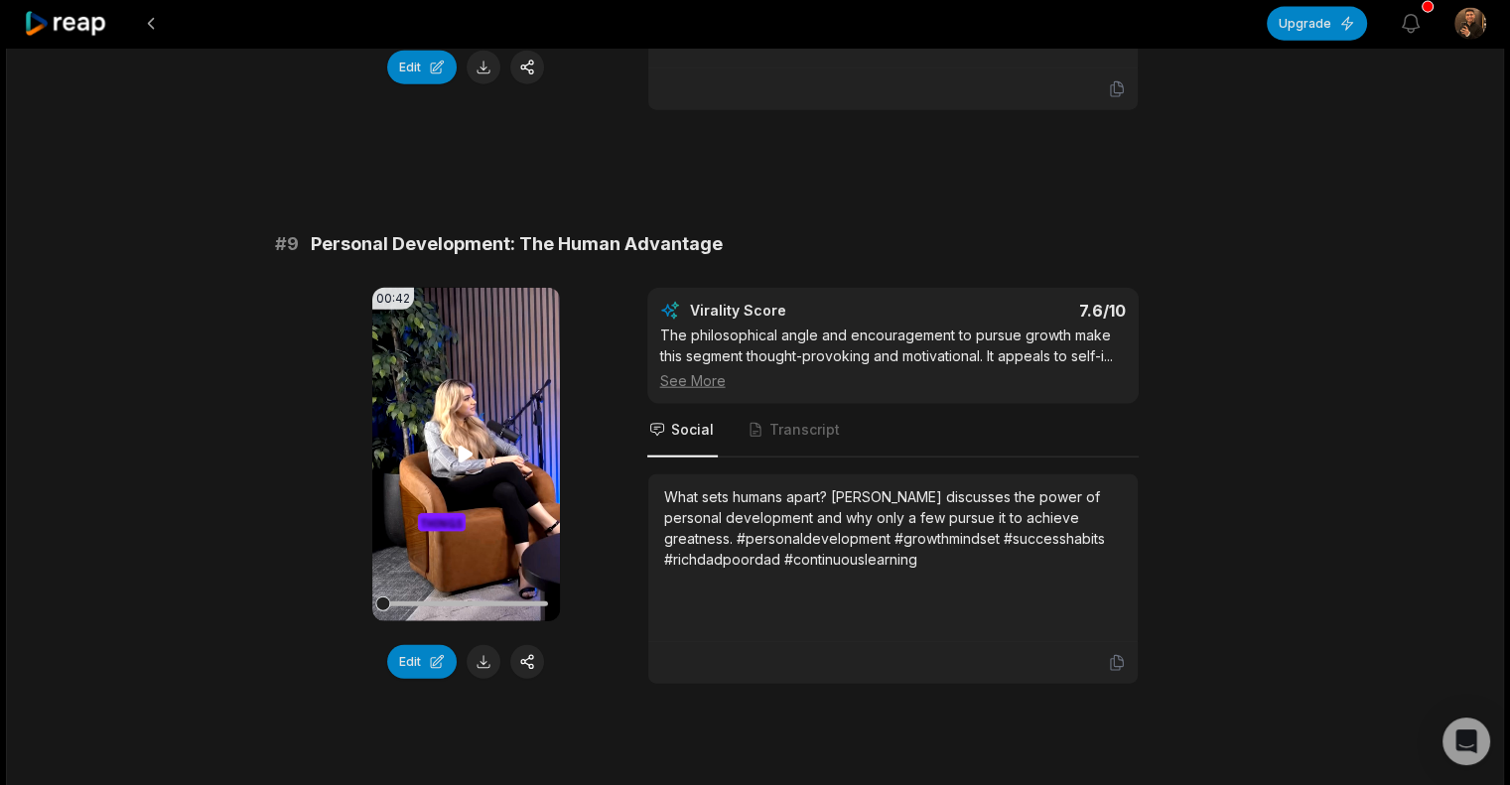
scroll to position [4702, 0]
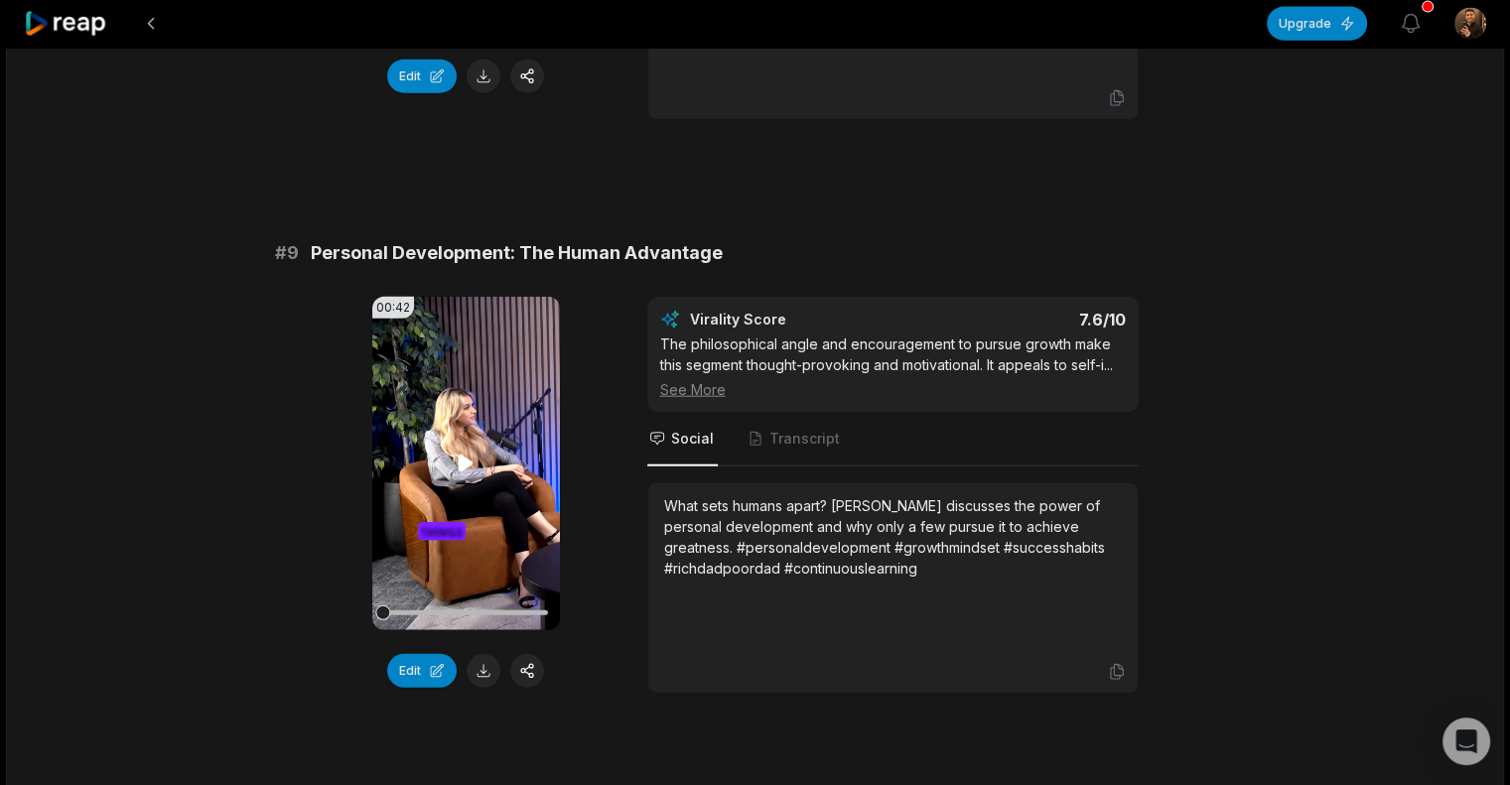
click at [475, 433] on video "Your browser does not support mp4 format." at bounding box center [466, 464] width 188 height 334
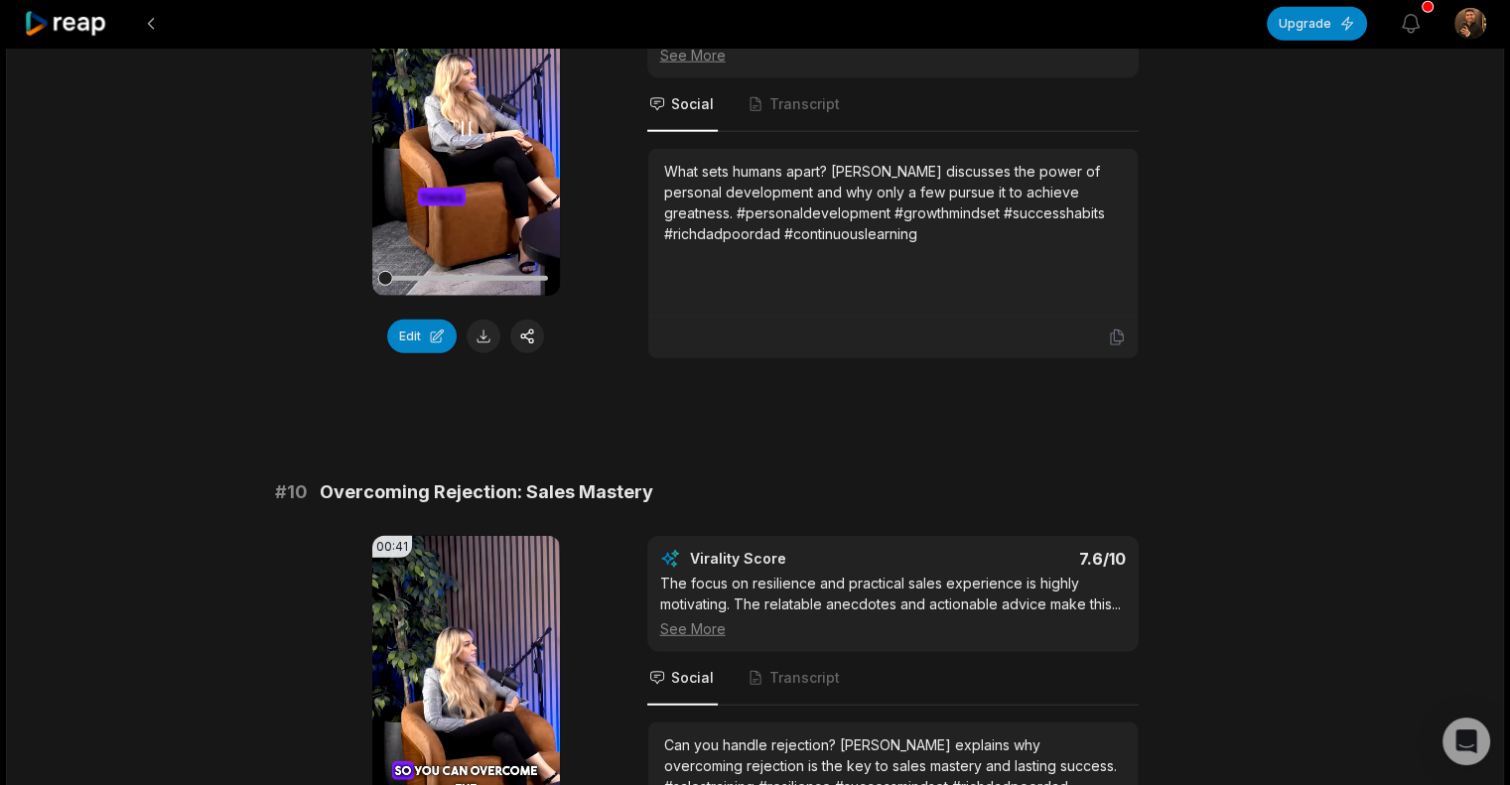
scroll to position [5045, 0]
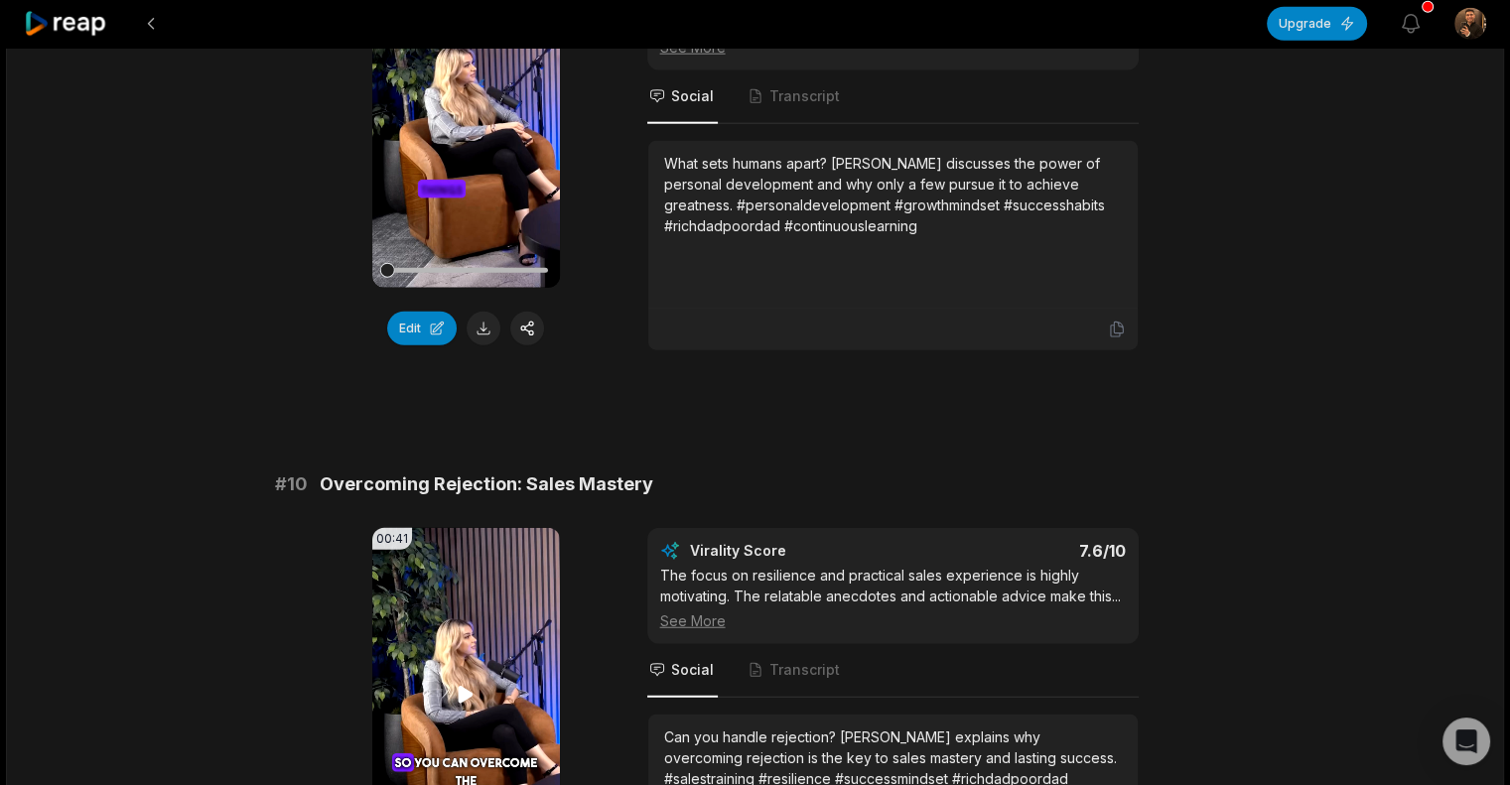
click at [457, 683] on icon at bounding box center [466, 695] width 24 height 24
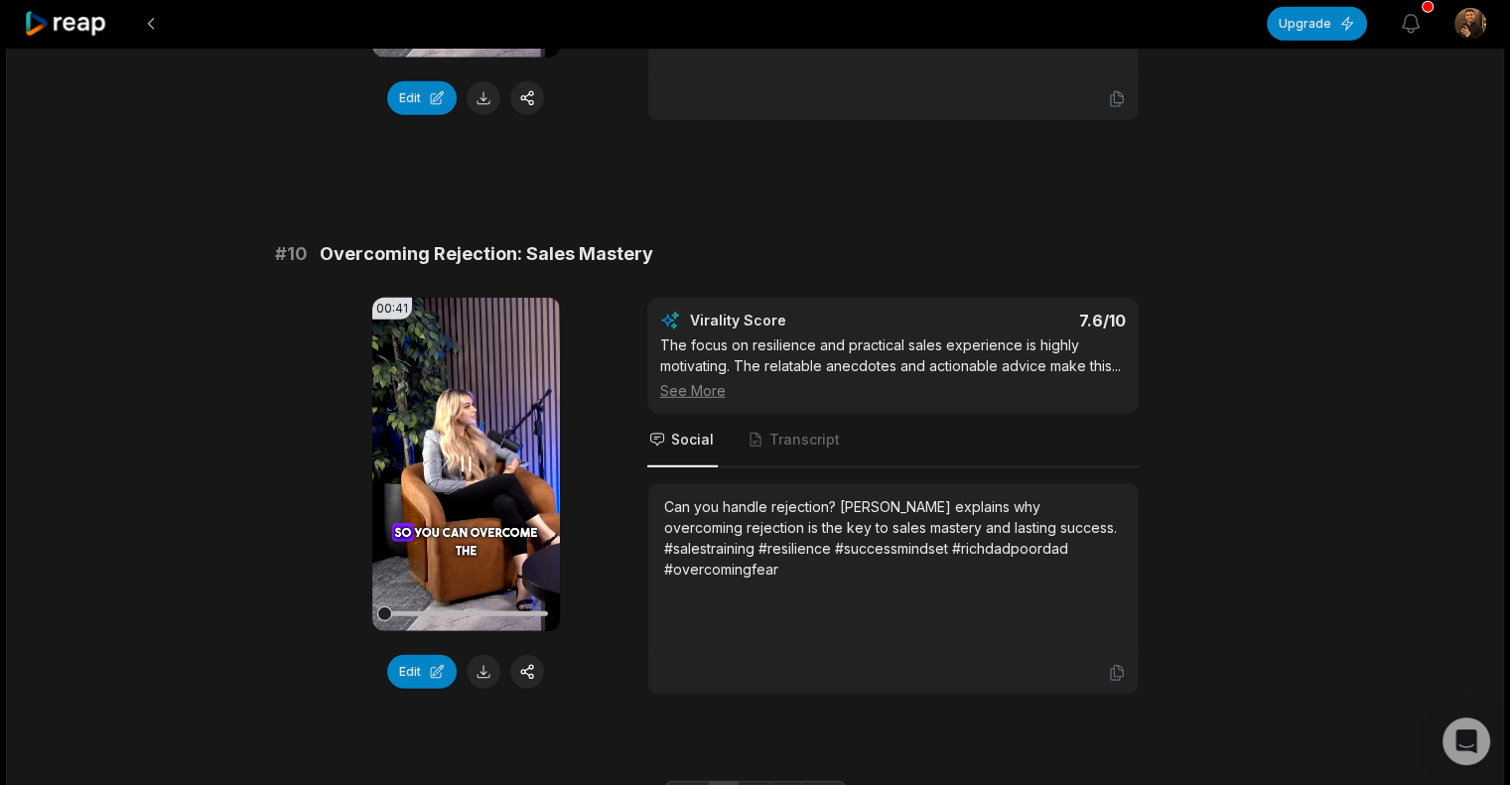
scroll to position [5278, 0]
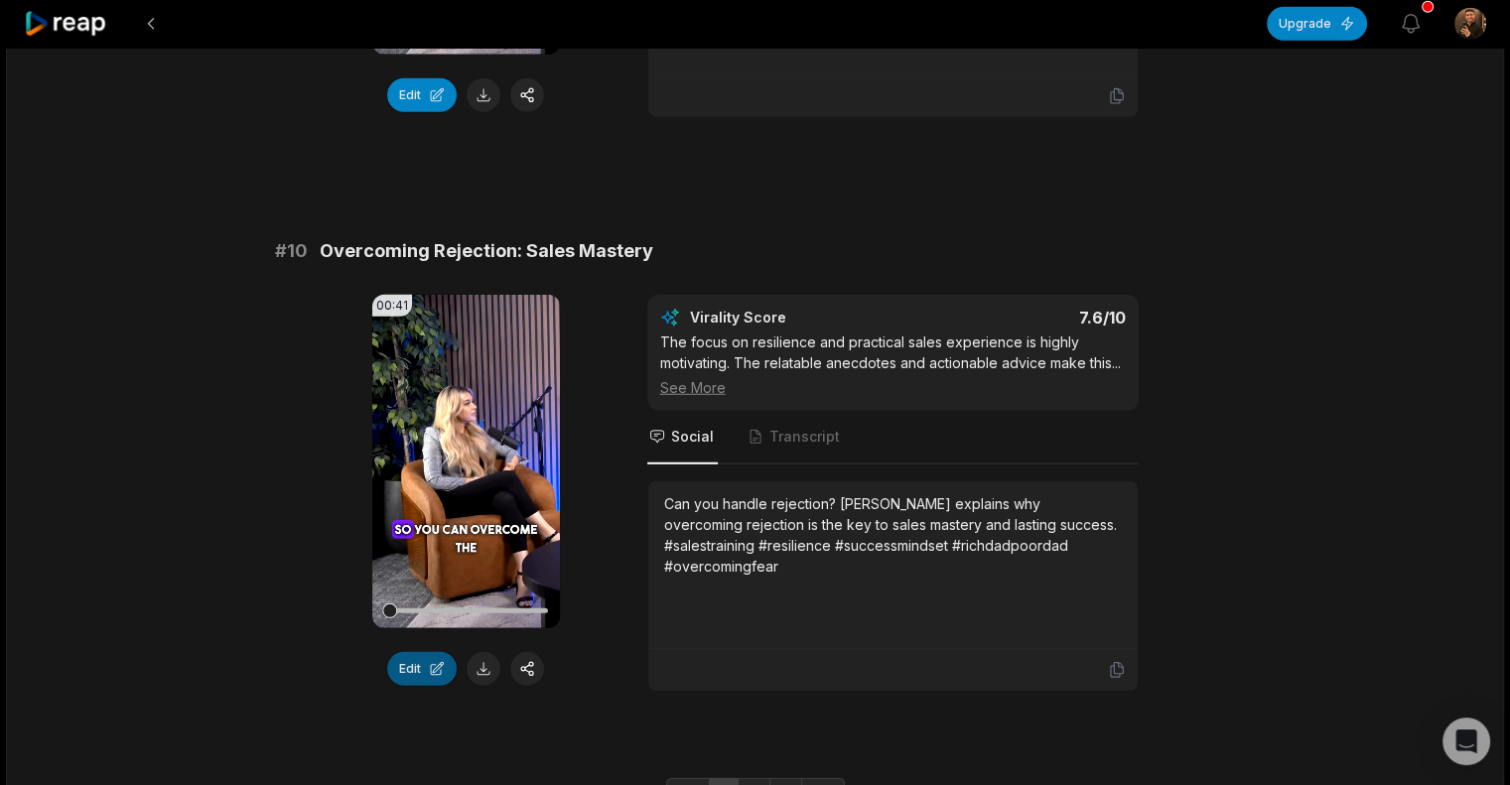
click at [446, 652] on button "Edit" at bounding box center [422, 669] width 70 height 34
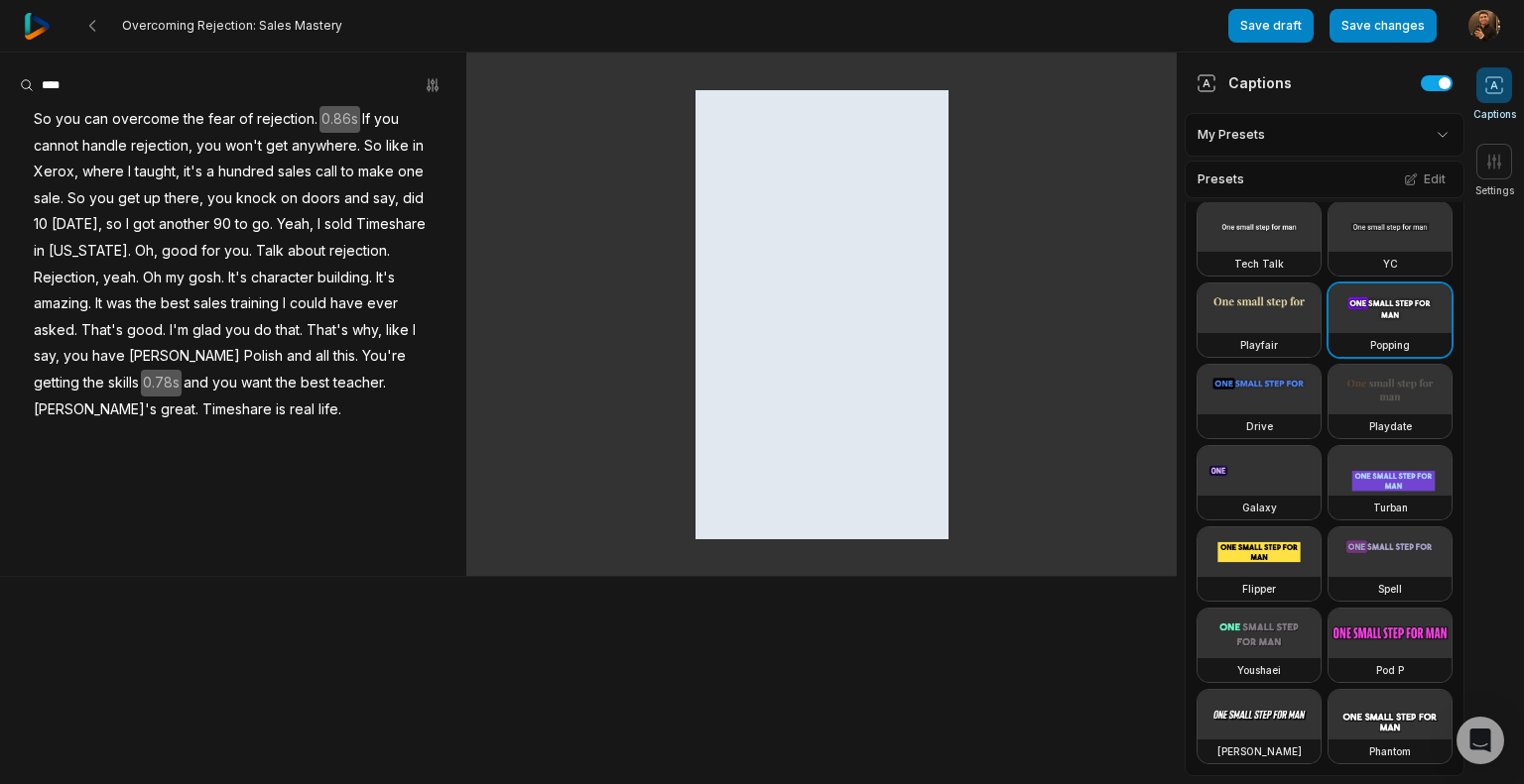
scroll to position [503, 0]
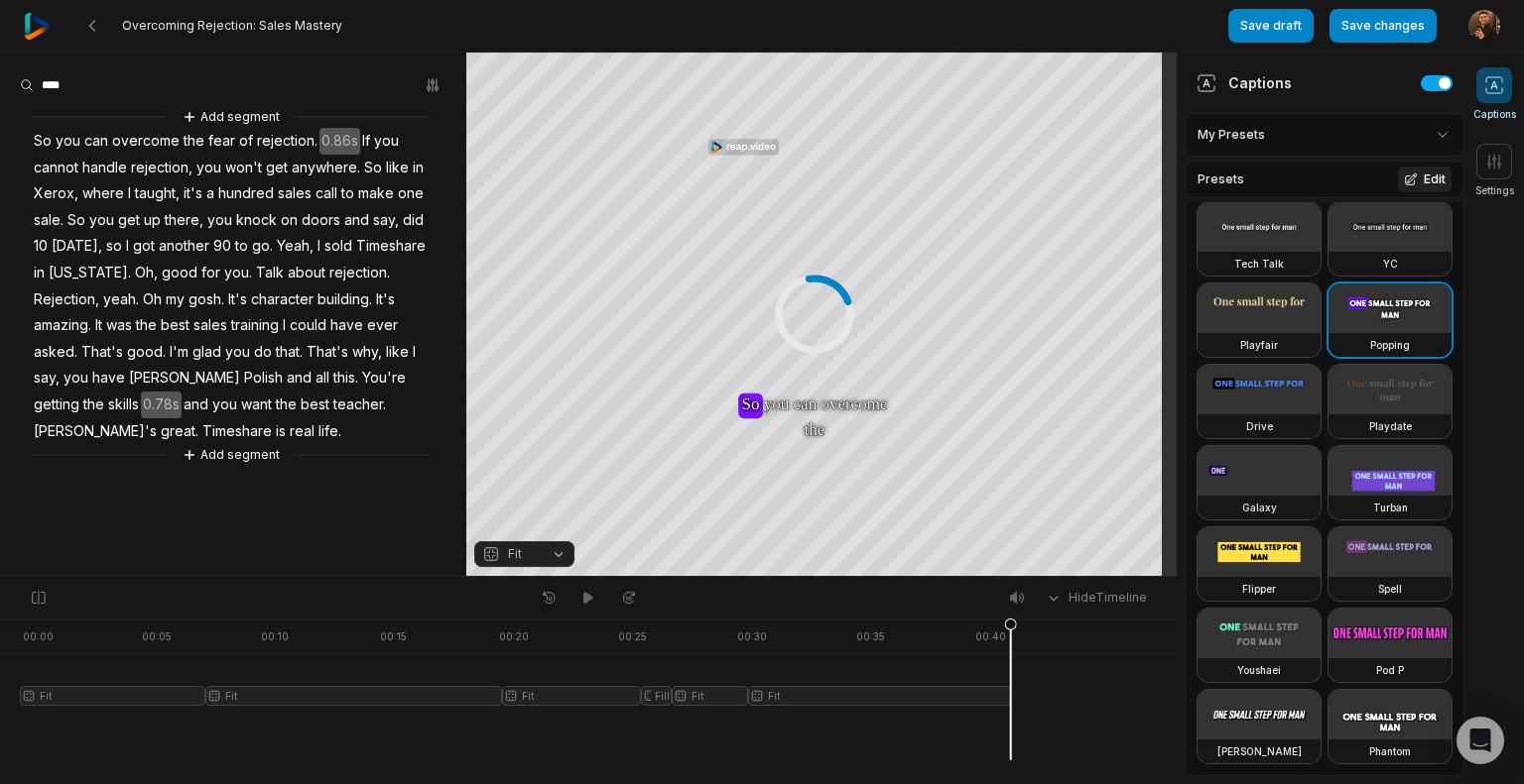
click at [1404, 173] on icon at bounding box center [1411, 180] width 14 height 14
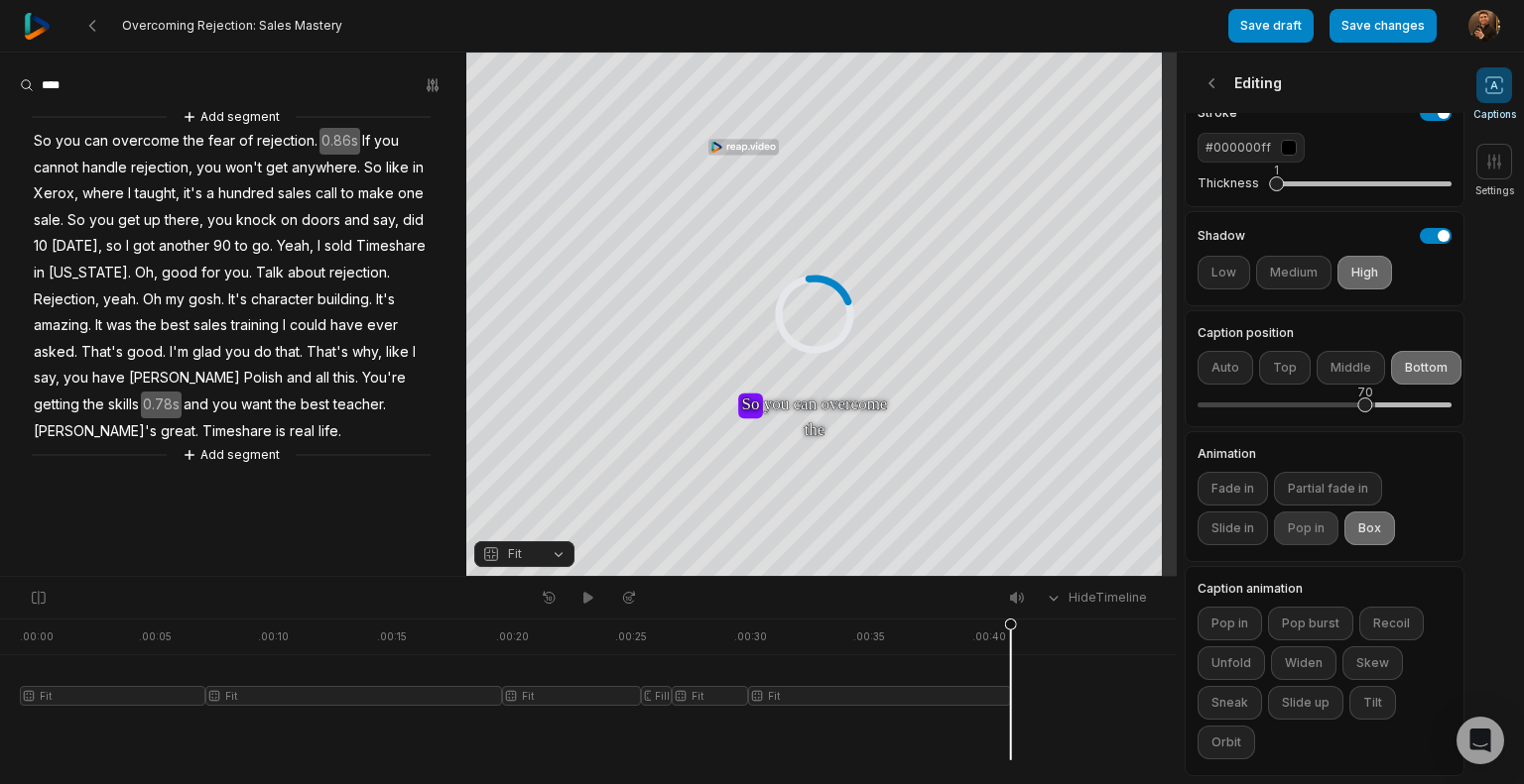
click at [1283, 515] on button "Pop in" at bounding box center [1306, 528] width 65 height 34
click at [1247, 517] on button "Slide in" at bounding box center [1233, 528] width 71 height 34
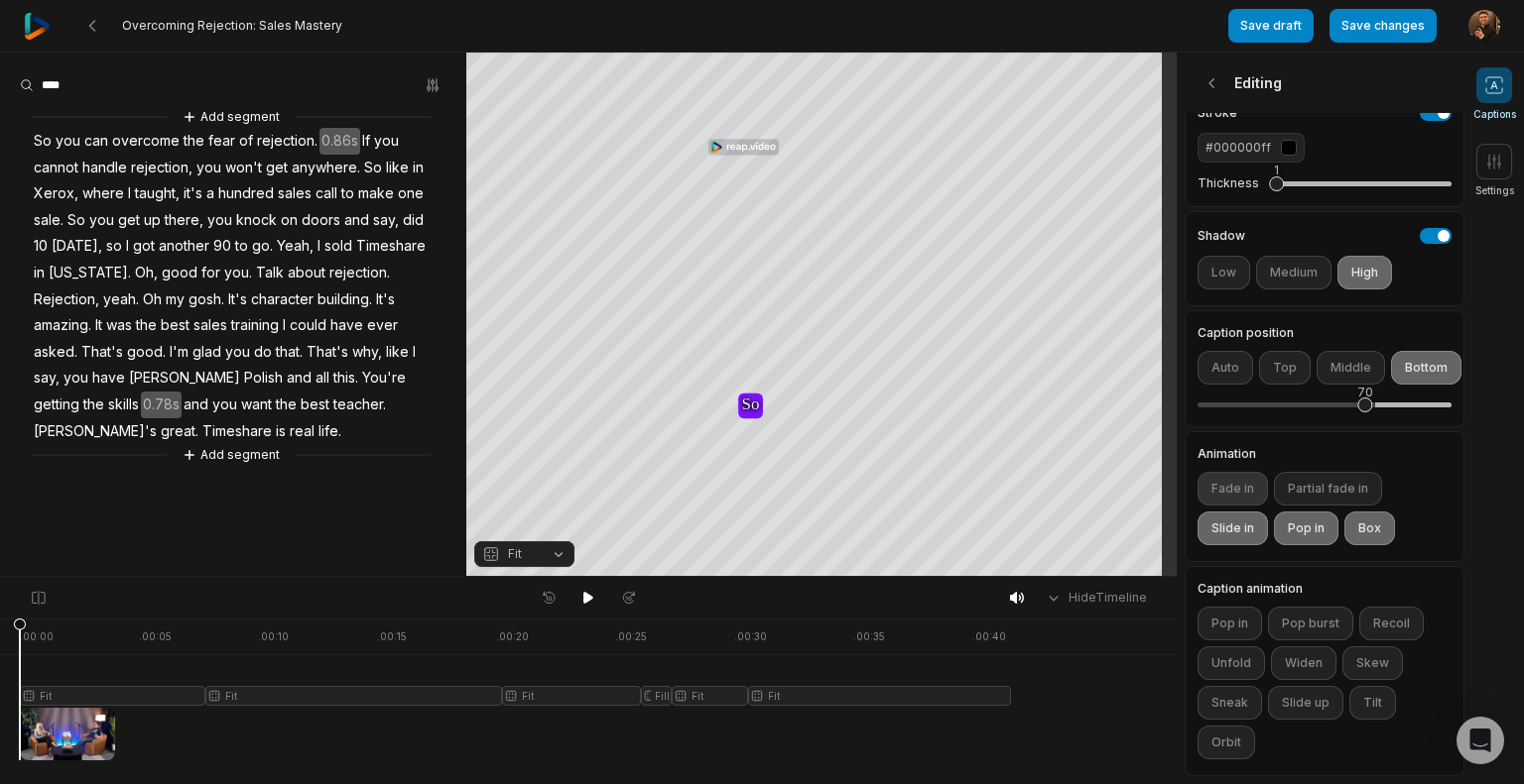
click at [1229, 472] on button "Fade in" at bounding box center [1233, 489] width 71 height 34
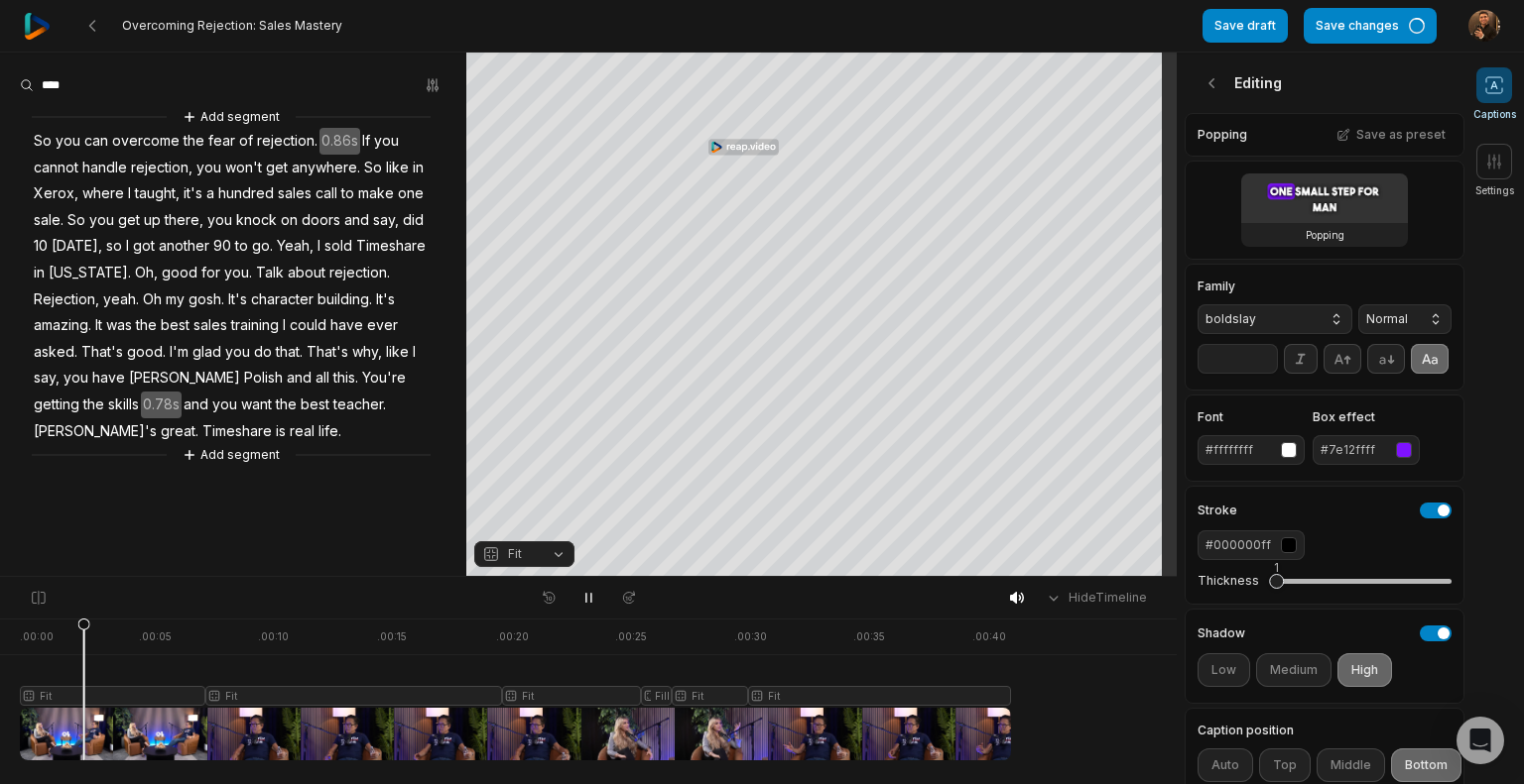
scroll to position [438, 0]
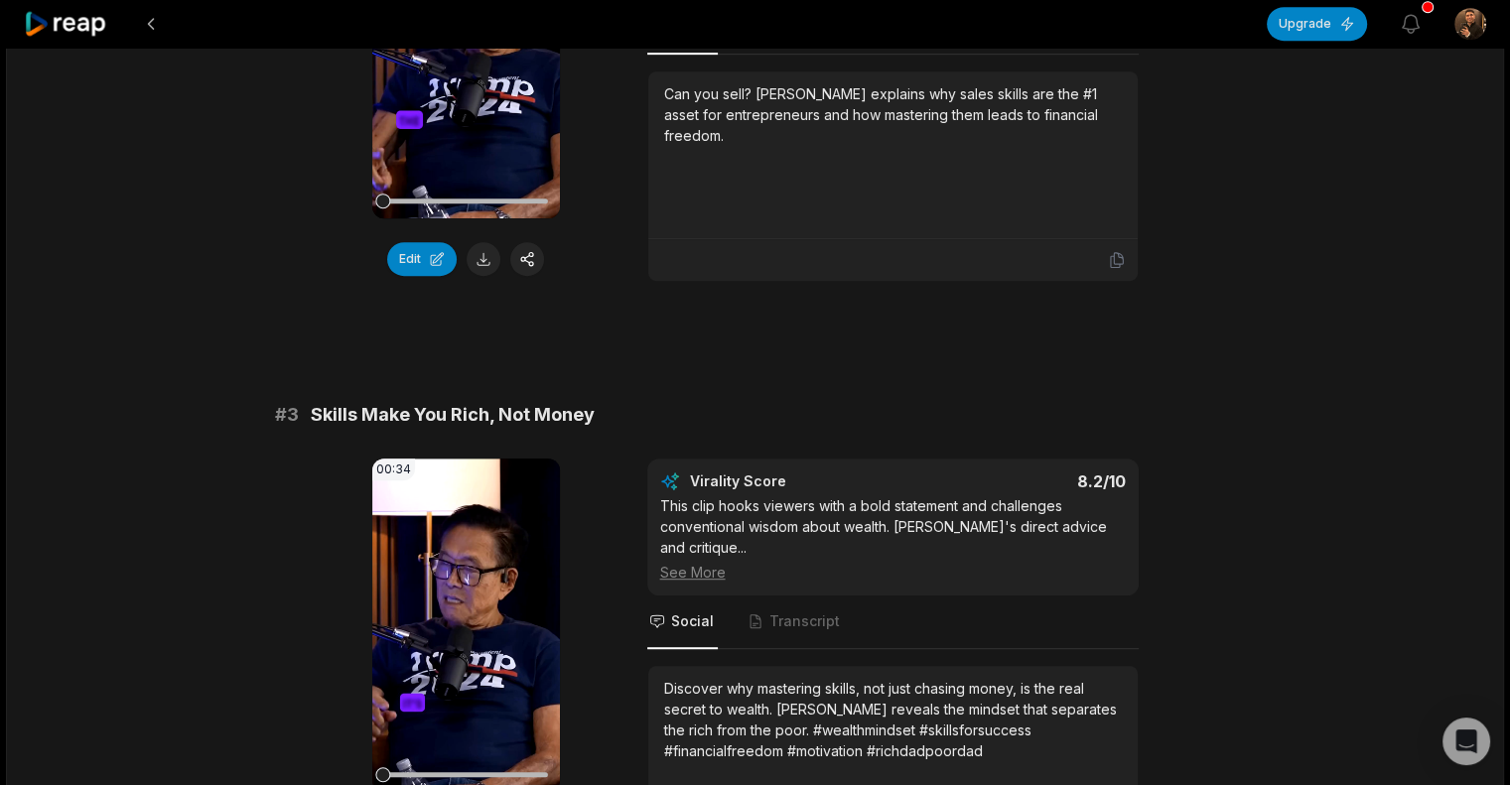
scroll to position [1012, 0]
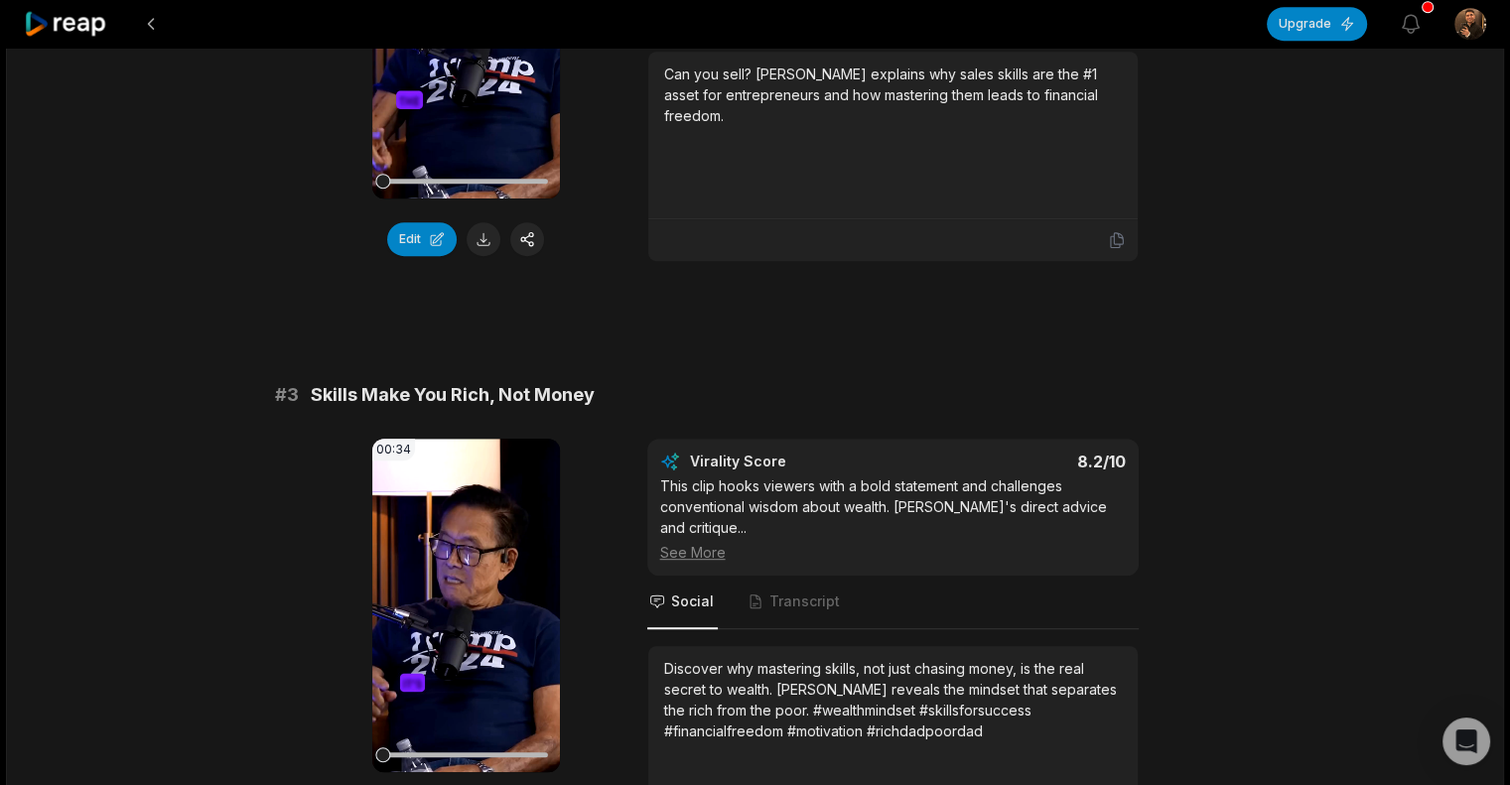
drag, startPoint x: 731, startPoint y: 346, endPoint x: 345, endPoint y: -93, distance: 584.7
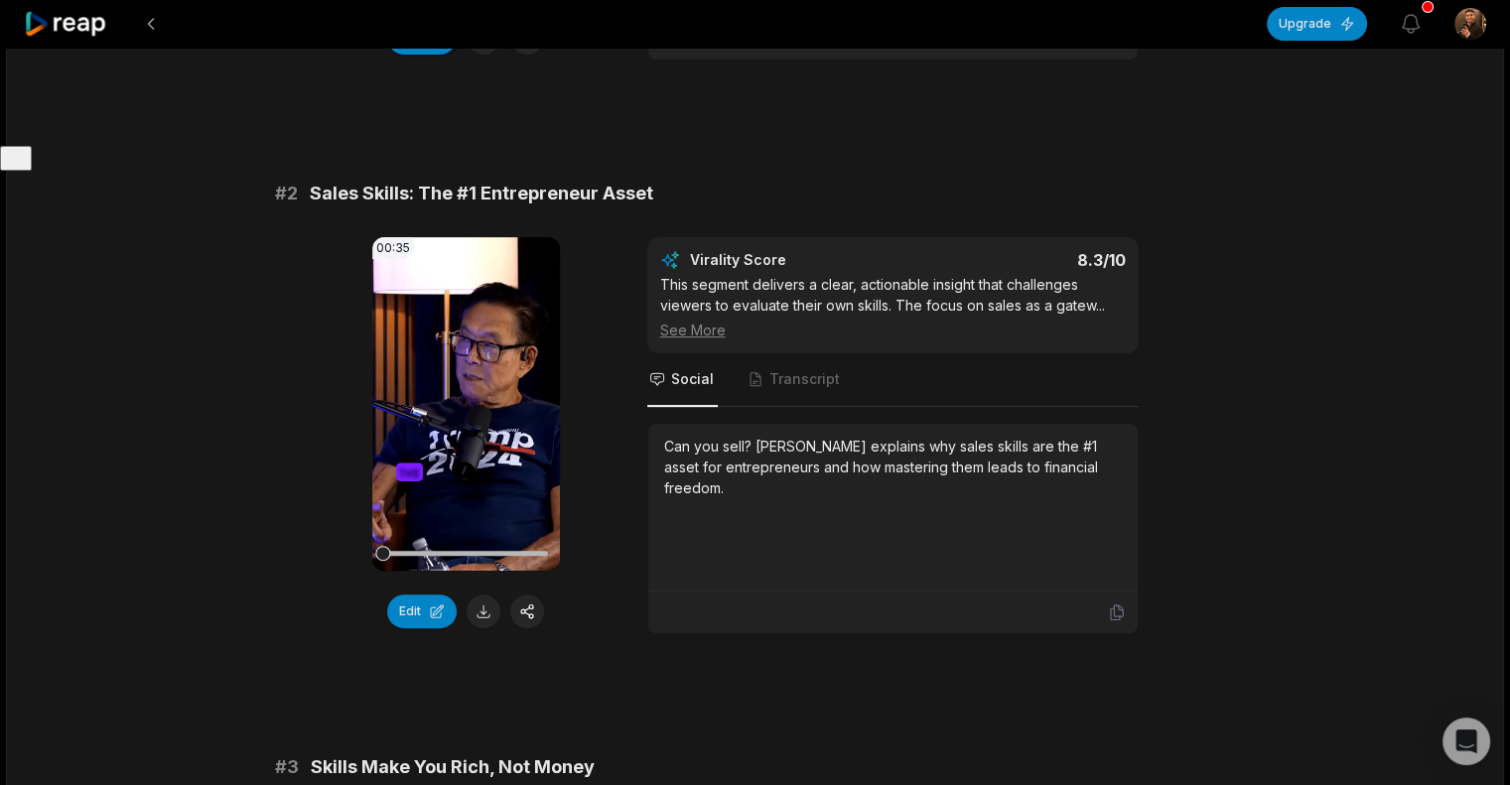
scroll to position [631, 0]
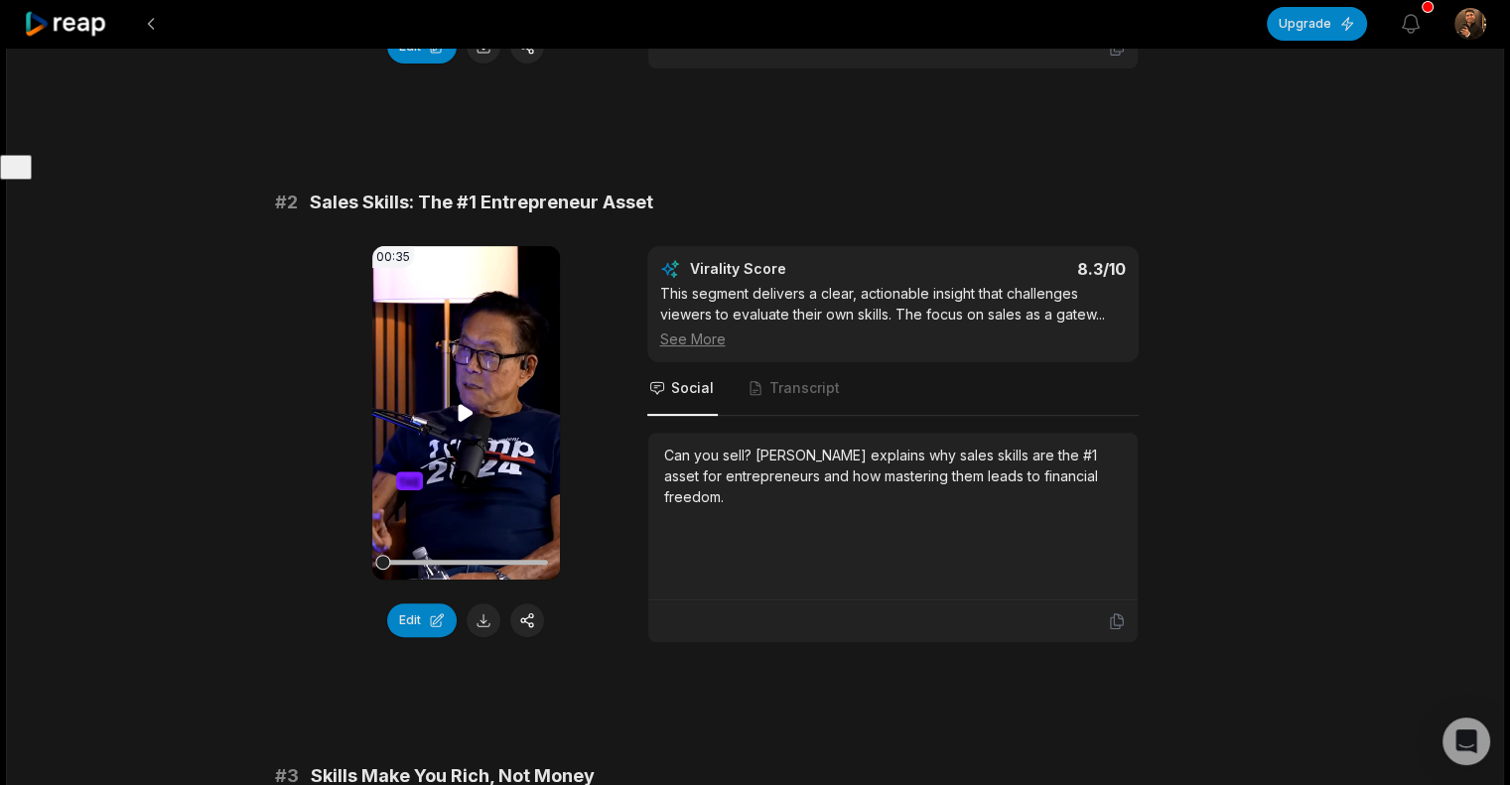
click at [485, 413] on video "Your browser does not support mp4 format." at bounding box center [466, 413] width 188 height 334
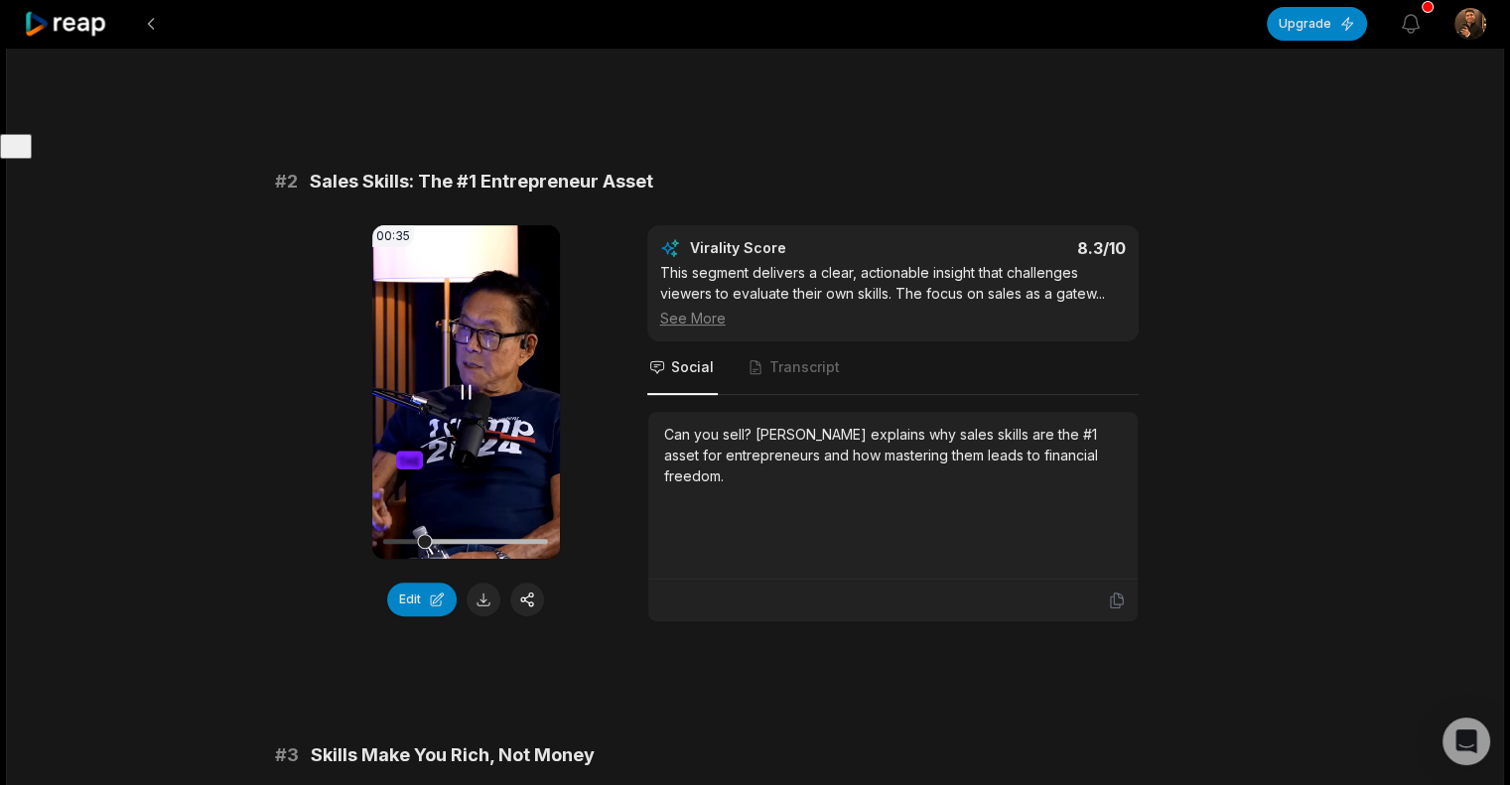
scroll to position [678, 0]
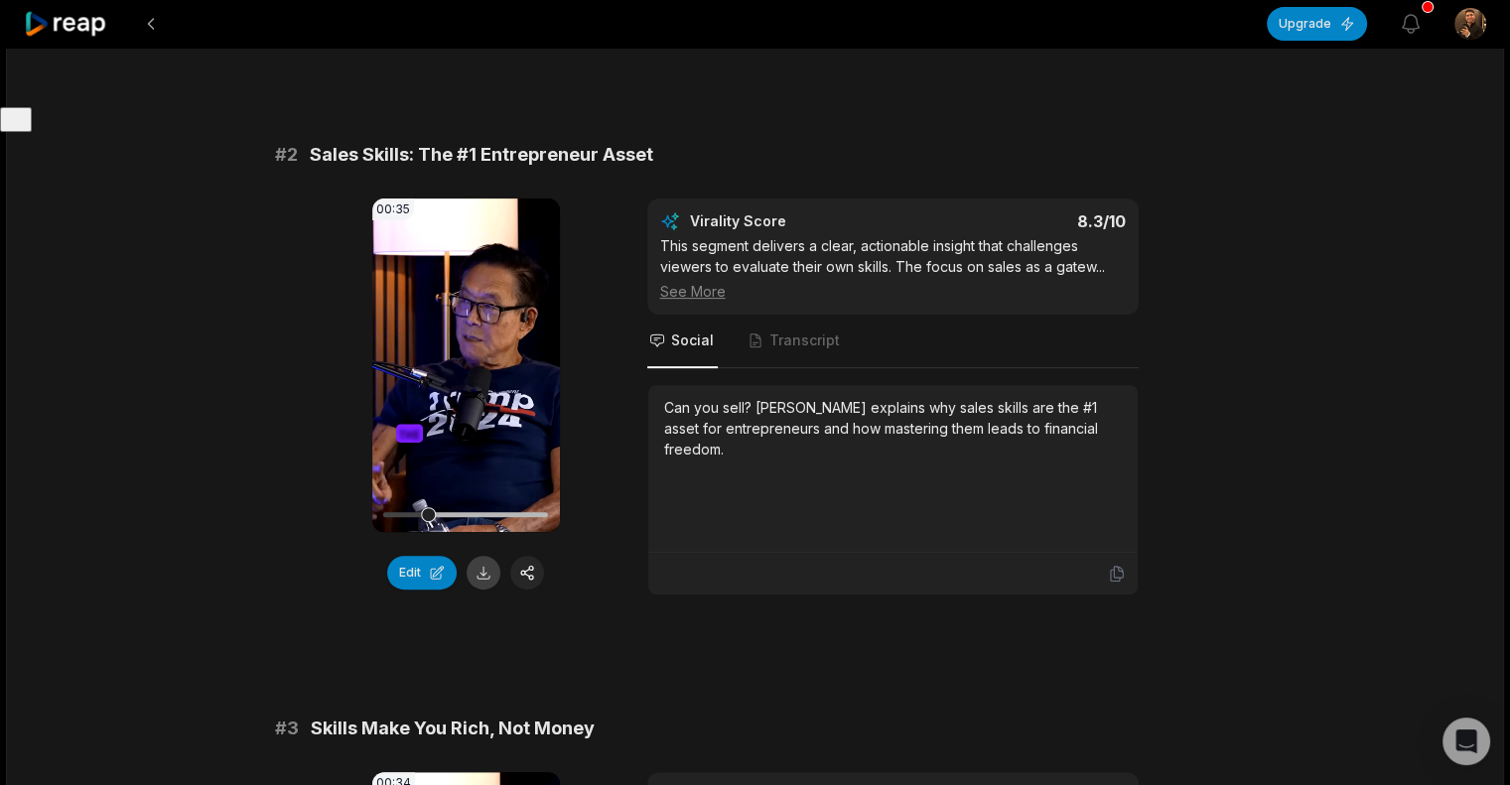
click at [484, 562] on button at bounding box center [484, 573] width 34 height 34
click at [678, 283] on div "See More" at bounding box center [893, 291] width 466 height 21
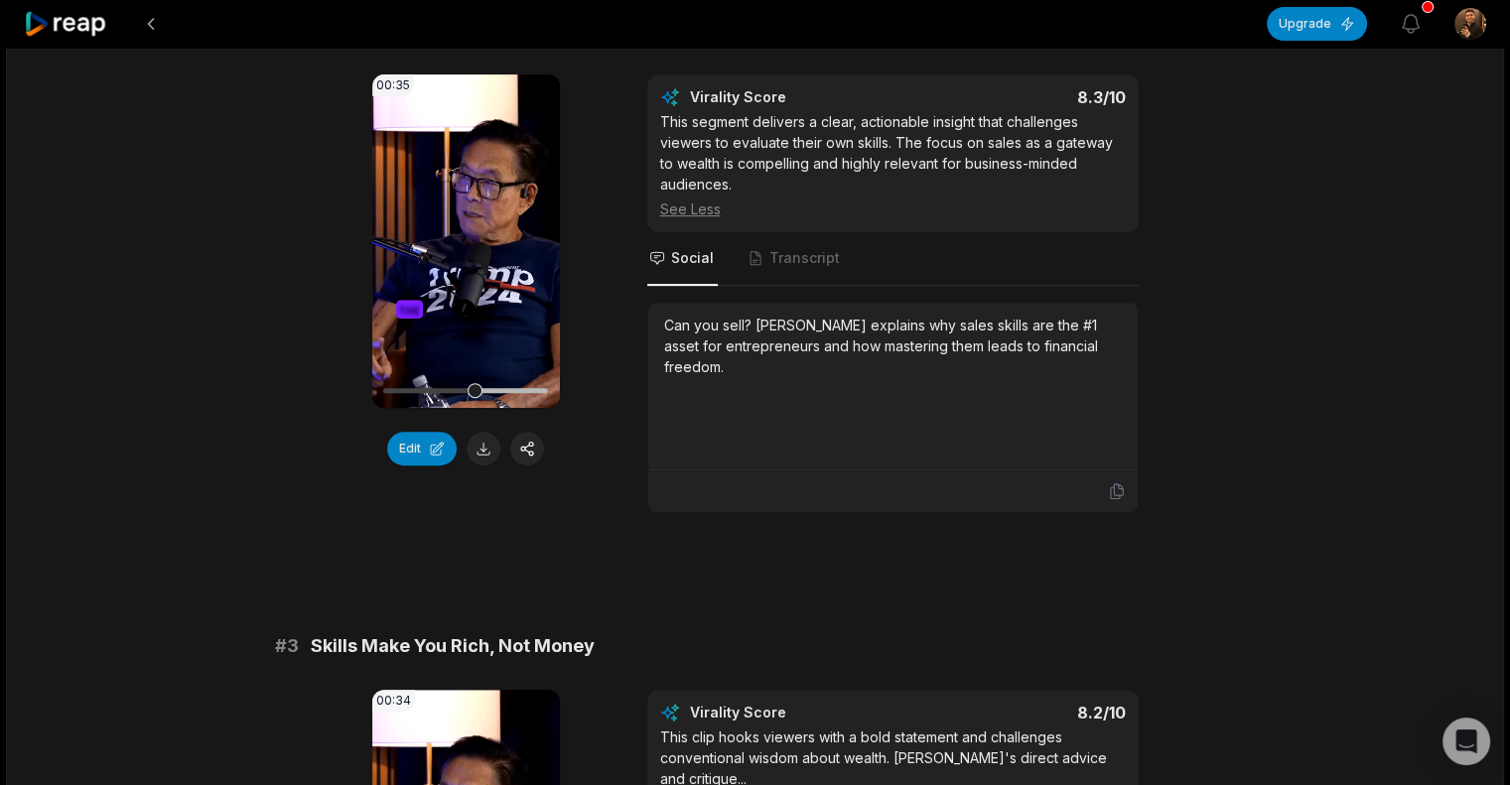
scroll to position [805, 0]
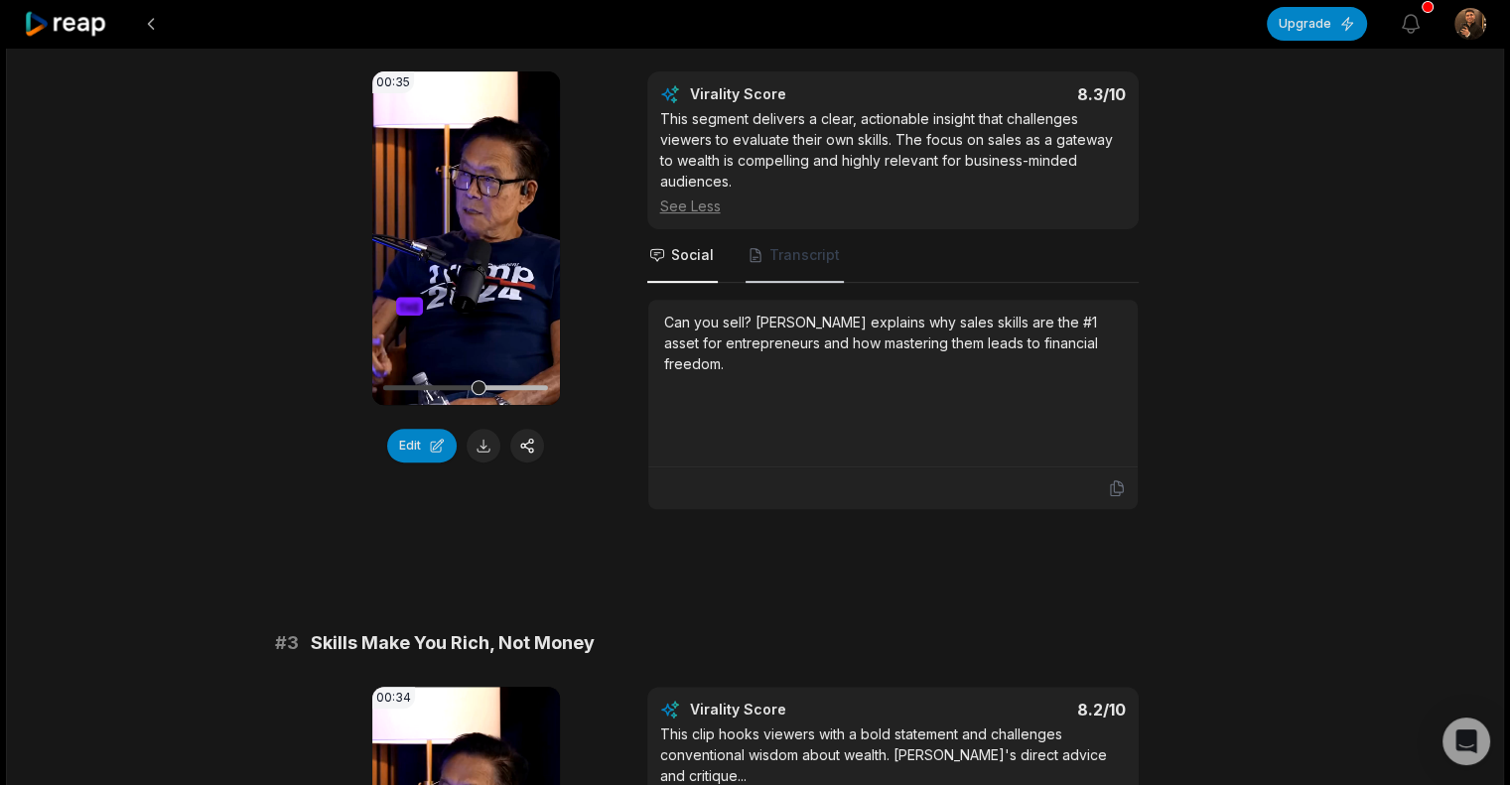
click at [771, 245] on span "Transcript" at bounding box center [805, 255] width 71 height 20
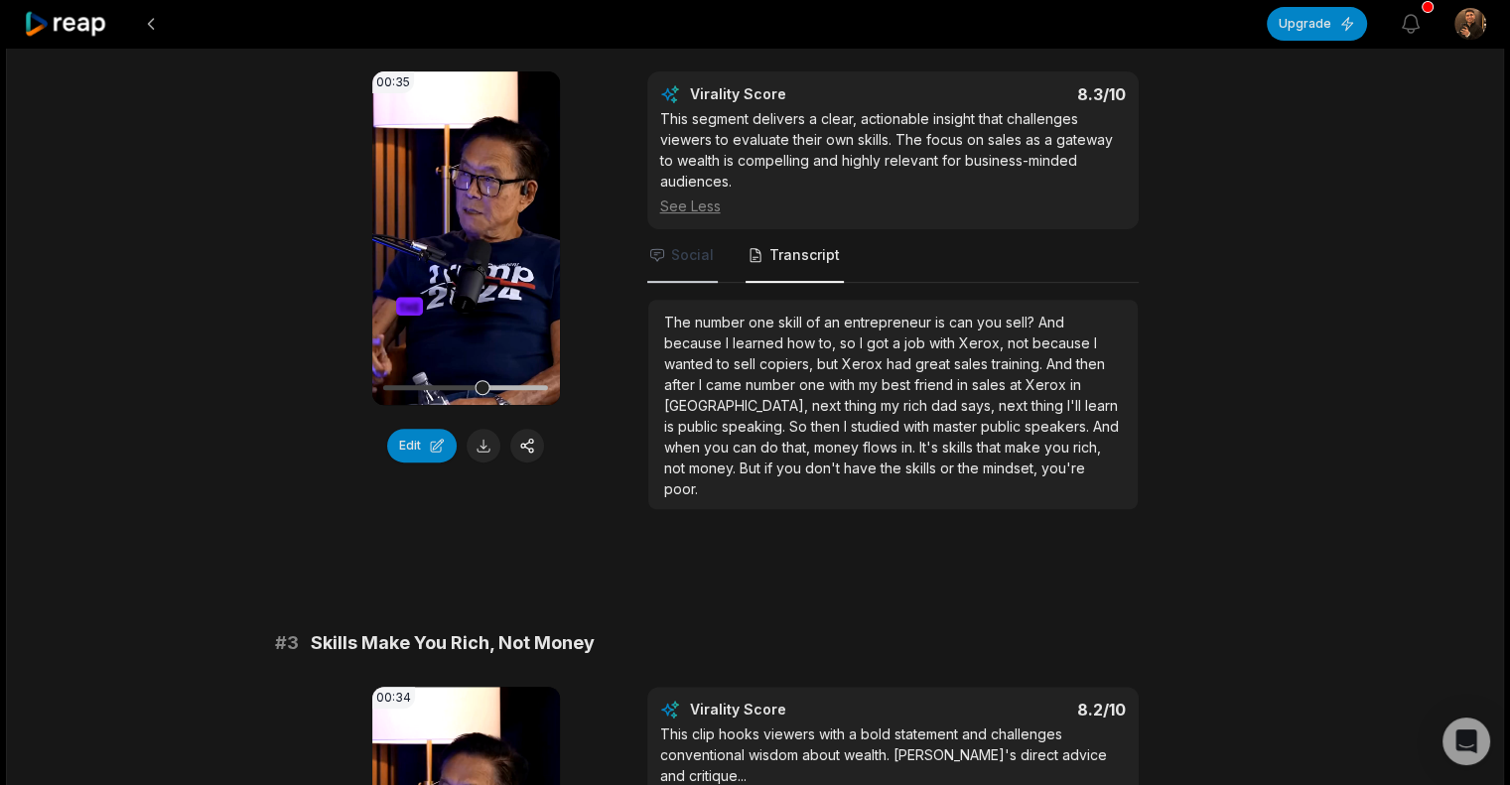
click at [698, 265] on span "Social" at bounding box center [682, 256] width 71 height 54
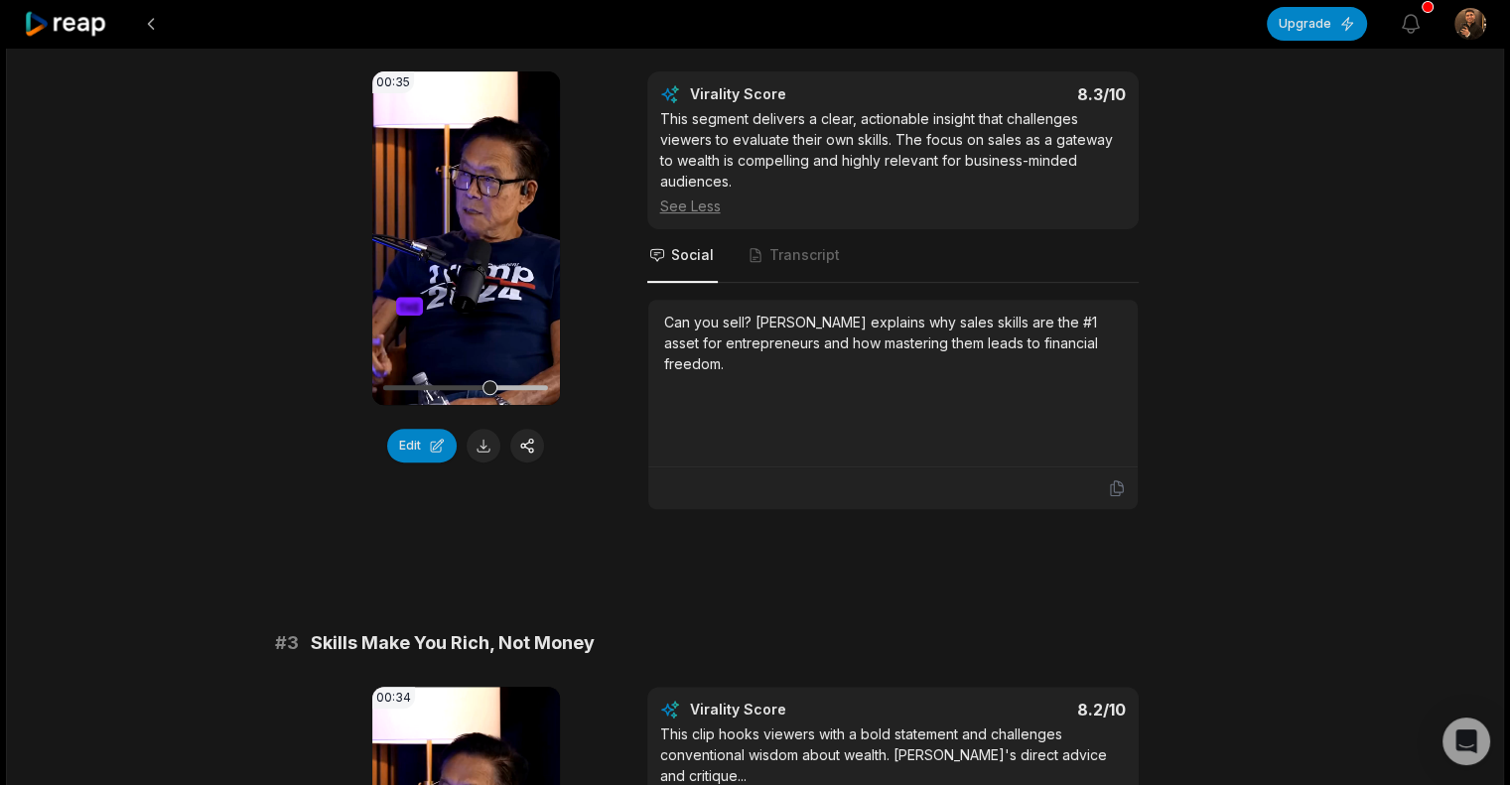
scroll to position [721, 0]
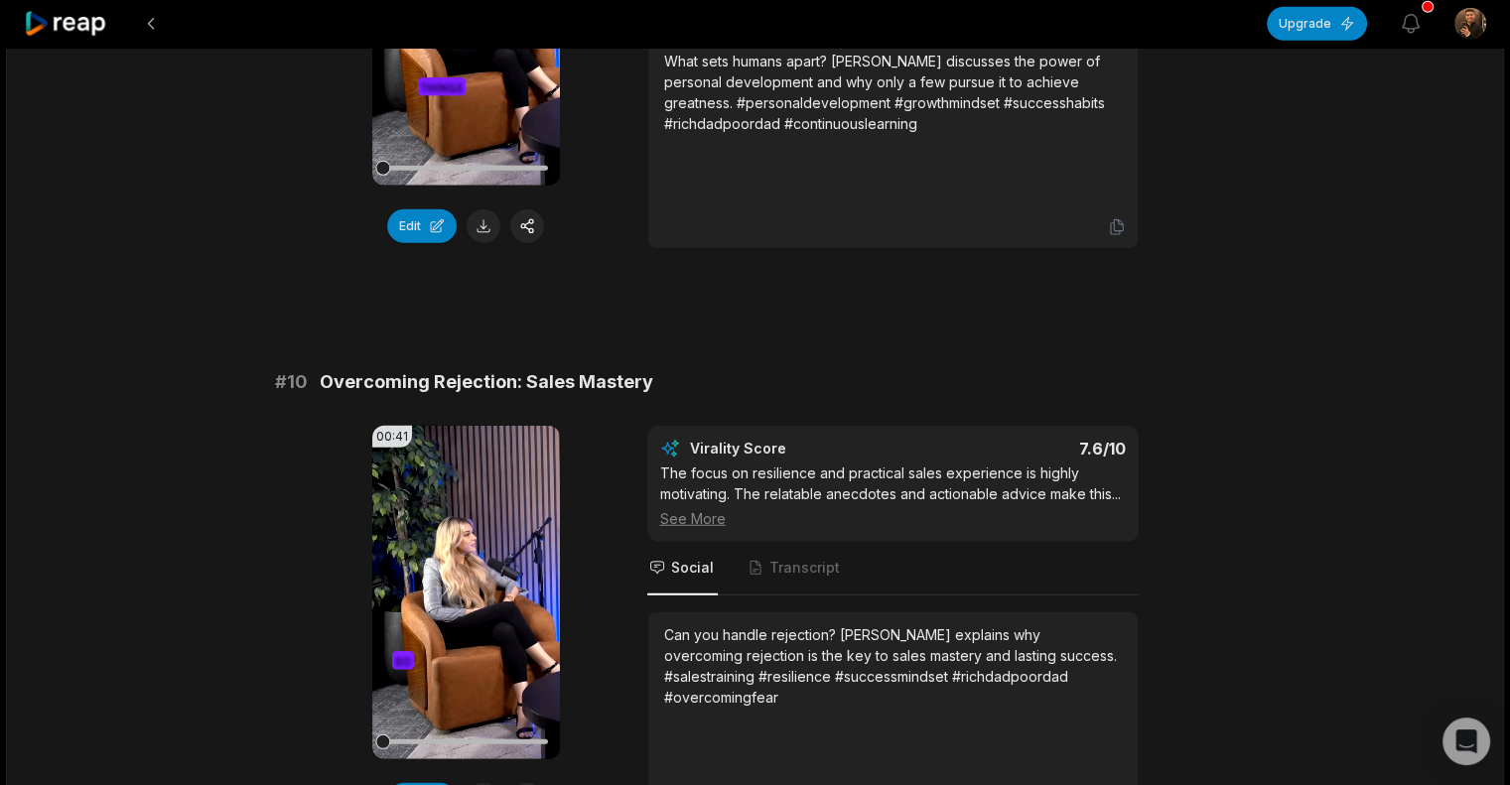
scroll to position [5347, 0]
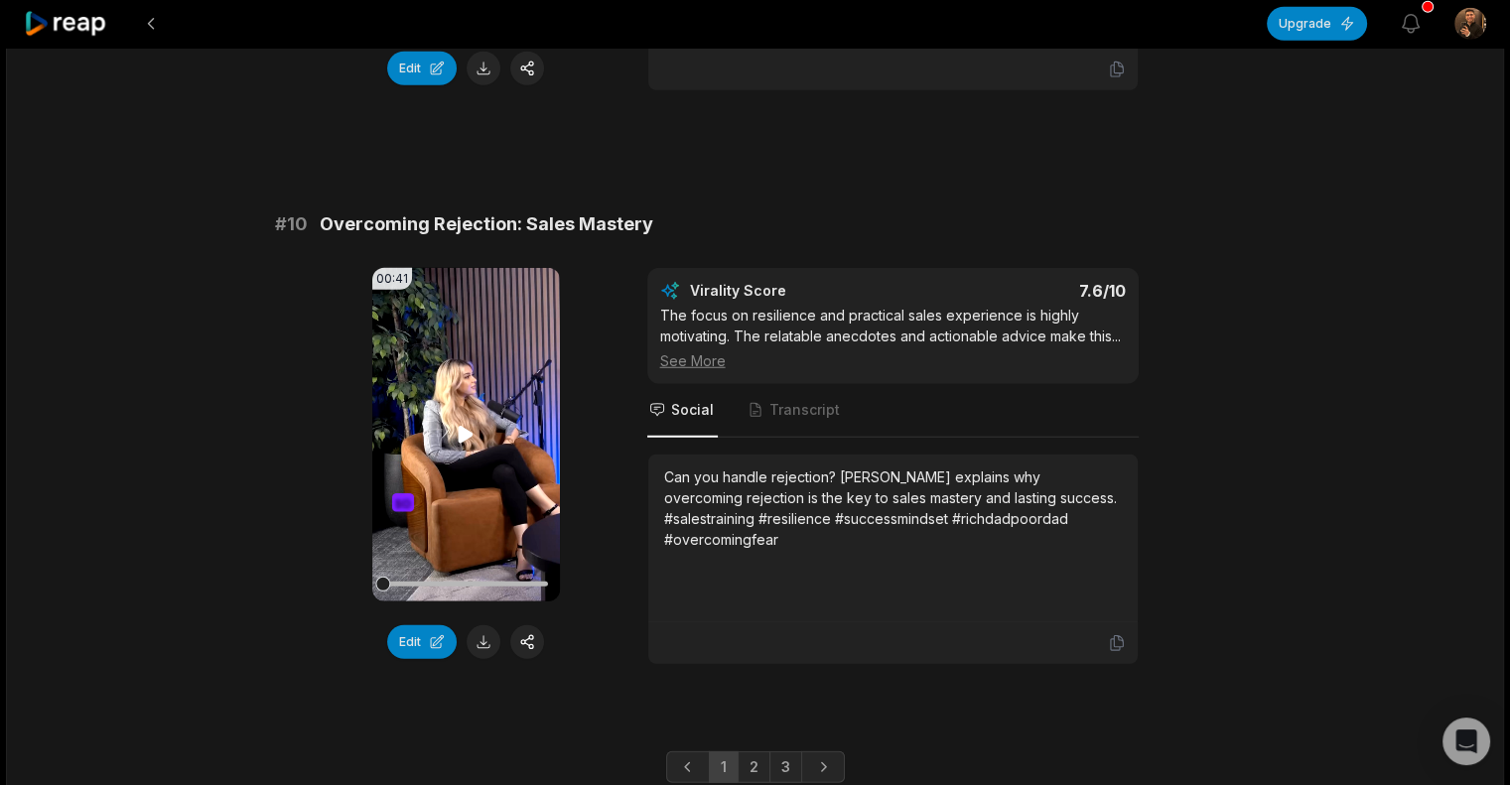
click at [475, 385] on video "Your browser does not support mp4 format." at bounding box center [466, 435] width 188 height 334
click at [476, 374] on video "Your browser does not support mp4 format." at bounding box center [466, 435] width 188 height 334
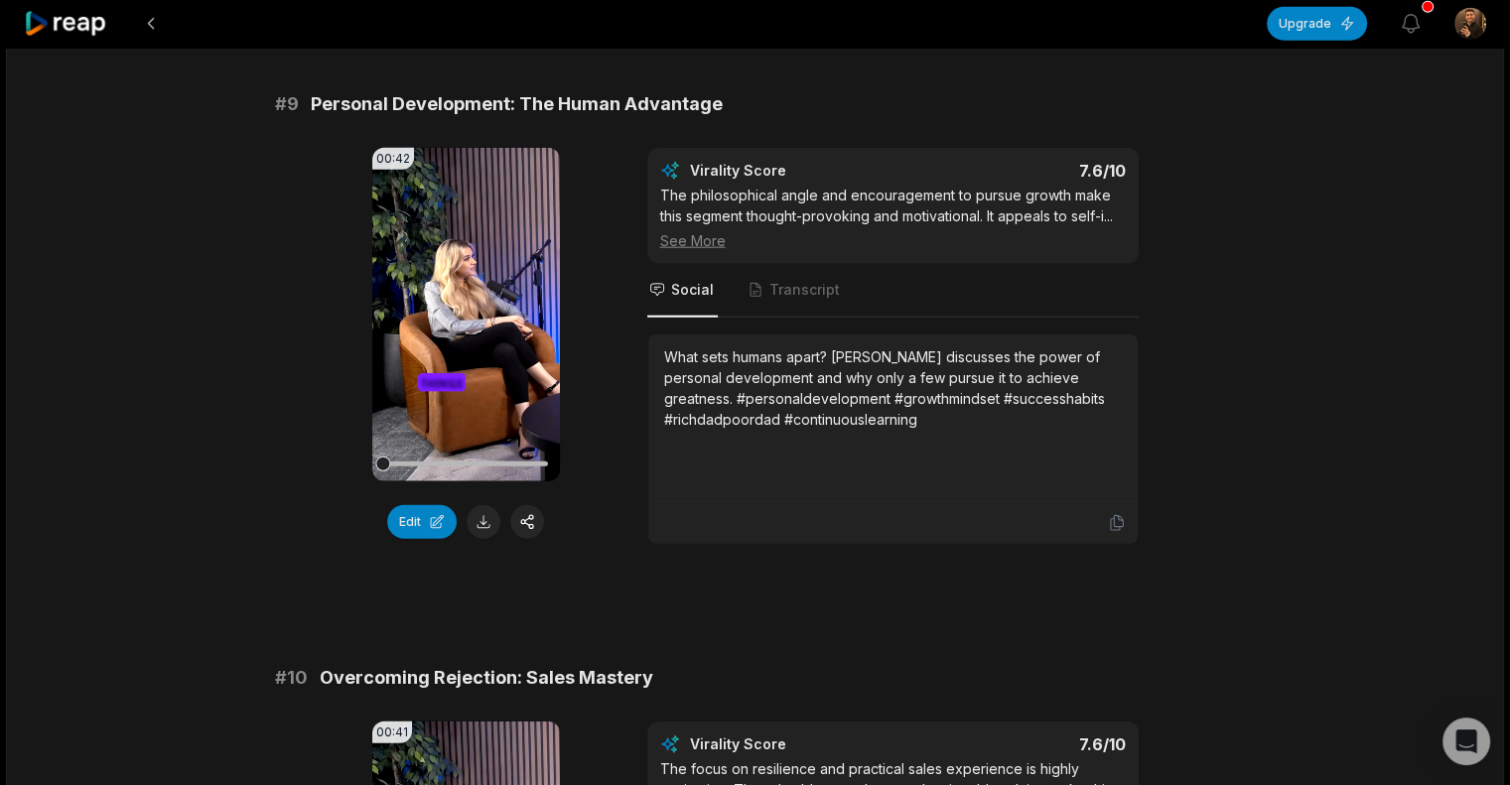
scroll to position [4875, 0]
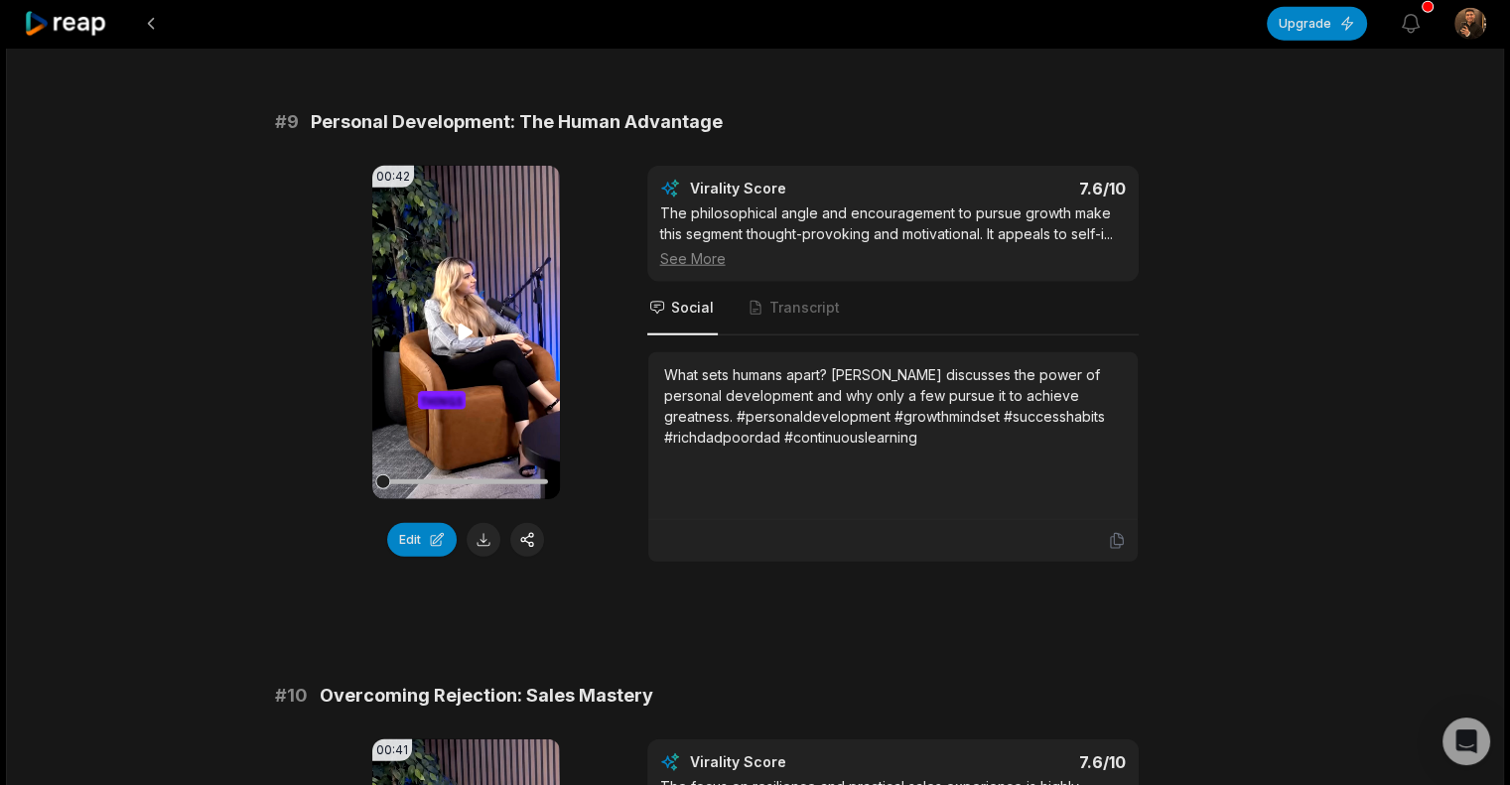
click at [484, 247] on video "Your browser does not support mp4 format." at bounding box center [466, 333] width 188 height 334
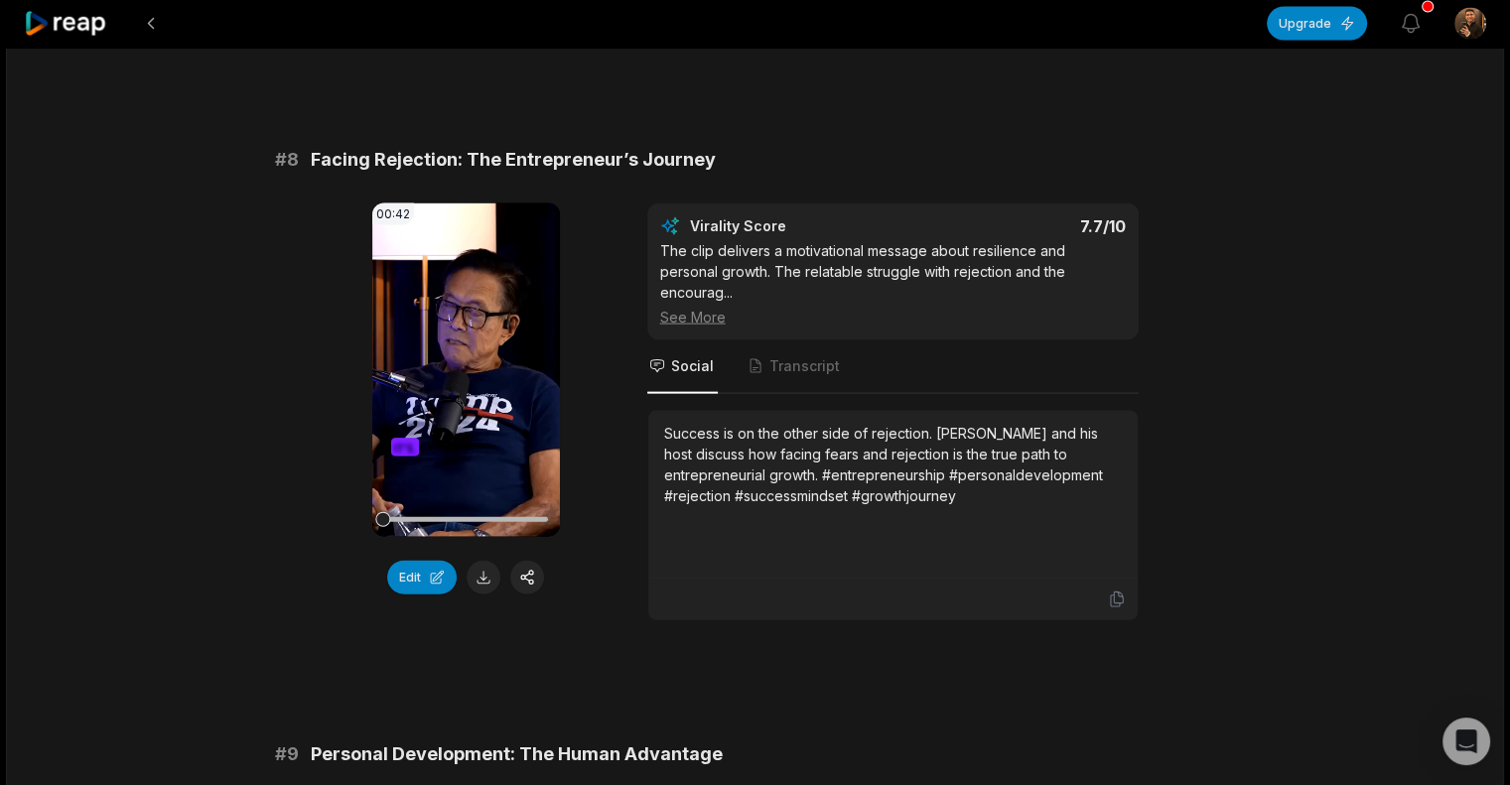
scroll to position [4242, 0]
click at [437, 329] on video "Your browser does not support mp4 format." at bounding box center [466, 371] width 188 height 334
click at [454, 332] on video "Your browser does not support mp4 format." at bounding box center [466, 371] width 188 height 334
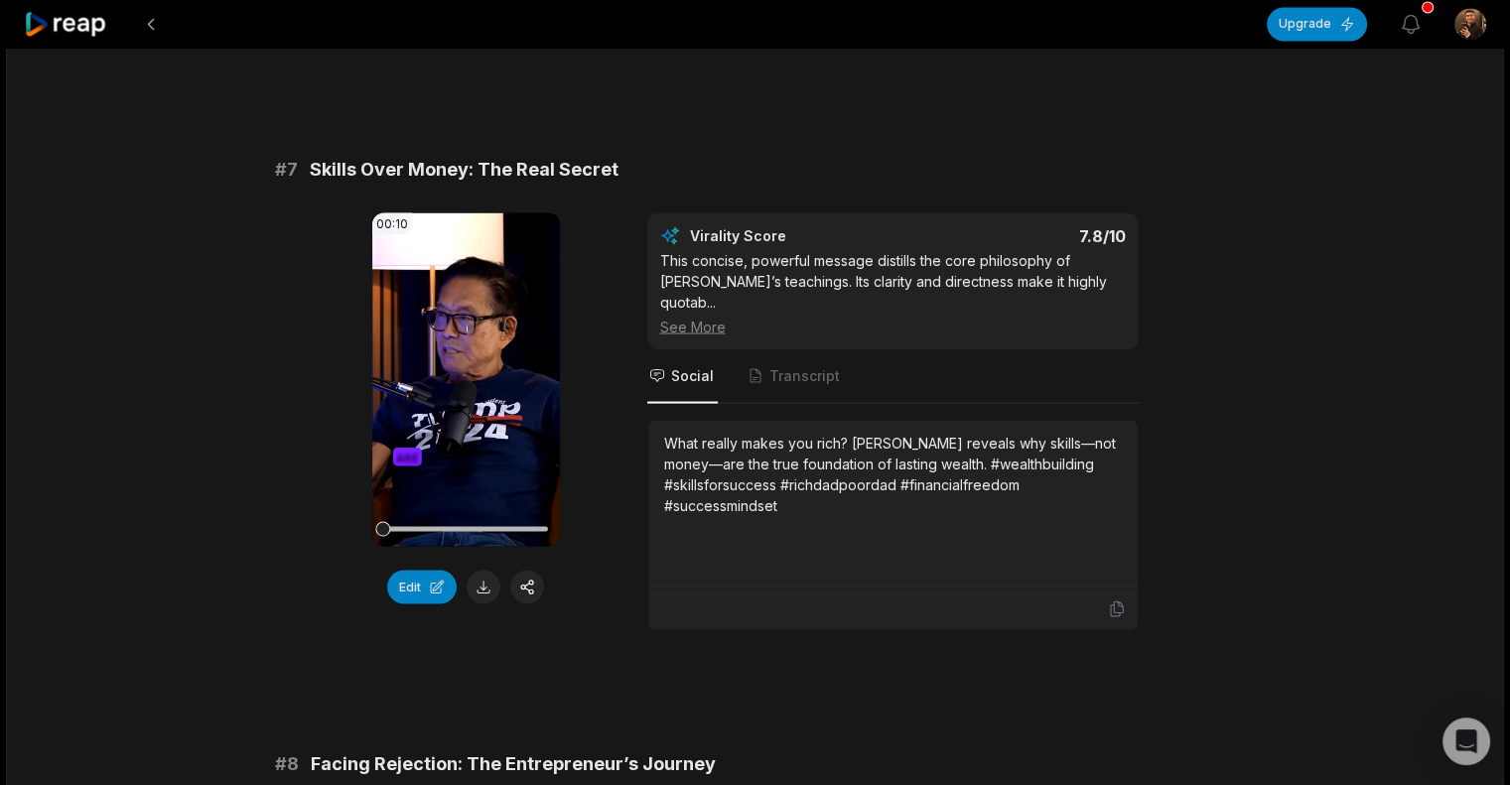
scroll to position [3638, 0]
click at [454, 332] on video "Your browser does not support mp4 format." at bounding box center [466, 381] width 188 height 334
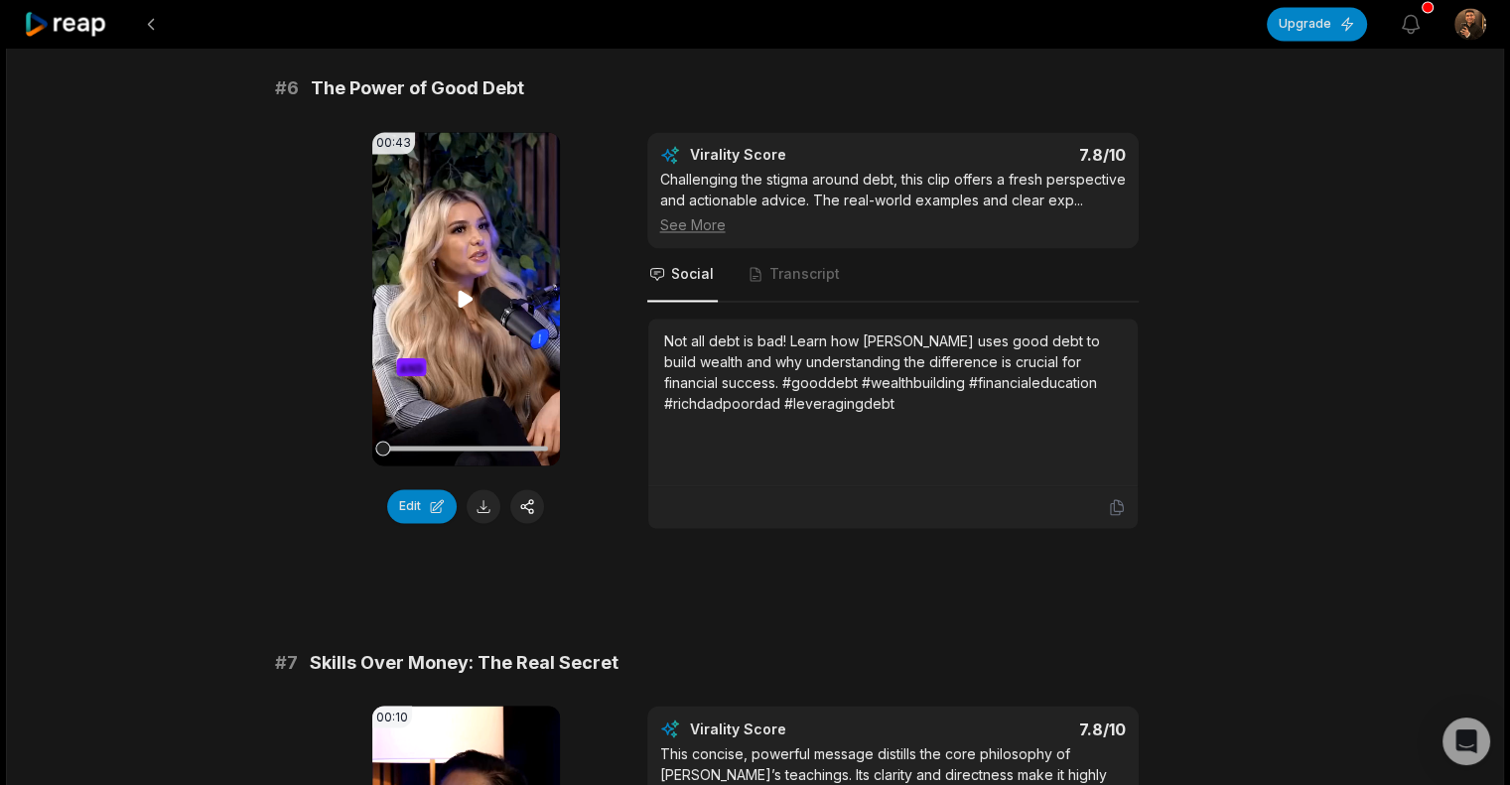
scroll to position [3142, 0]
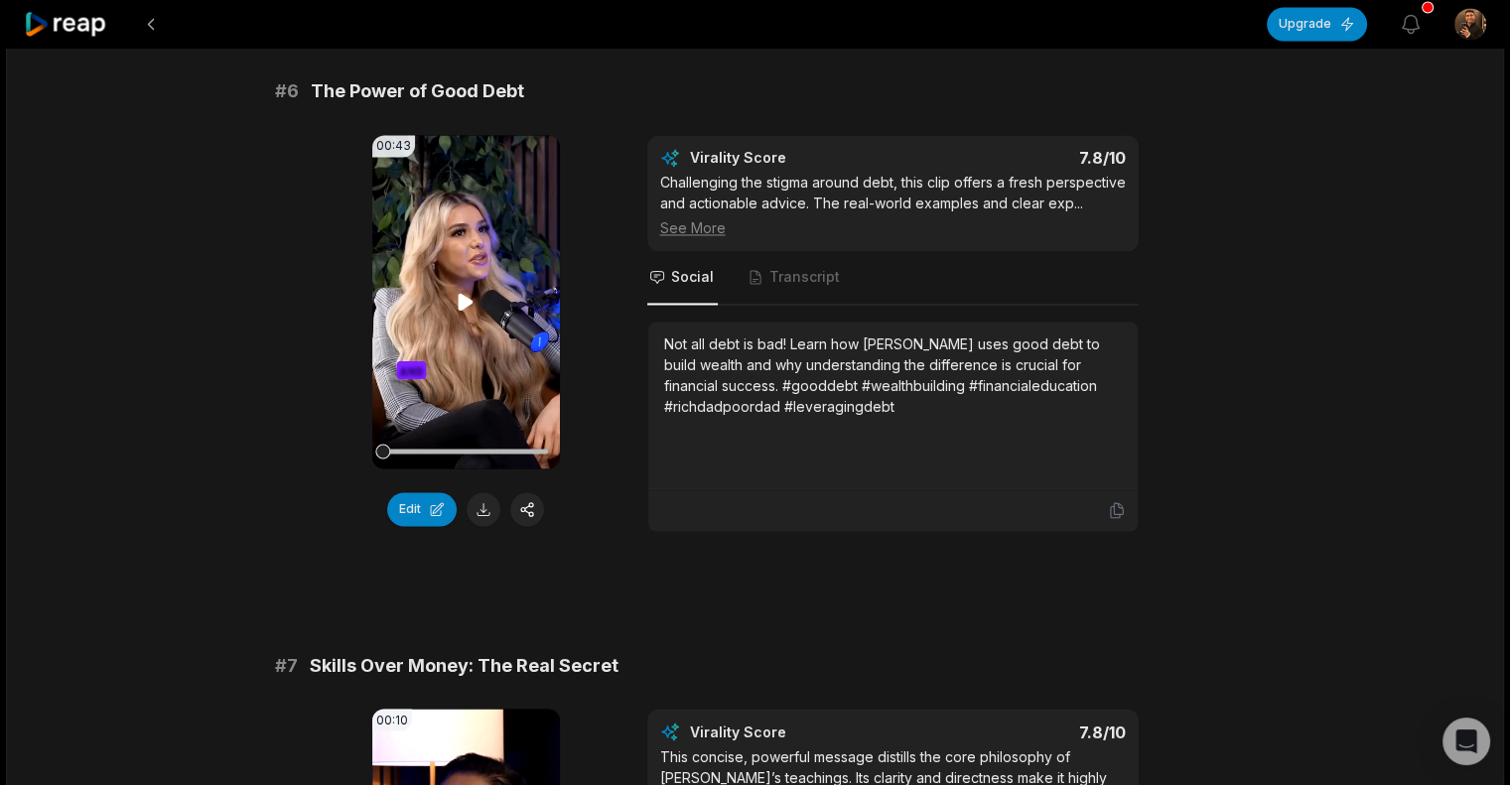
click at [491, 317] on video "Your browser does not support mp4 format." at bounding box center [466, 302] width 188 height 334
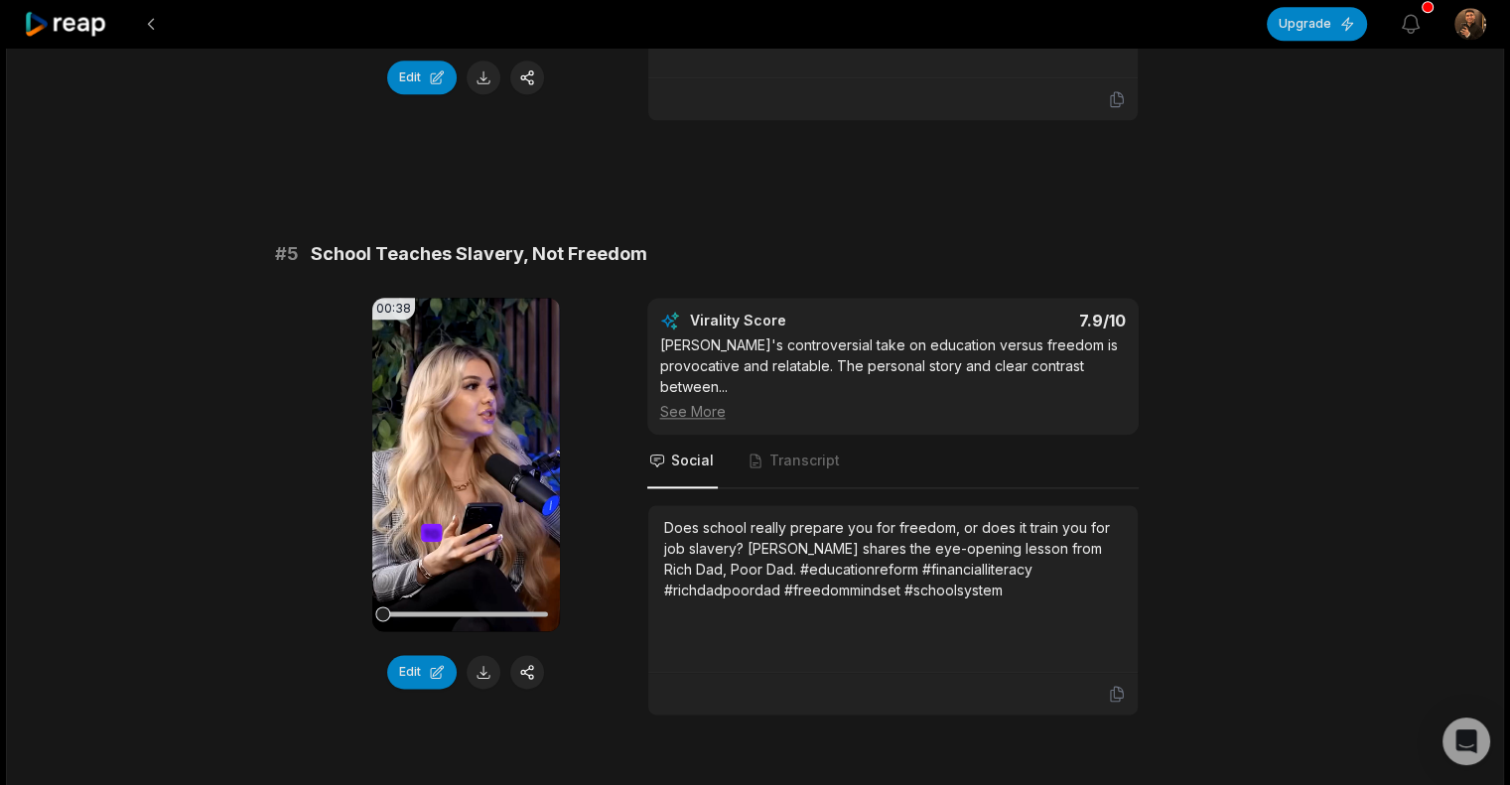
scroll to position [2382, 0]
click at [470, 360] on video "Your browser does not support mp4 format." at bounding box center [466, 467] width 188 height 334
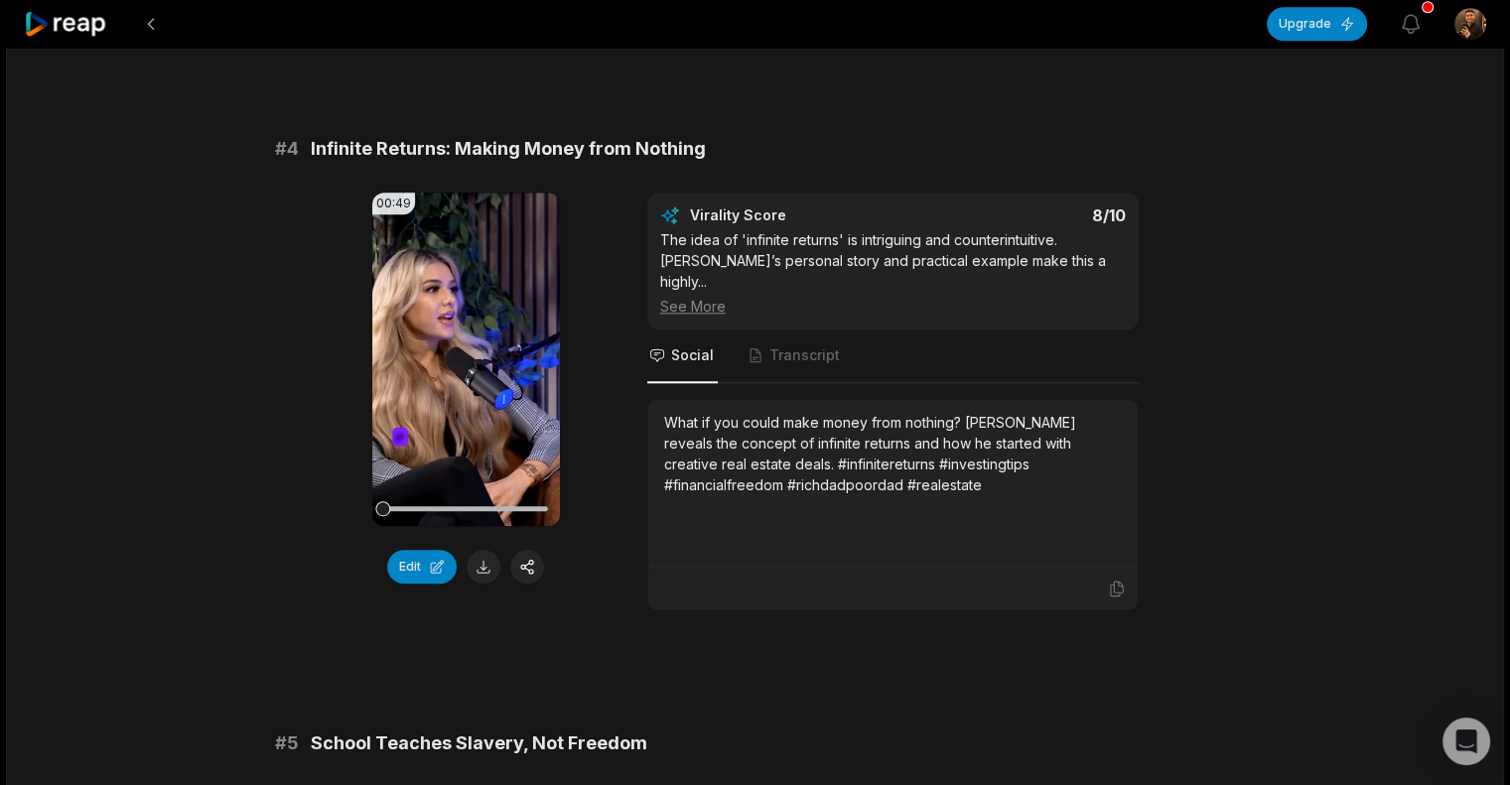
scroll to position [1892, 0]
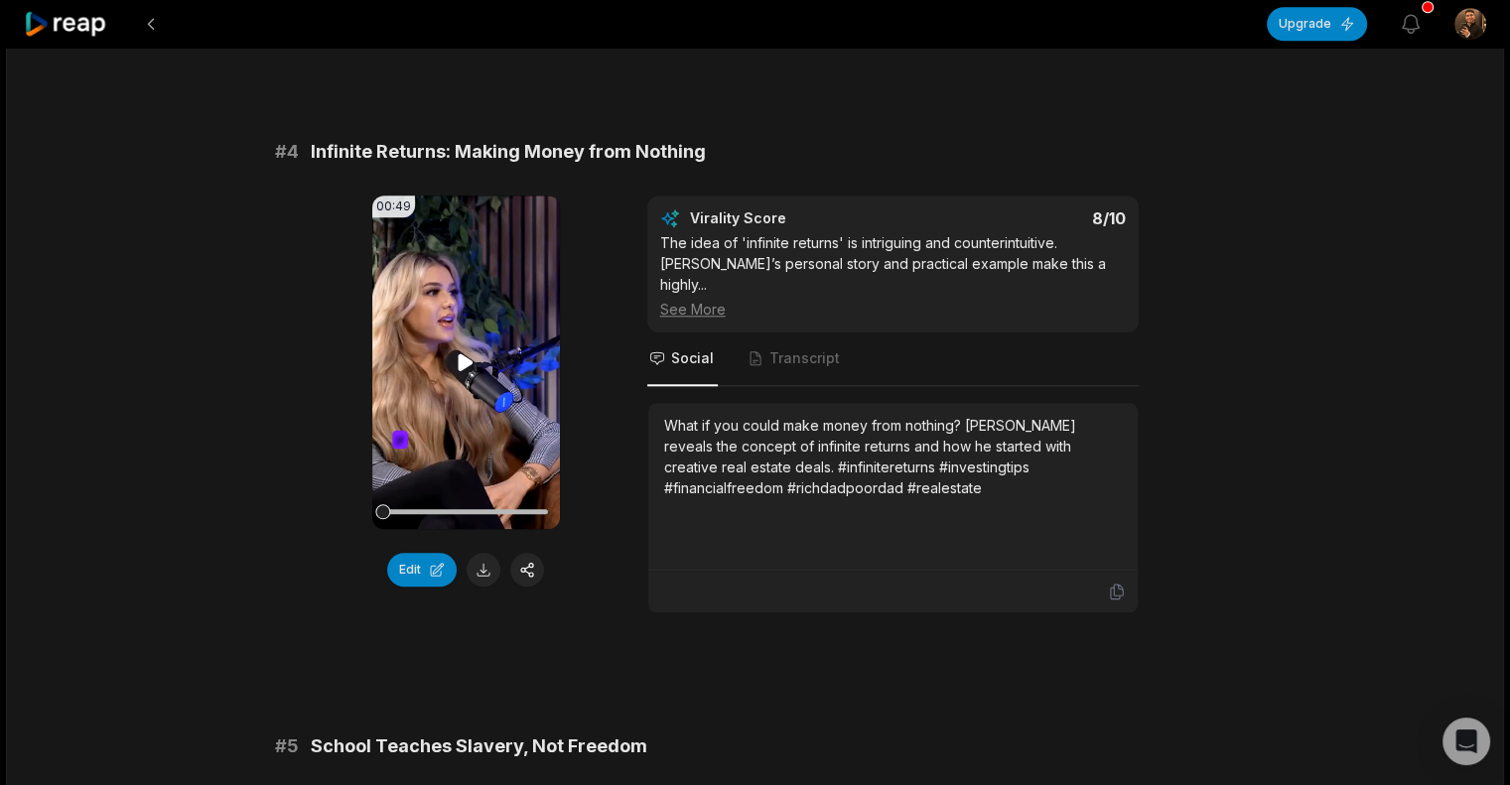
click at [471, 358] on icon at bounding box center [466, 362] width 15 height 17
click at [471, 357] on icon at bounding box center [466, 363] width 24 height 24
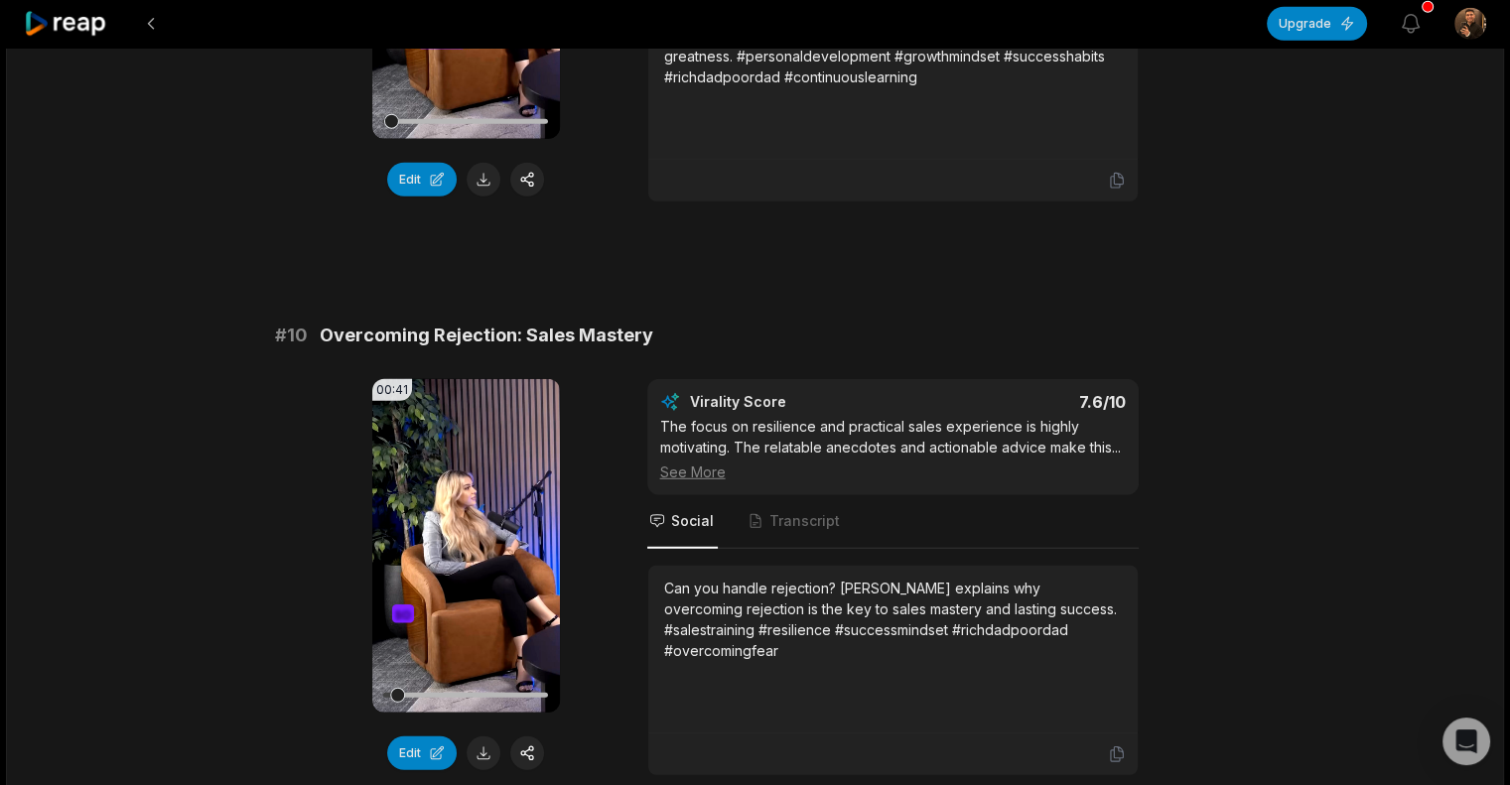
scroll to position [5347, 0]
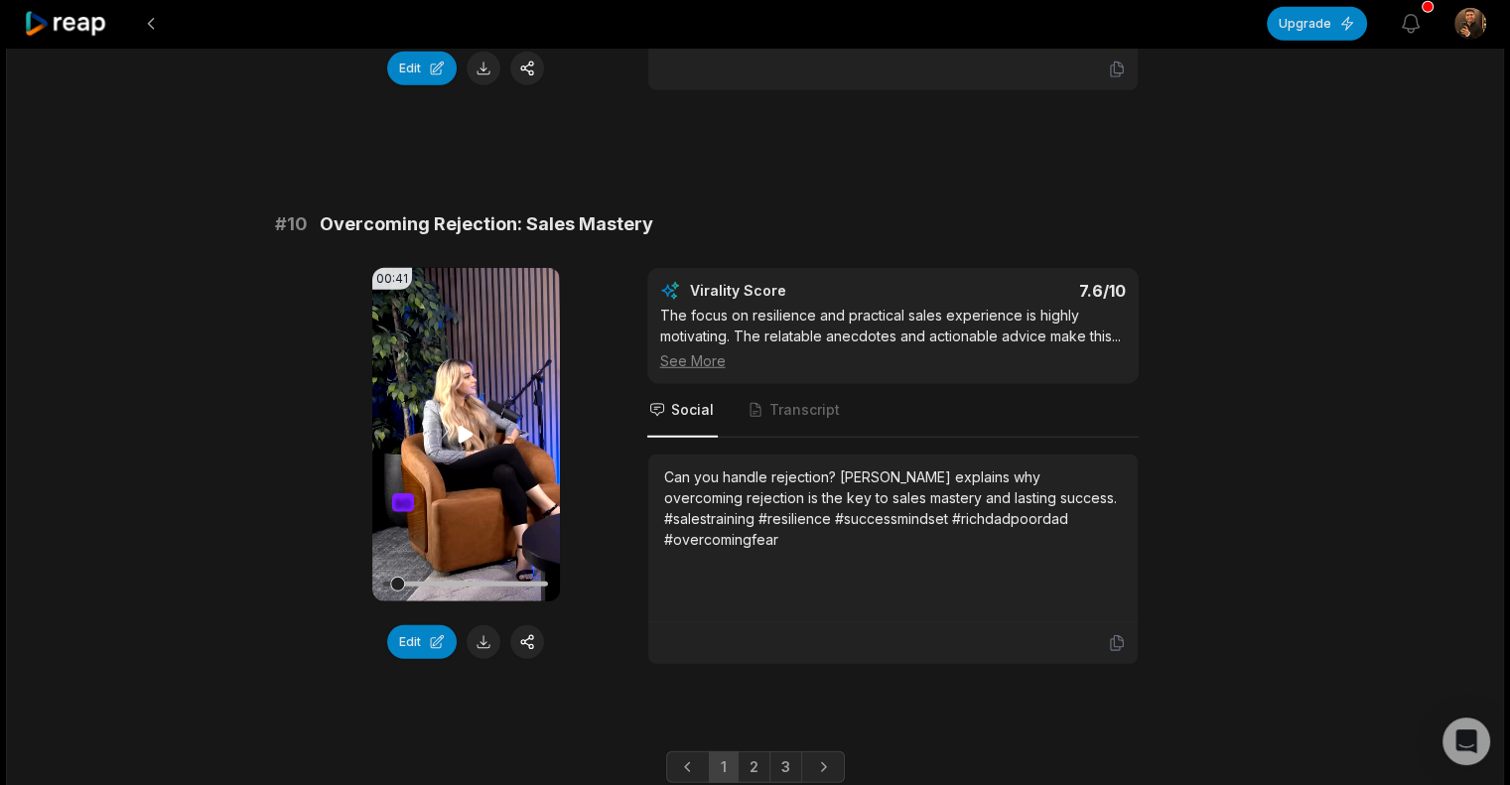
click at [489, 380] on video "Your browser does not support mp4 format." at bounding box center [466, 435] width 188 height 334
click at [475, 423] on icon at bounding box center [466, 435] width 24 height 24
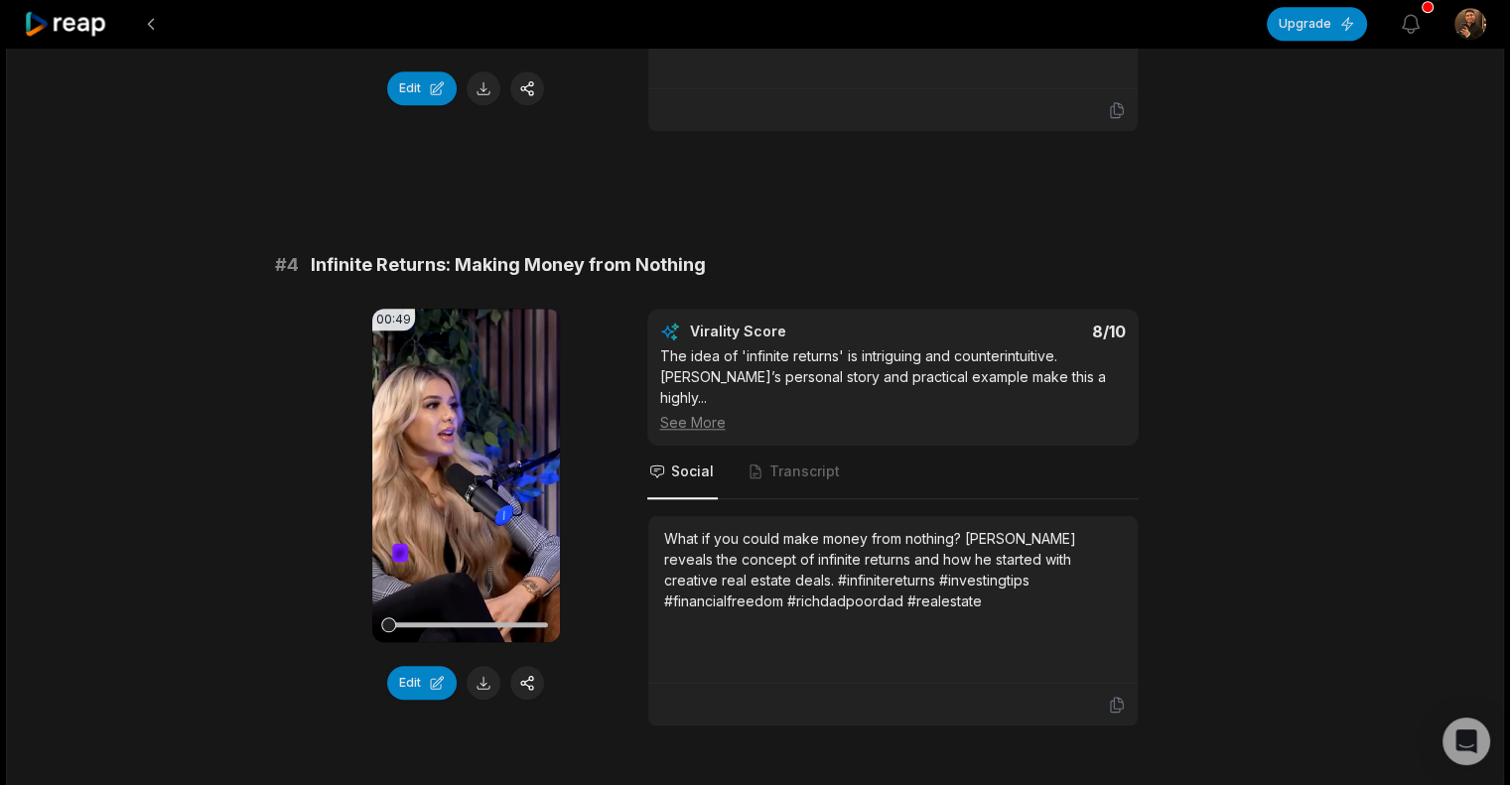
scroll to position [1802, 0]
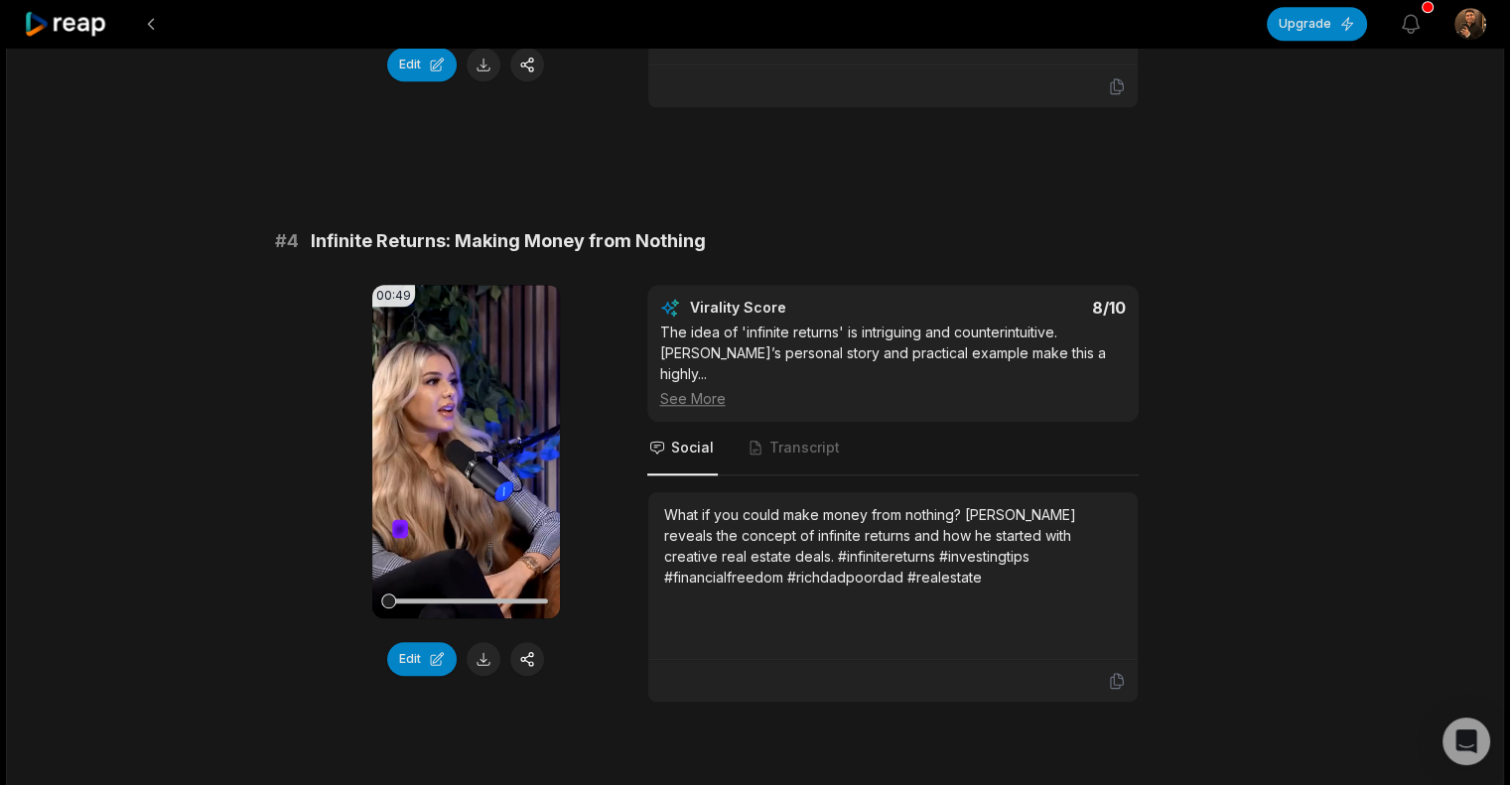
click at [675, 388] on div "See More" at bounding box center [893, 398] width 466 height 21
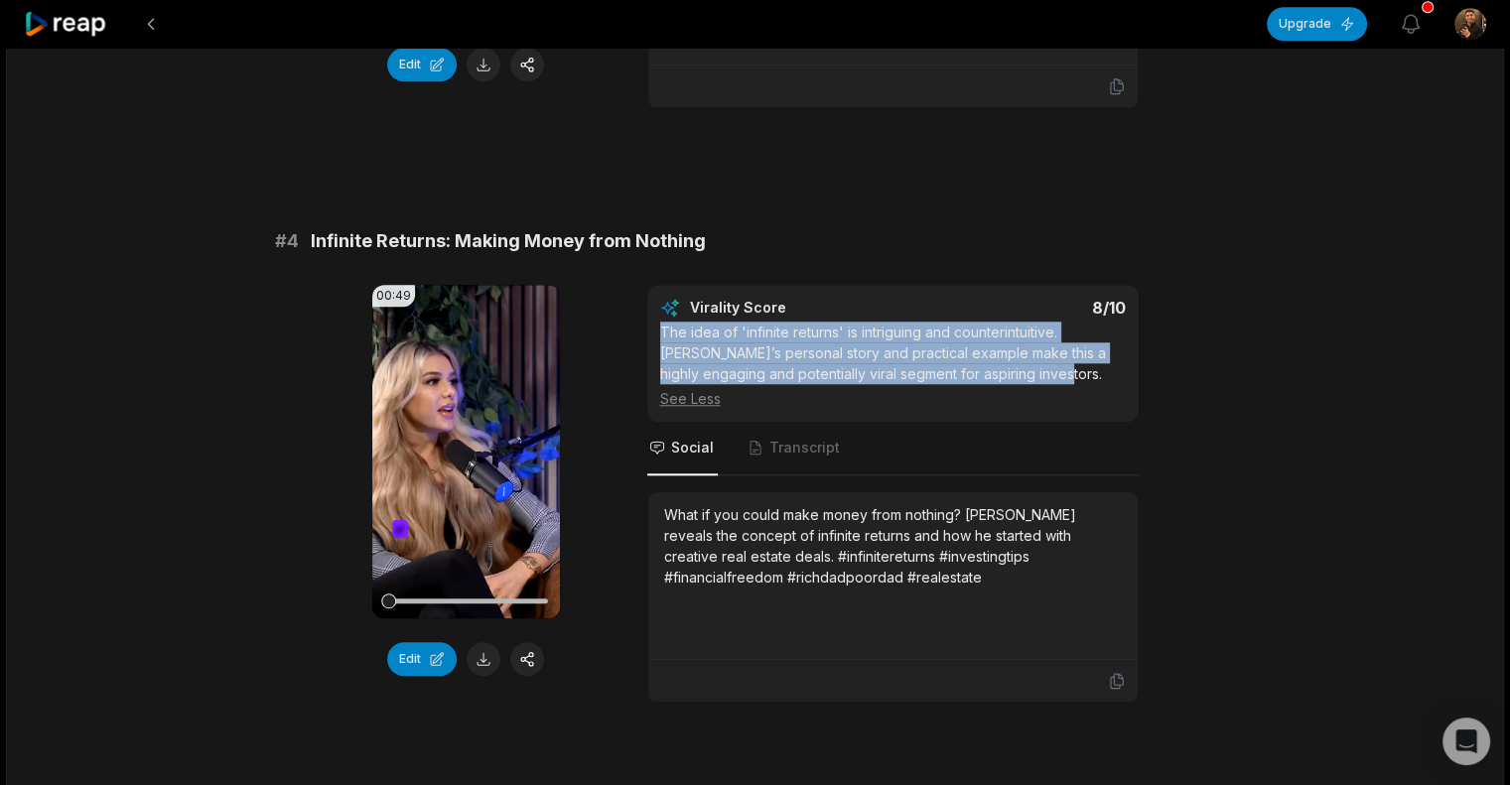
drag, startPoint x: 661, startPoint y: 325, endPoint x: 1061, endPoint y: 377, distance: 402.7
click at [1061, 377] on div "The idea of 'infinite returns' is intriguing and counterintuitive. [PERSON_NAME…" at bounding box center [893, 365] width 466 height 87
copy div "The idea of 'infinite returns' is intriguing and counterintuitive. [PERSON_NAME…"
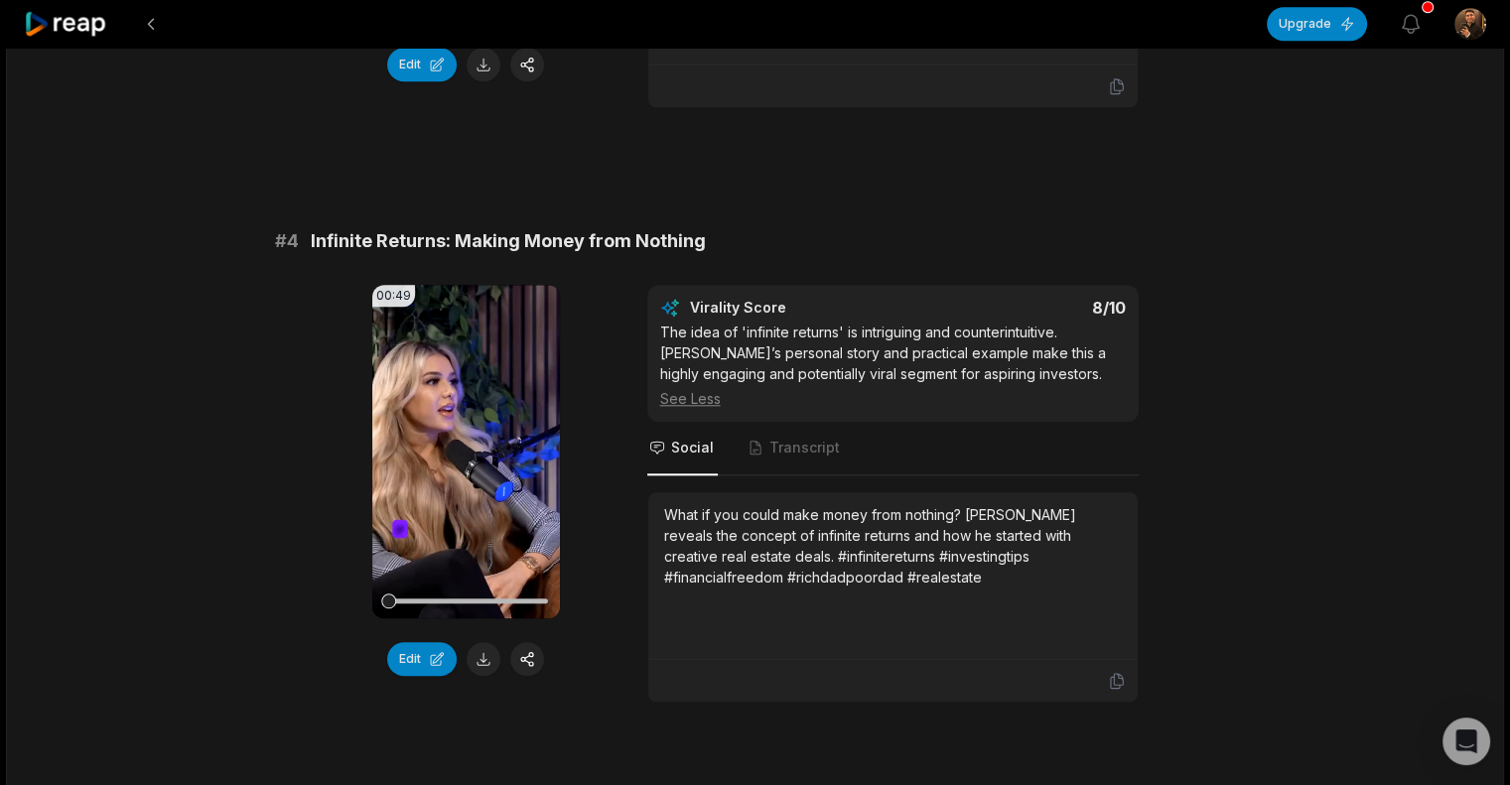
click at [851, 615] on div "What if you could make money from nothing? [PERSON_NAME] reveals the concept of…" at bounding box center [893, 575] width 458 height 143
drag, startPoint x: 664, startPoint y: 503, endPoint x: 874, endPoint y: 584, distance: 224.4
click at [874, 584] on div "What if you could make money from nothing? [PERSON_NAME] reveals the concept of…" at bounding box center [893, 575] width 458 height 143
copy div "What if you could make money from nothing? [PERSON_NAME] reveals the concept of…"
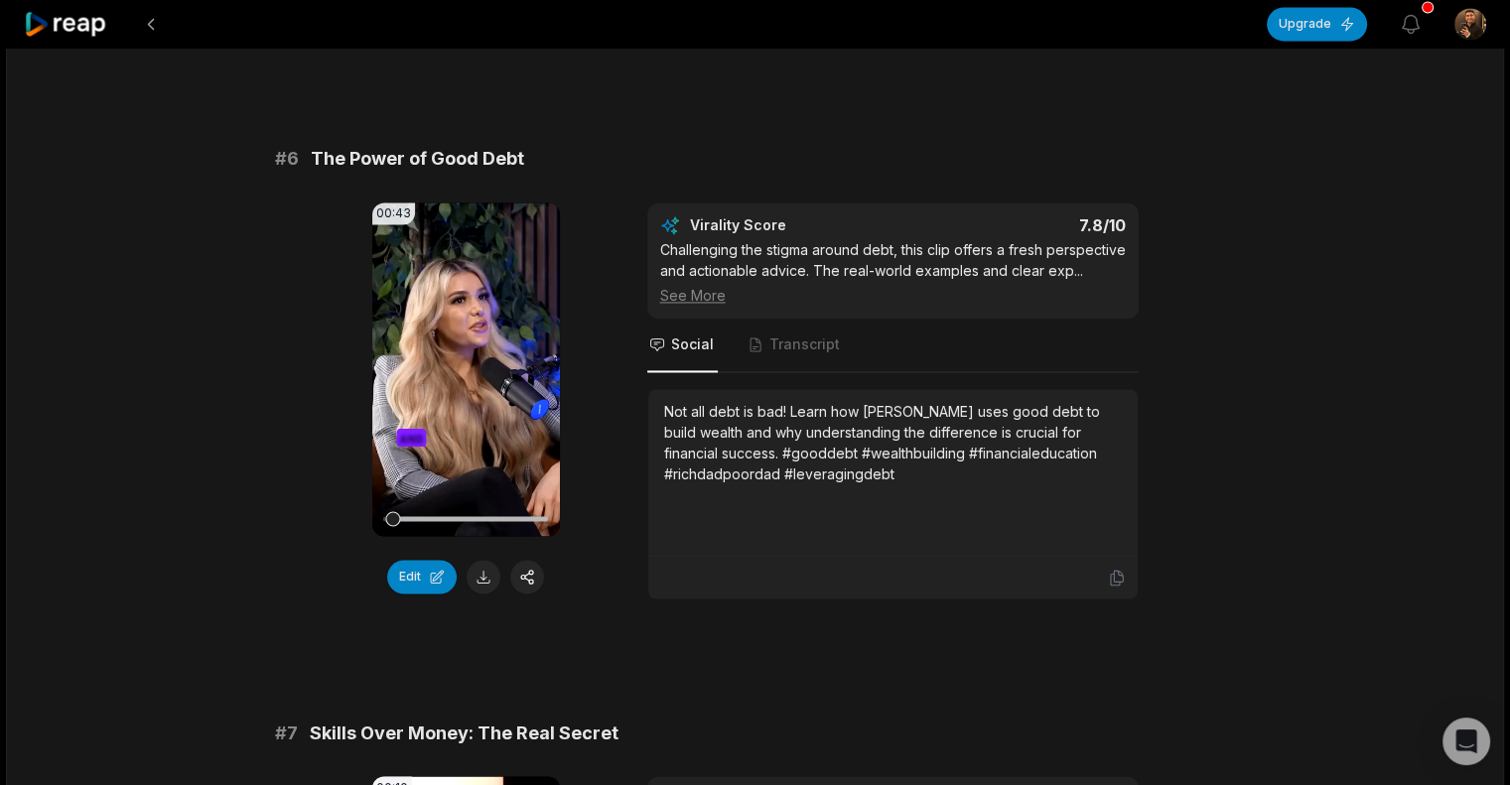
scroll to position [3101, 0]
